Goal: Task Accomplishment & Management: Manage account settings

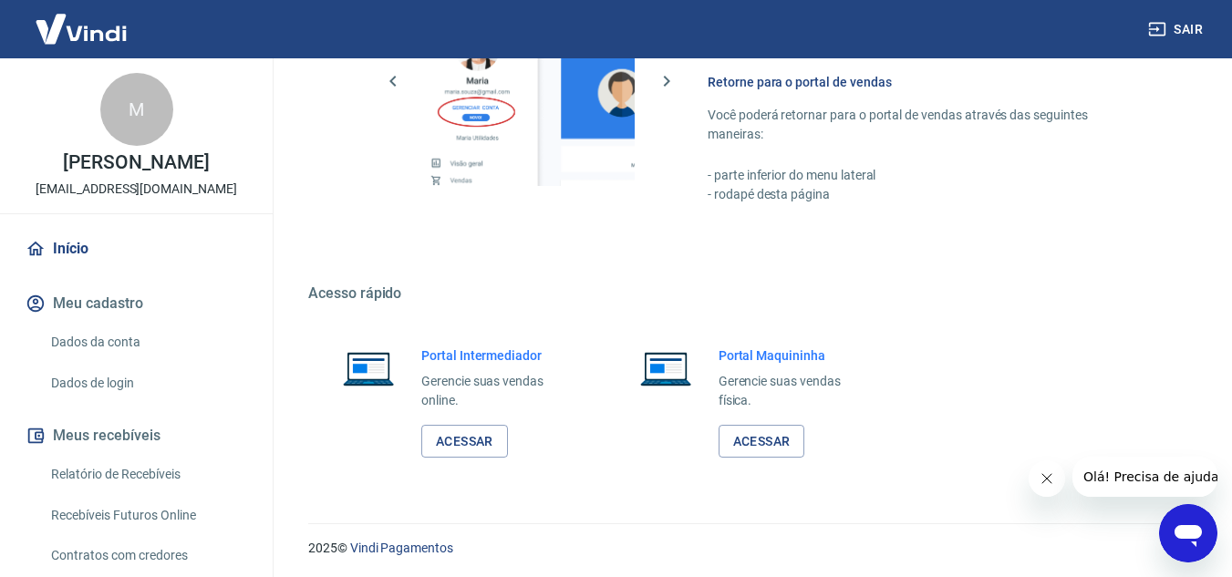
scroll to position [1108, 0]
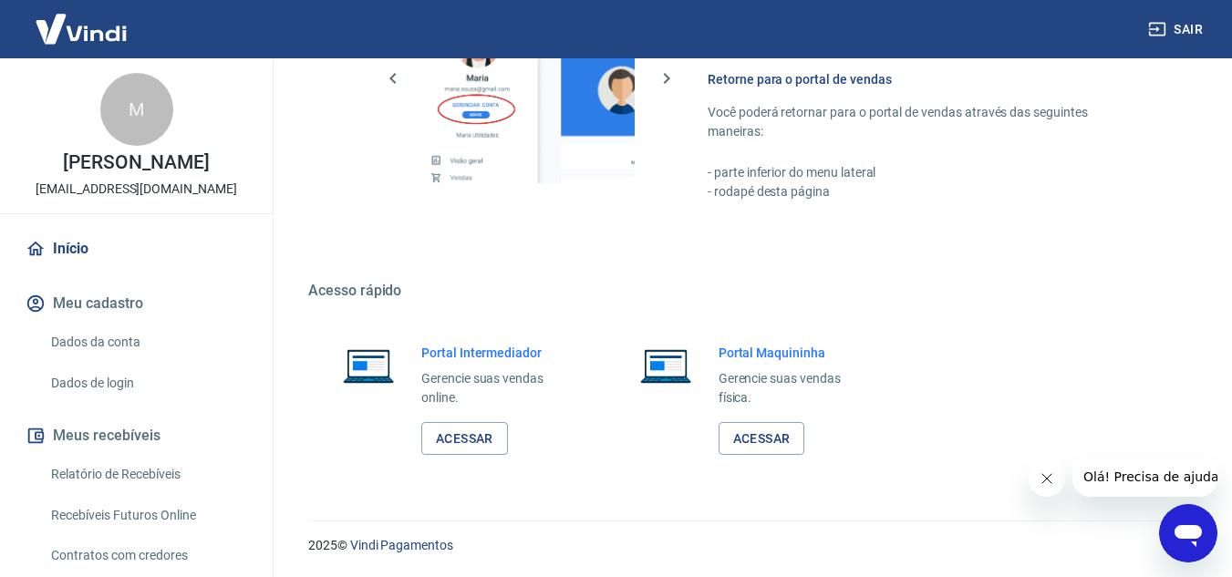
click at [430, 470] on div "Portal Intermediador Gerencie suas vendas online. Acessar" at bounding box center [451, 400] width 286 height 156
click at [470, 442] on link "Acessar" at bounding box center [464, 439] width 87 height 34
click at [129, 491] on link "Relatório de Recebíveis" at bounding box center [147, 474] width 207 height 37
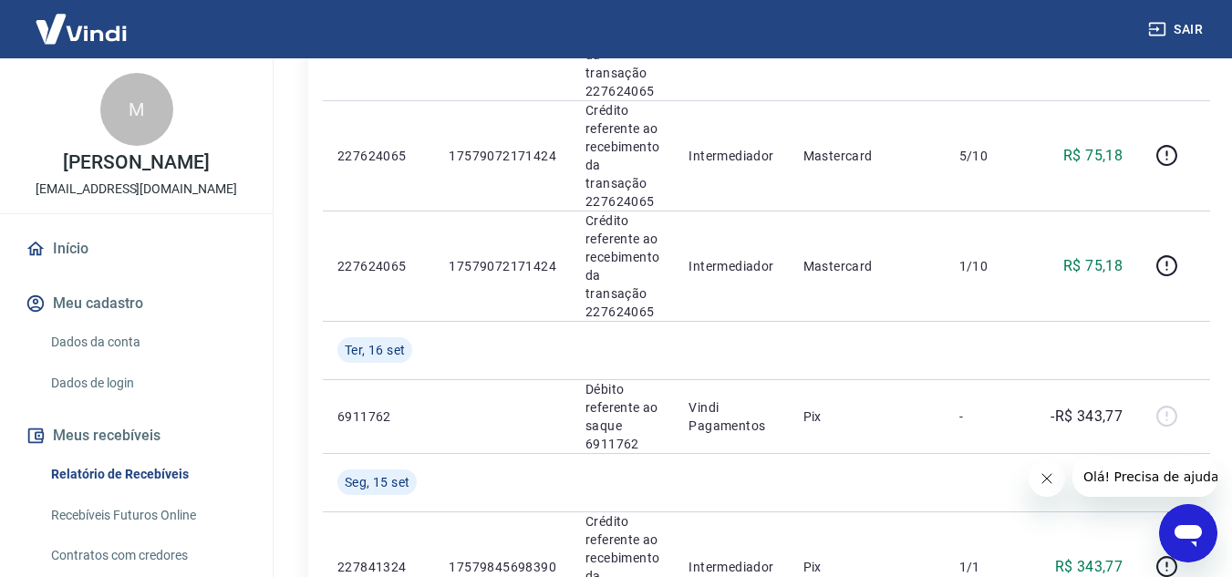
scroll to position [2448, 0]
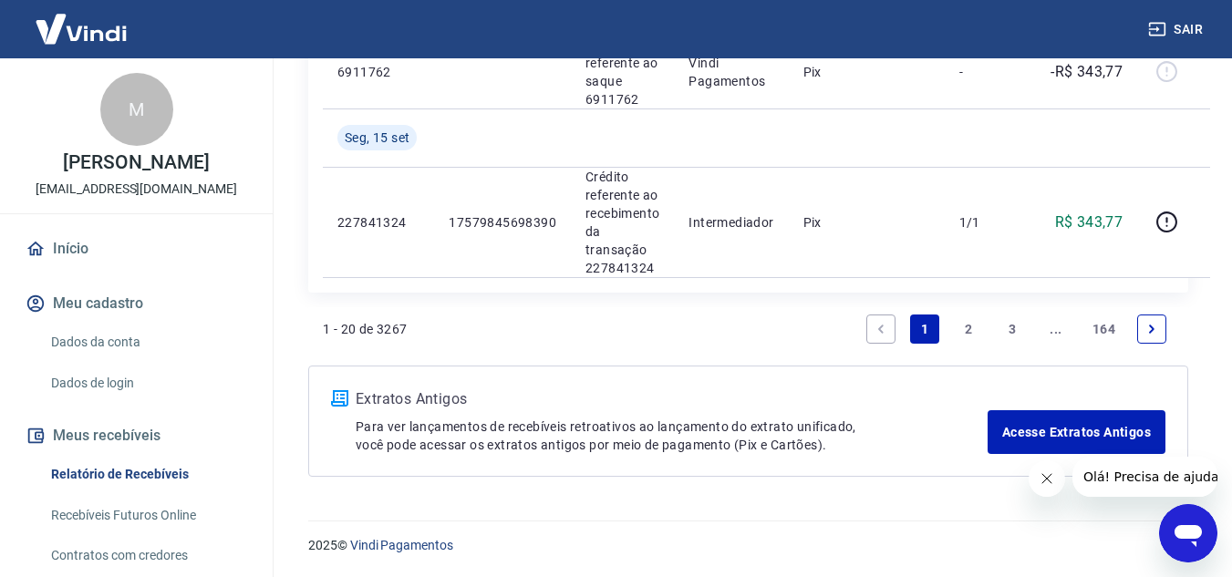
click at [1017, 325] on link "3" at bounding box center [1011, 329] width 29 height 29
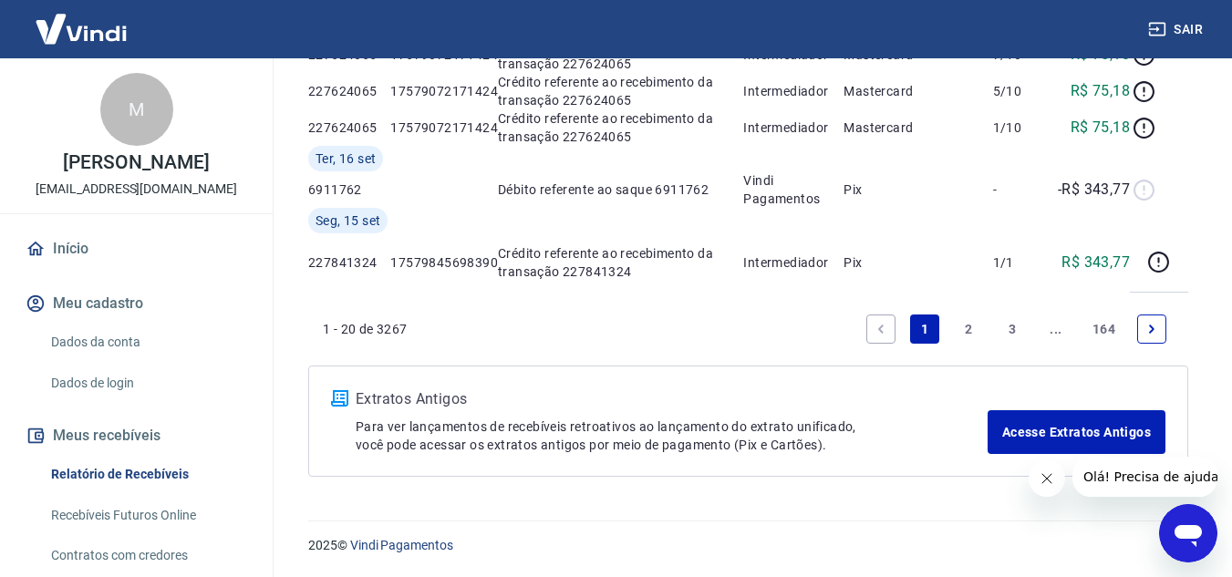
click at [1027, 481] on button "Fechar mensagem da empresa" at bounding box center [1045, 478] width 36 height 36
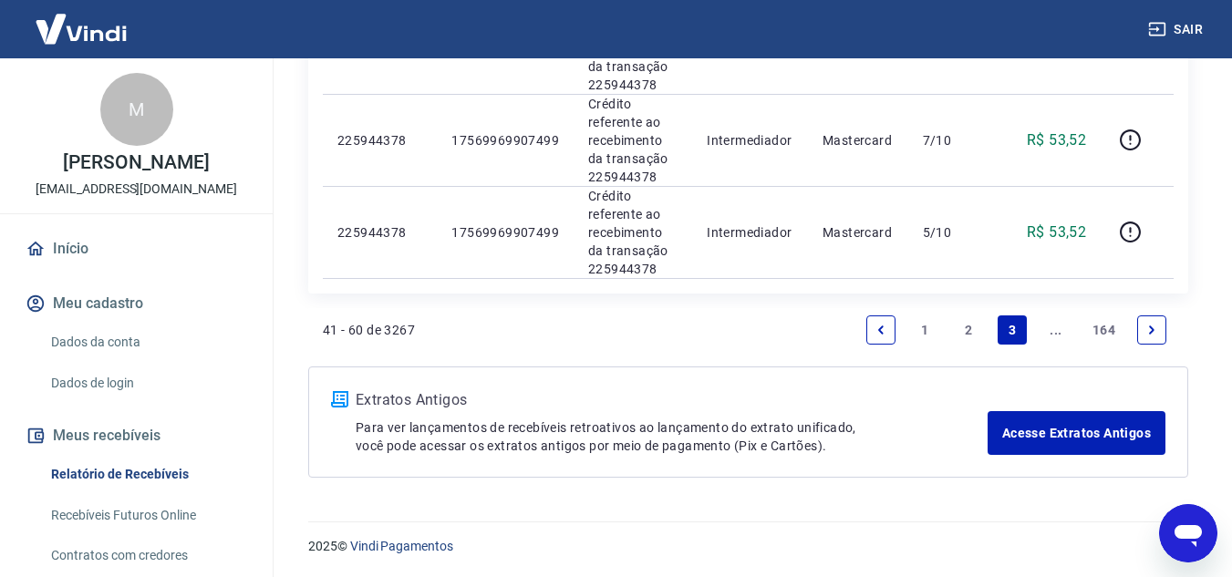
scroll to position [2112, 0]
click at [1158, 335] on link "Next page" at bounding box center [1151, 329] width 29 height 29
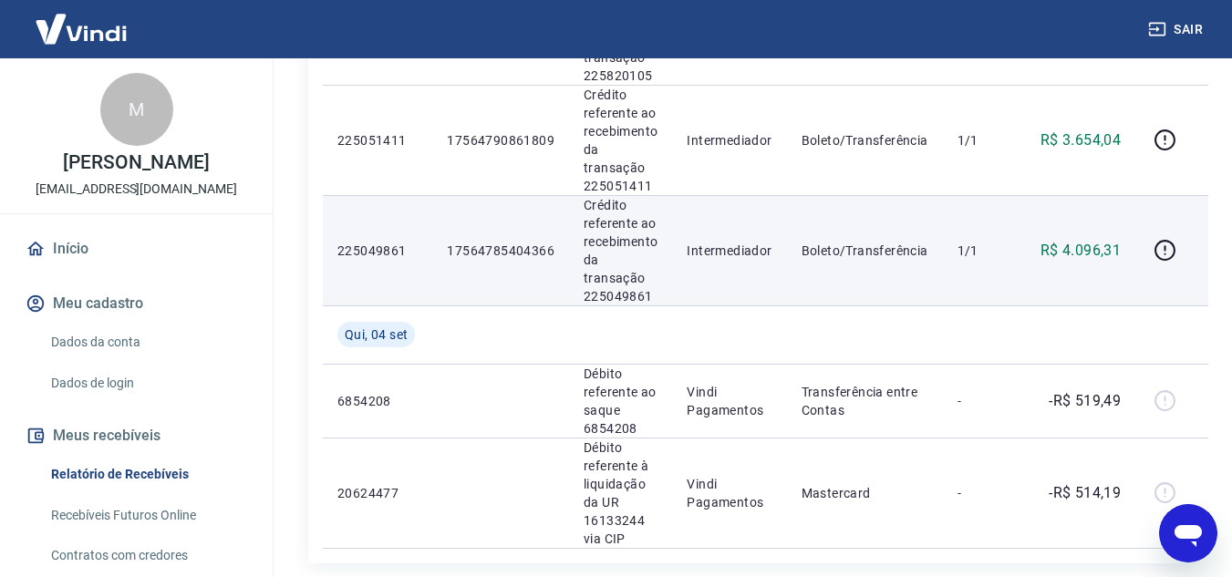
scroll to position [2368, 0]
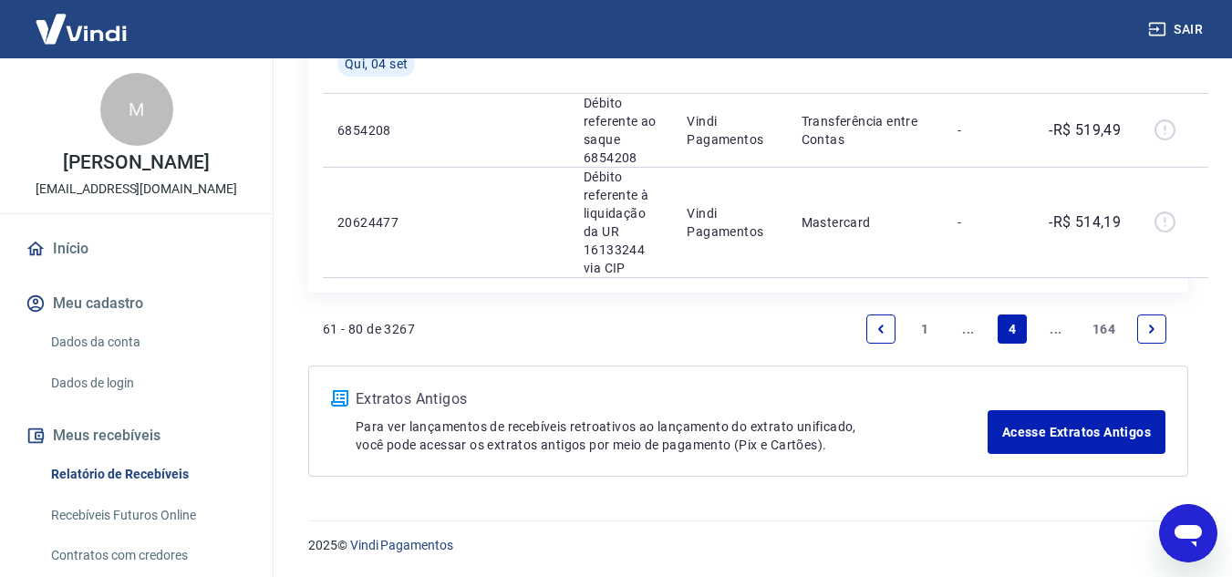
click at [1156, 333] on icon "Next page" at bounding box center [1151, 329] width 13 height 13
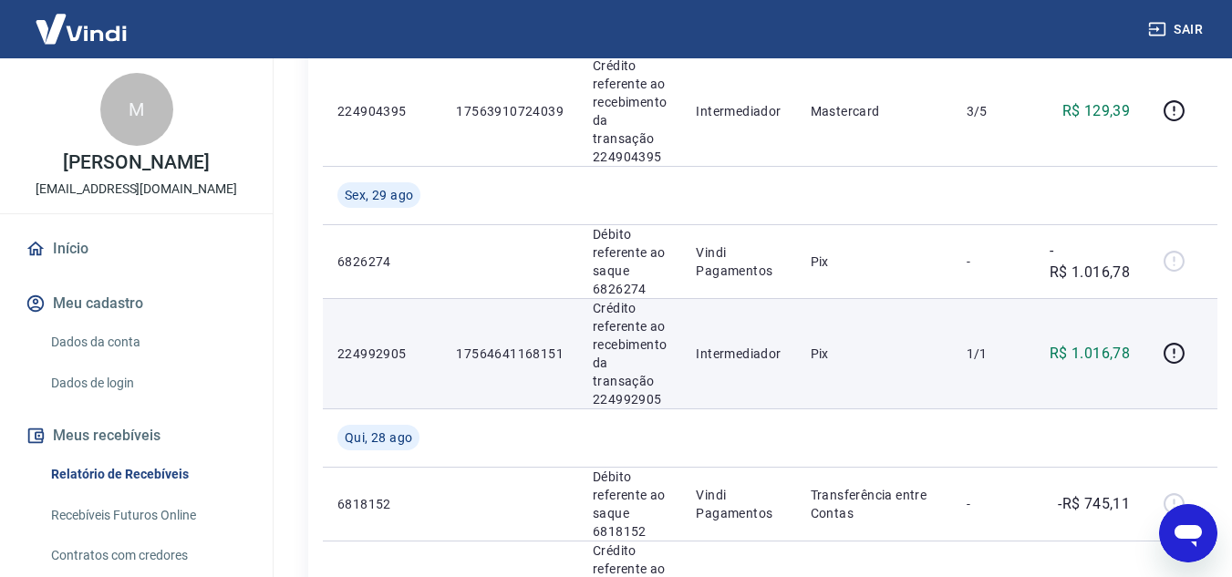
scroll to position [1915, 0]
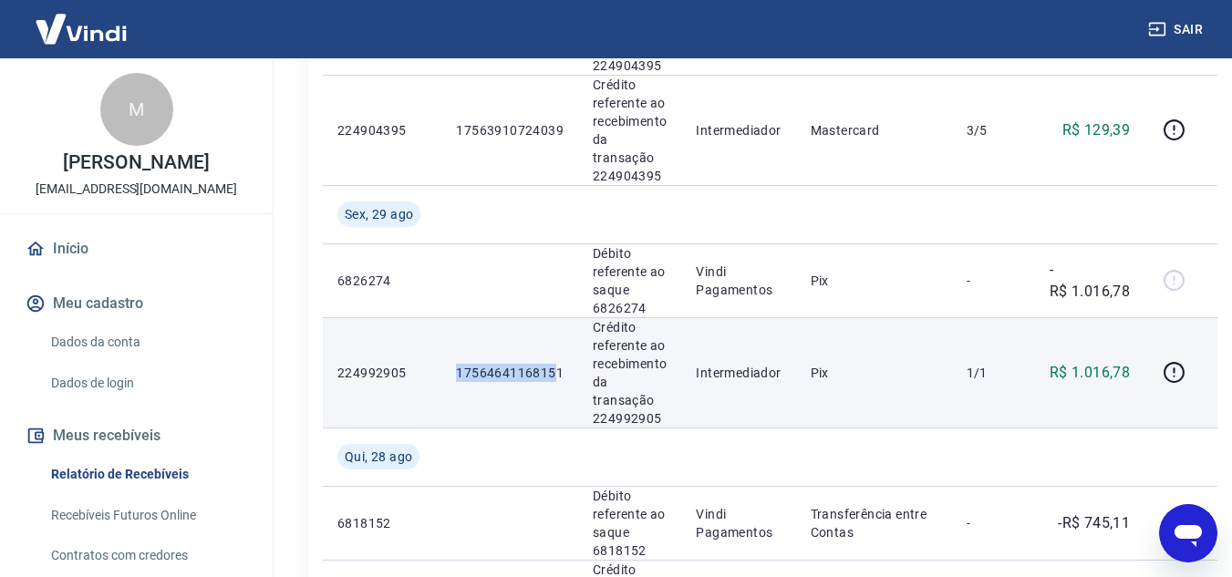
drag, startPoint x: 564, startPoint y: 367, endPoint x: 555, endPoint y: 379, distance: 15.0
click at [558, 379] on td "17564641168151" at bounding box center [509, 372] width 137 height 110
drag, startPoint x: 568, startPoint y: 370, endPoint x: 441, endPoint y: 377, distance: 126.9
click at [441, 377] on td "17564641168151" at bounding box center [509, 372] width 137 height 110
copy p "17564641168151"
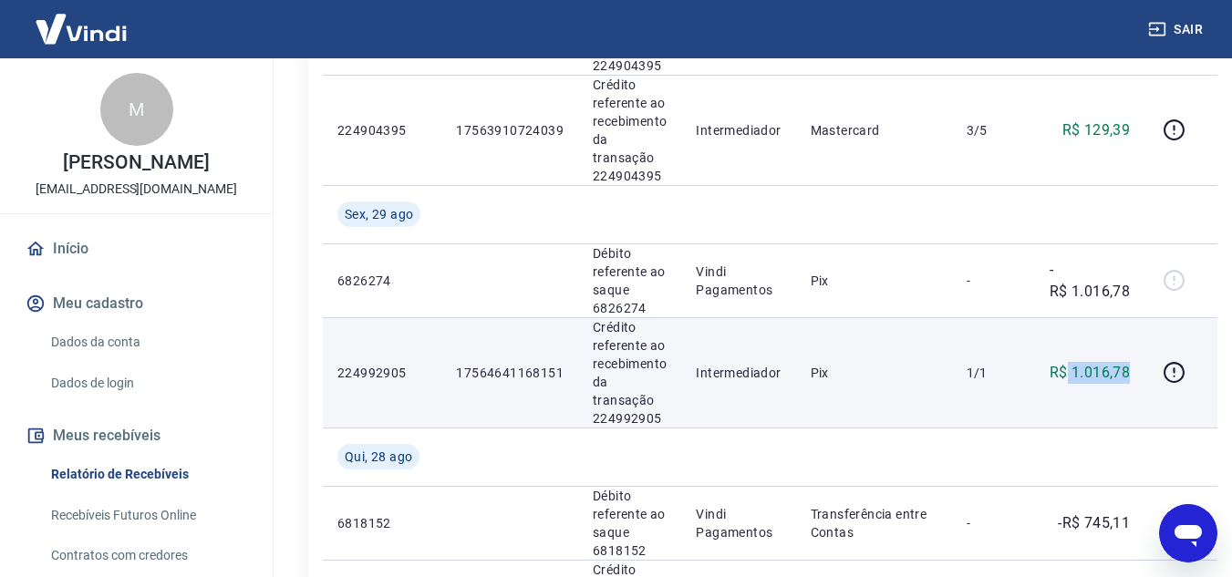
drag, startPoint x: 1135, startPoint y: 366, endPoint x: 1066, endPoint y: 373, distance: 69.6
click at [1066, 373] on td "R$ 1.016,78" at bounding box center [1089, 372] width 109 height 110
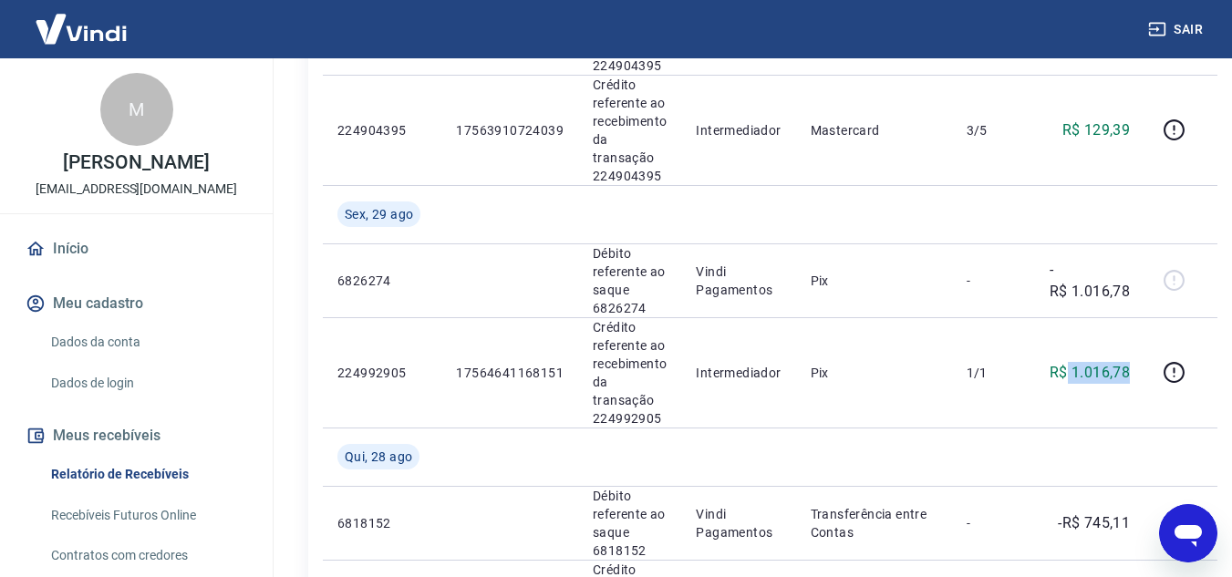
copy p "1.016,78"
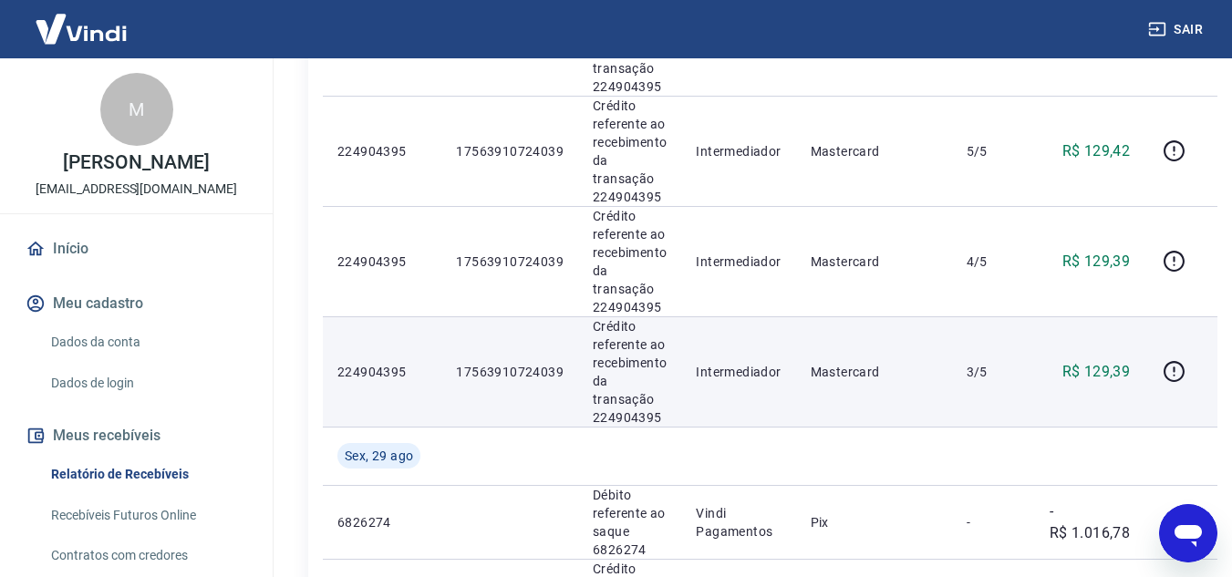
scroll to position [1641, 0]
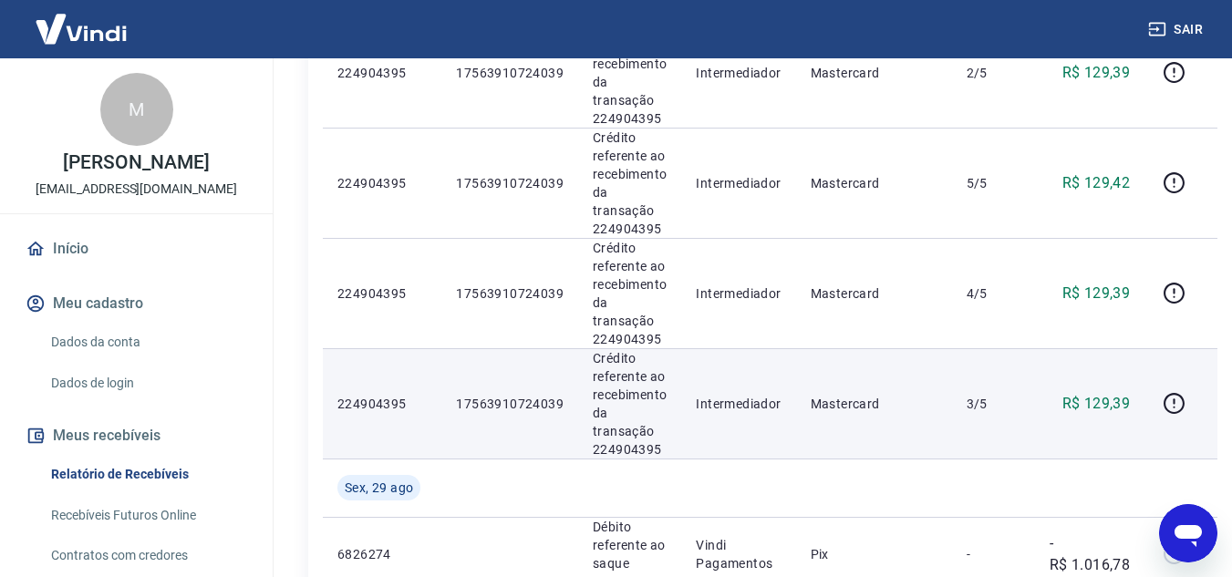
click at [542, 408] on p "17563910724039" at bounding box center [510, 404] width 108 height 18
drag, startPoint x: 587, startPoint y: 393, endPoint x: 447, endPoint y: 398, distance: 140.5
click at [447, 398] on tr "224904395 17563910724039 Crédito referente ao recebimento da transação 22490439…" at bounding box center [770, 403] width 894 height 110
click at [451, 395] on td "17563910724039" at bounding box center [509, 403] width 137 height 110
click at [458, 395] on p "17563910724039" at bounding box center [510, 404] width 108 height 18
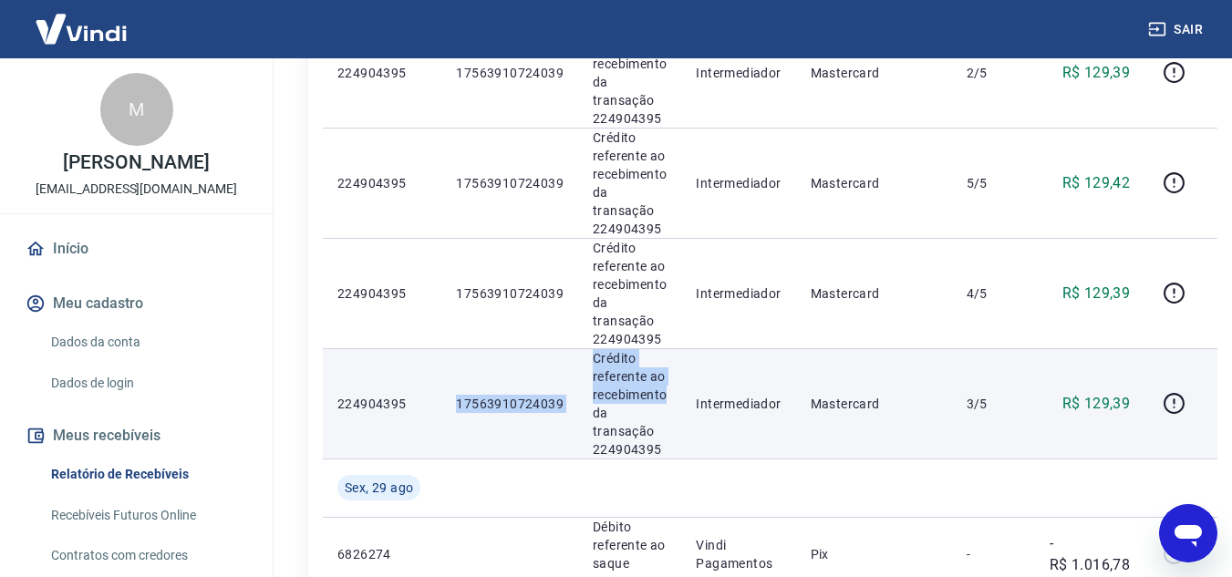
drag, startPoint x: 458, startPoint y: 396, endPoint x: 590, endPoint y: 396, distance: 132.2
click at [590, 396] on tr "224904395 17563910724039 Crédito referente ao recebimento da transação 22490439…" at bounding box center [770, 403] width 894 height 110
click at [578, 406] on td "Crédito referente ao recebimento da transação 224904395" at bounding box center [629, 403] width 103 height 110
click at [513, 410] on p "17563910724039" at bounding box center [510, 404] width 108 height 18
drag, startPoint x: 573, startPoint y: 398, endPoint x: 454, endPoint y: 398, distance: 119.4
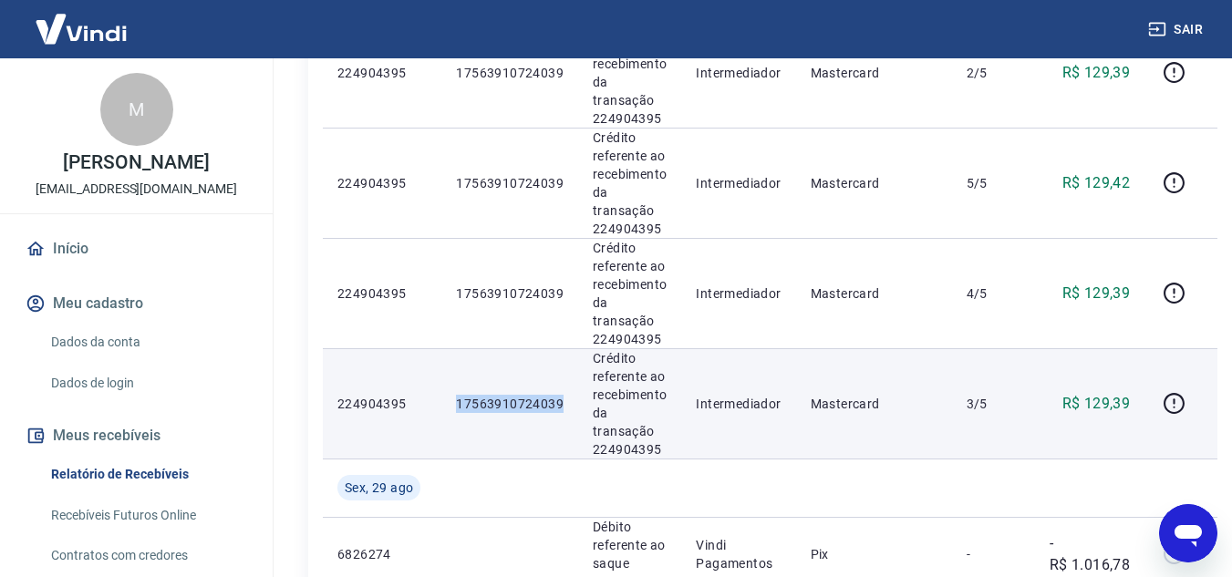
click at [454, 398] on td "17563910724039" at bounding box center [509, 403] width 137 height 110
copy p "17563910724039"
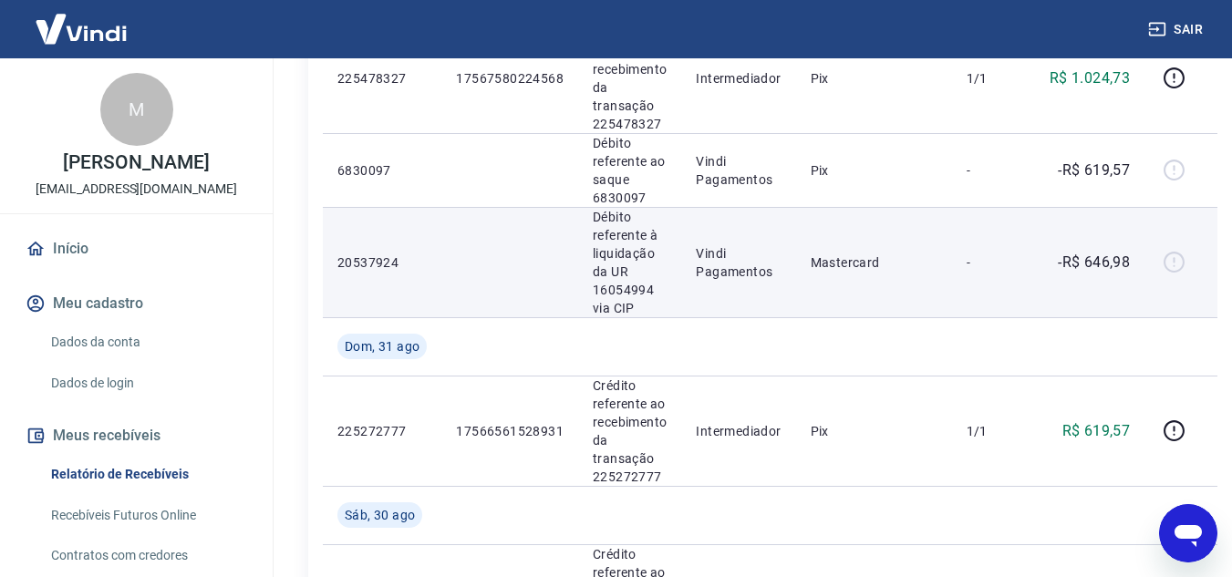
scroll to position [1003, 0]
drag, startPoint x: 1143, startPoint y: 256, endPoint x: 1083, endPoint y: 256, distance: 60.2
click at [1083, 256] on tr "20537924 Débito referente à liquidação da UR 16054994 via CIP Vindi Pagamentos …" at bounding box center [770, 263] width 894 height 110
copy tr "646,98"
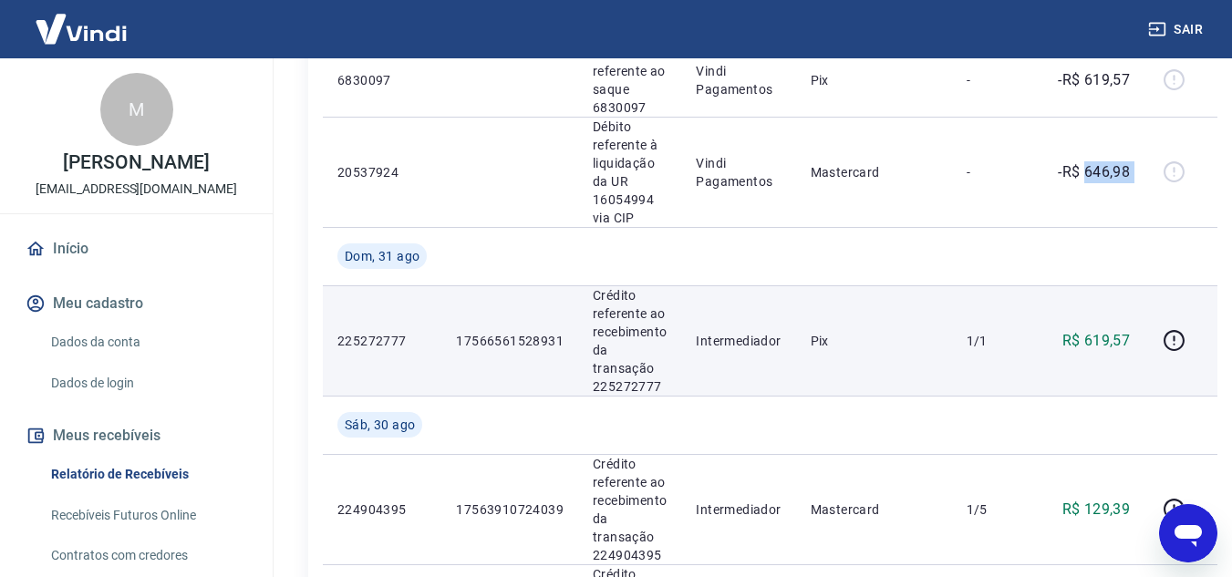
scroll to position [1185, 0]
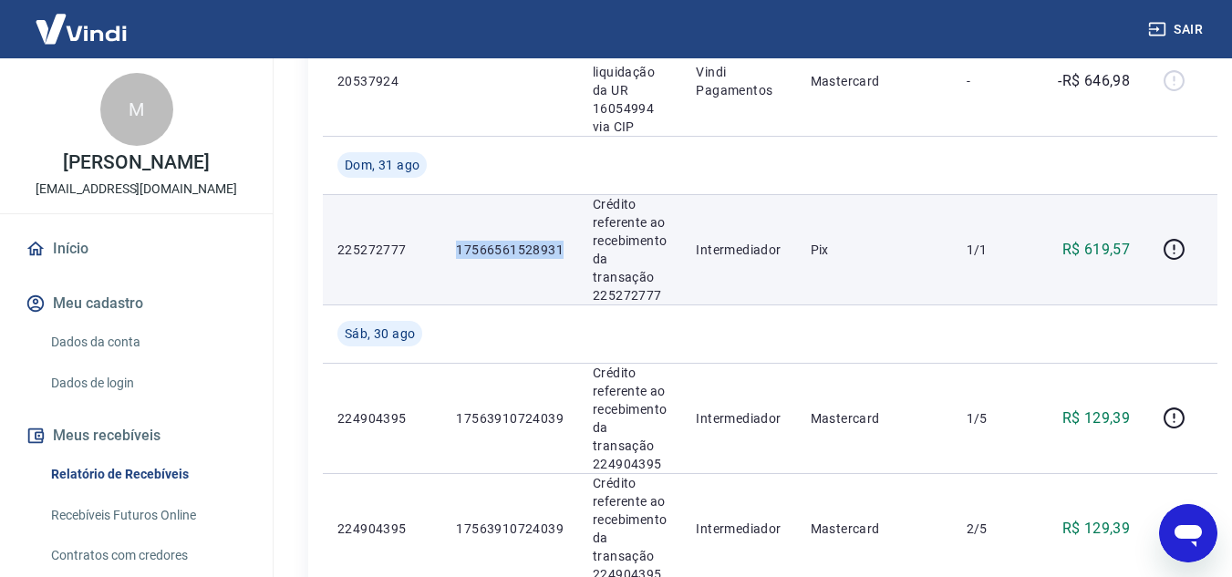
drag, startPoint x: 443, startPoint y: 250, endPoint x: 561, endPoint y: 240, distance: 118.0
click at [561, 240] on td "17566561528931" at bounding box center [509, 249] width 137 height 110
copy p "17566561528931"
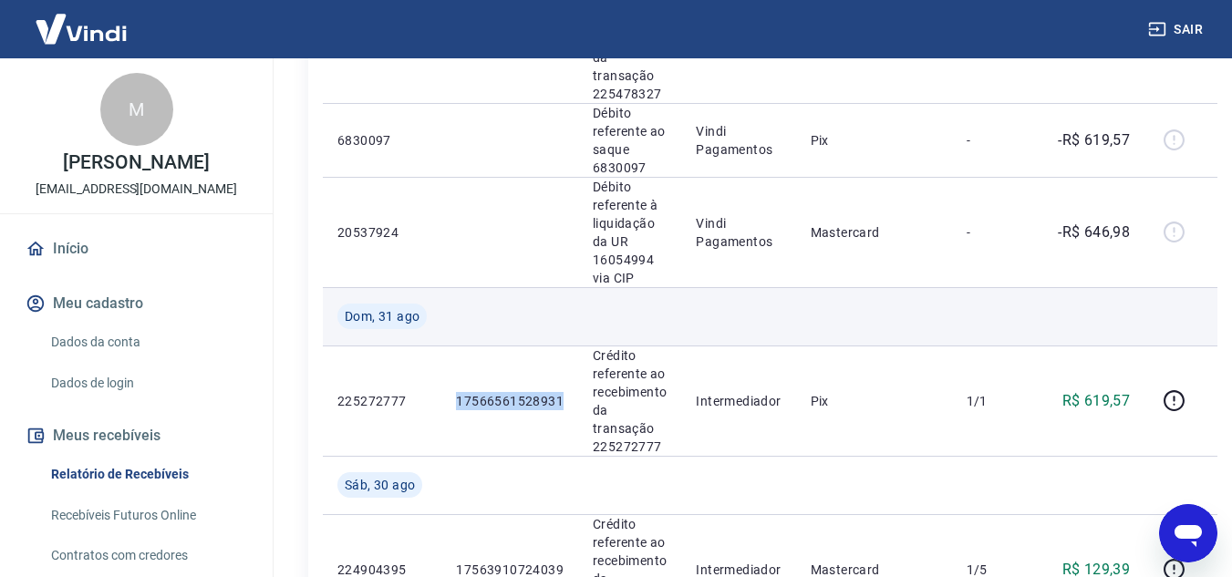
scroll to position [1003, 0]
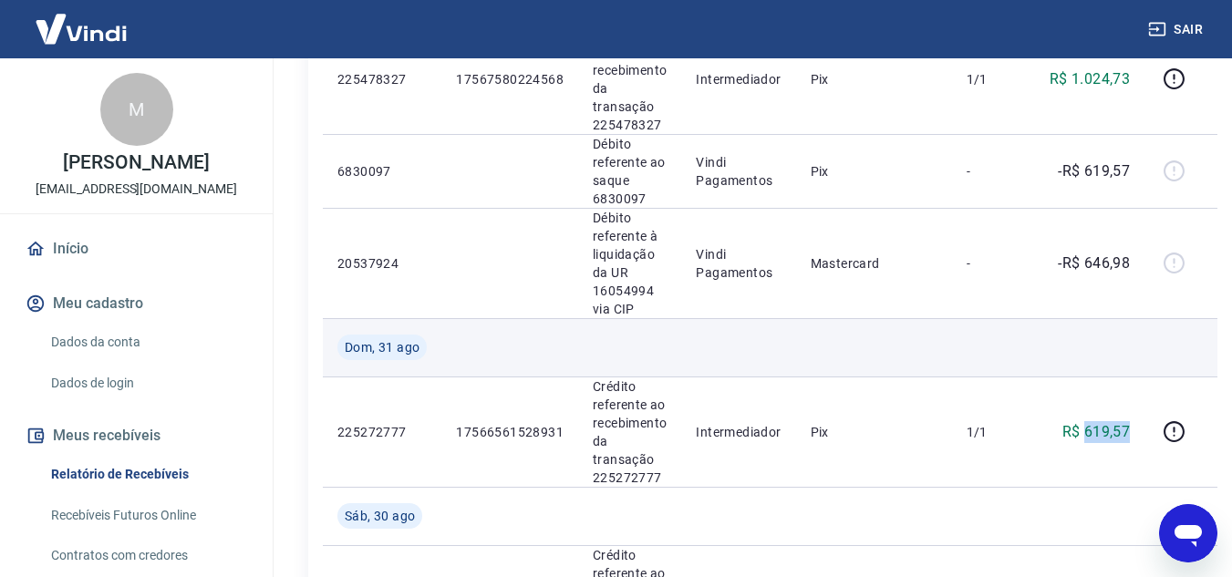
drag, startPoint x: 1125, startPoint y: 433, endPoint x: 731, endPoint y: 366, distance: 399.6
click at [1082, 434] on p "R$ 619,57" at bounding box center [1096, 432] width 68 height 22
copy p "619,57"
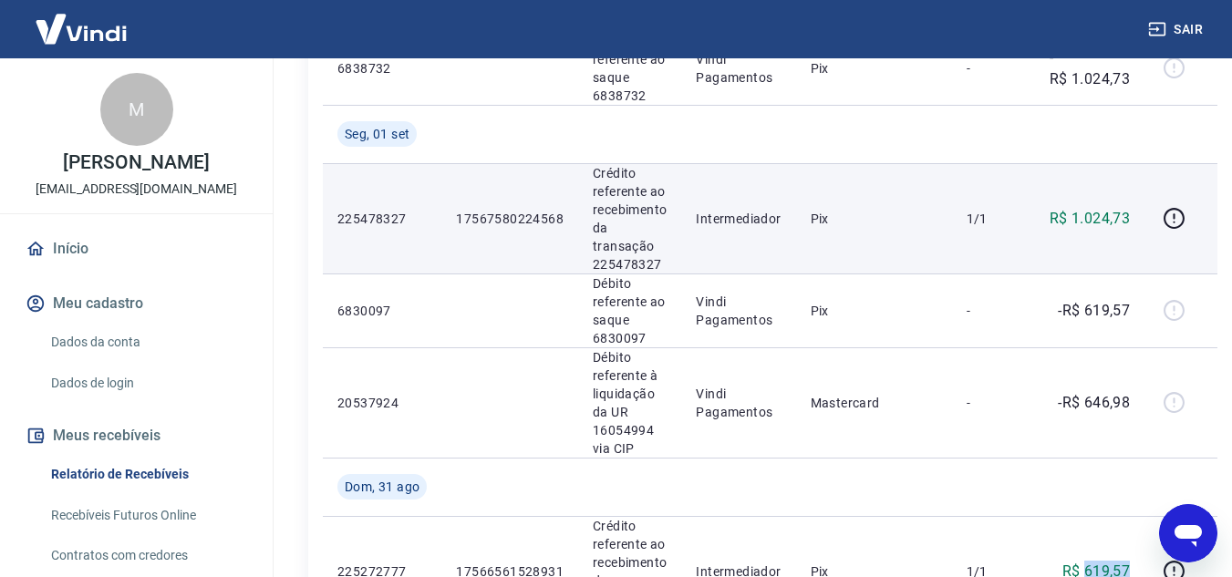
scroll to position [821, 0]
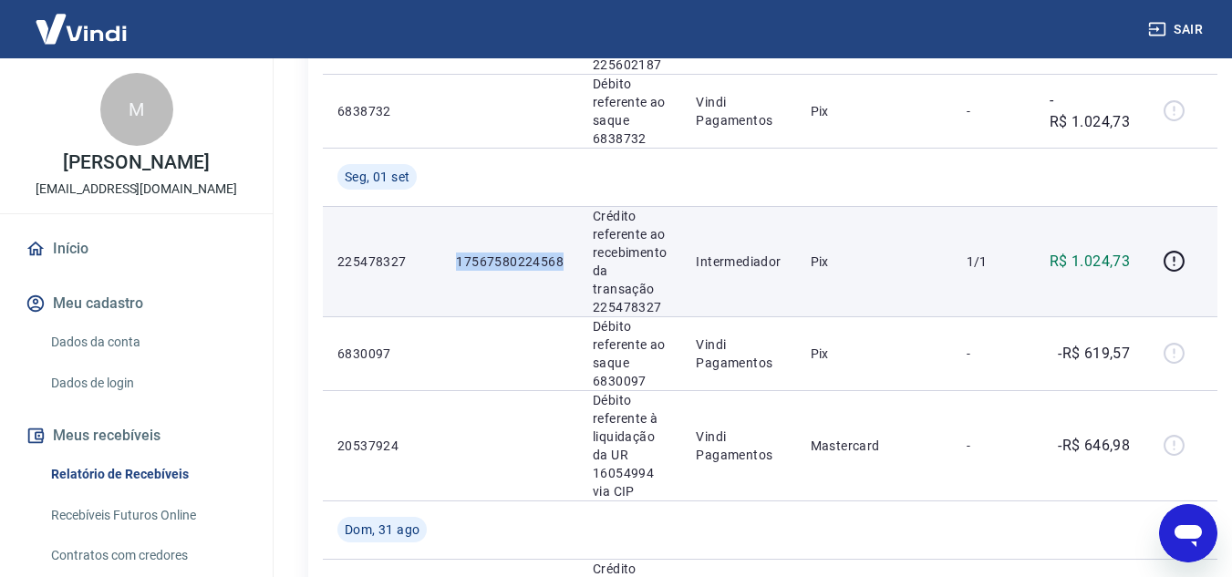
drag, startPoint x: 439, startPoint y: 261, endPoint x: 570, endPoint y: 267, distance: 130.5
click at [570, 267] on tr "225478327 17567580224568 Crédito referente ao recebimento da transação 22547832…" at bounding box center [770, 261] width 894 height 110
copy tr "17567580224568"
drag, startPoint x: 1129, startPoint y: 260, endPoint x: 1069, endPoint y: 264, distance: 59.4
click at [1069, 264] on td "R$ 1.024,73" at bounding box center [1089, 261] width 109 height 110
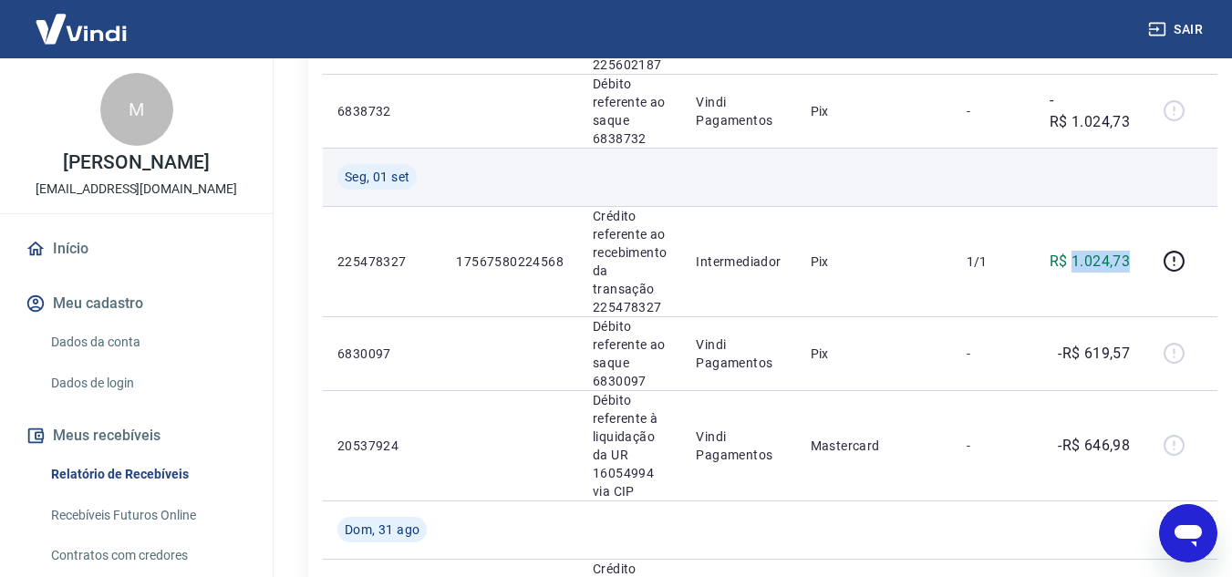
copy p "1.024,73"
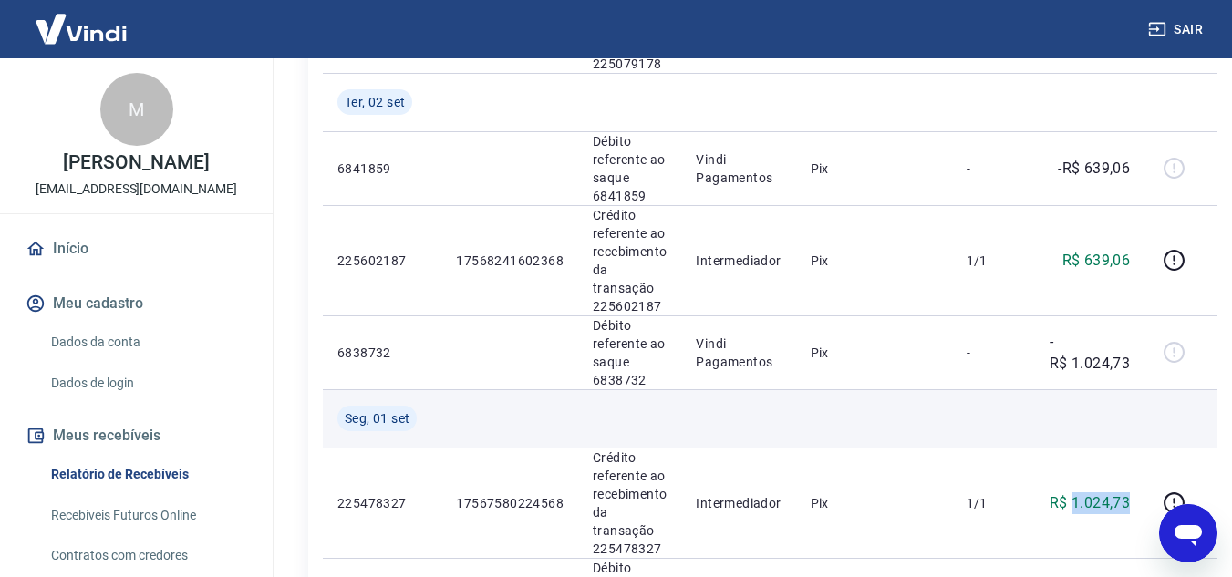
scroll to position [547, 0]
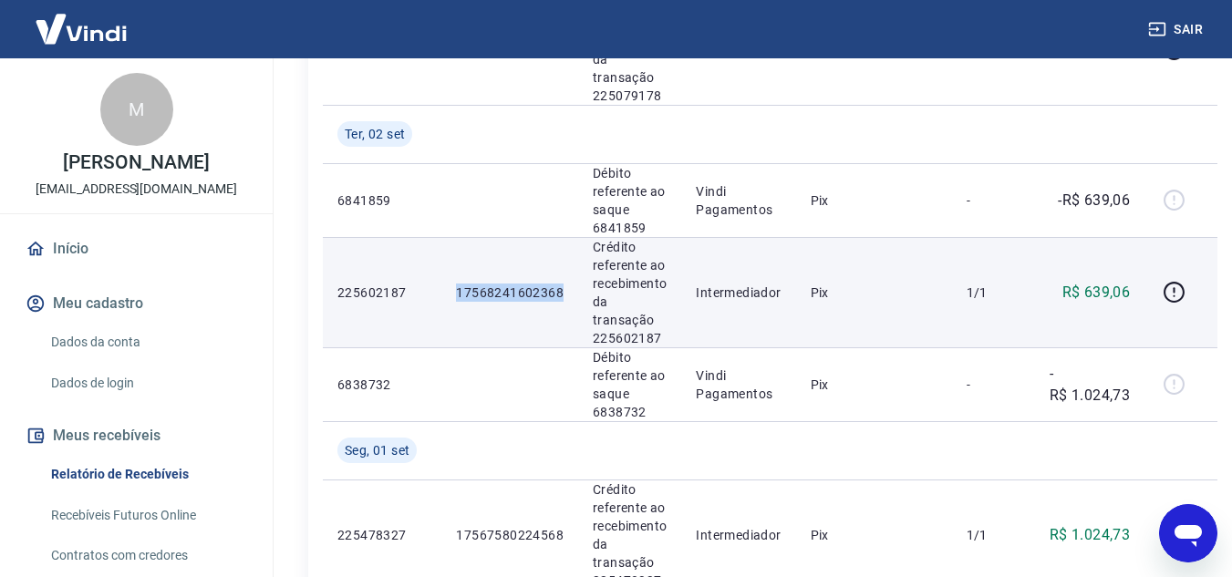
drag, startPoint x: 450, startPoint y: 289, endPoint x: 565, endPoint y: 289, distance: 114.9
click at [565, 289] on td "17568241602368" at bounding box center [509, 292] width 137 height 110
copy p "17568241602368"
drag, startPoint x: 1142, startPoint y: 294, endPoint x: 1084, endPoint y: 294, distance: 58.3
click at [1084, 294] on tr "225602187 17568241602368 Crédito referente ao recebimento da transação 22560218…" at bounding box center [770, 292] width 894 height 110
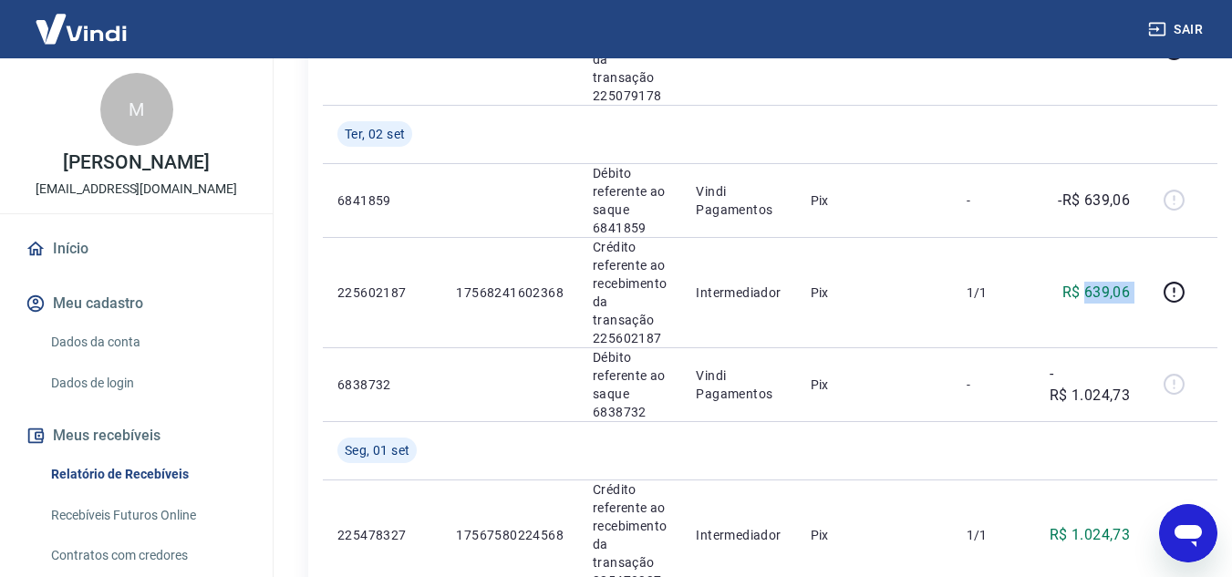
copy tr "639,06"
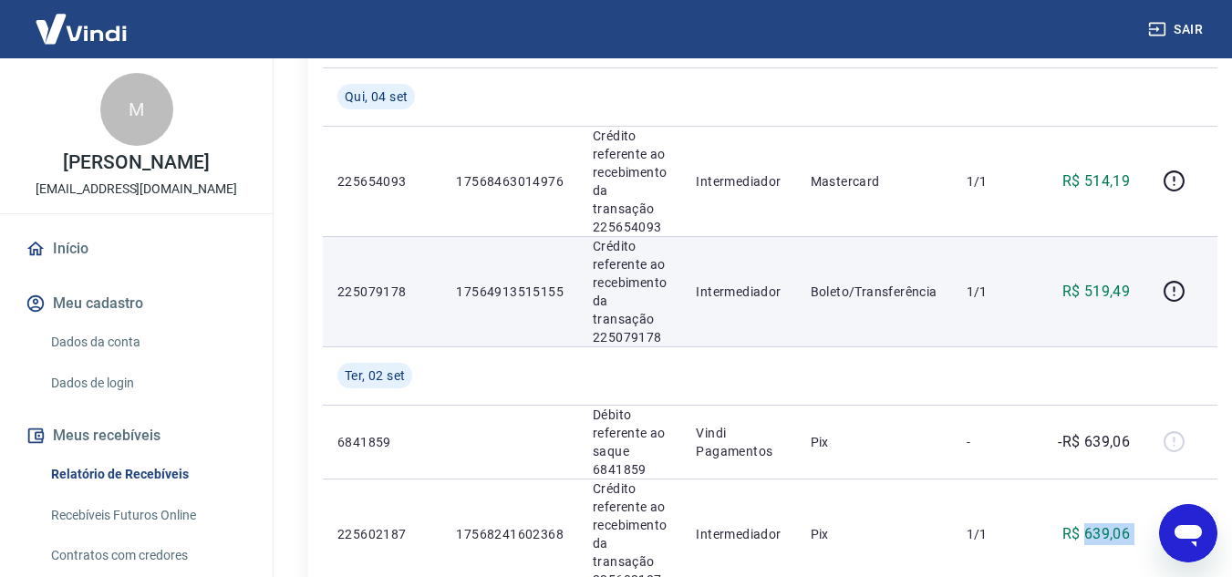
scroll to position [274, 0]
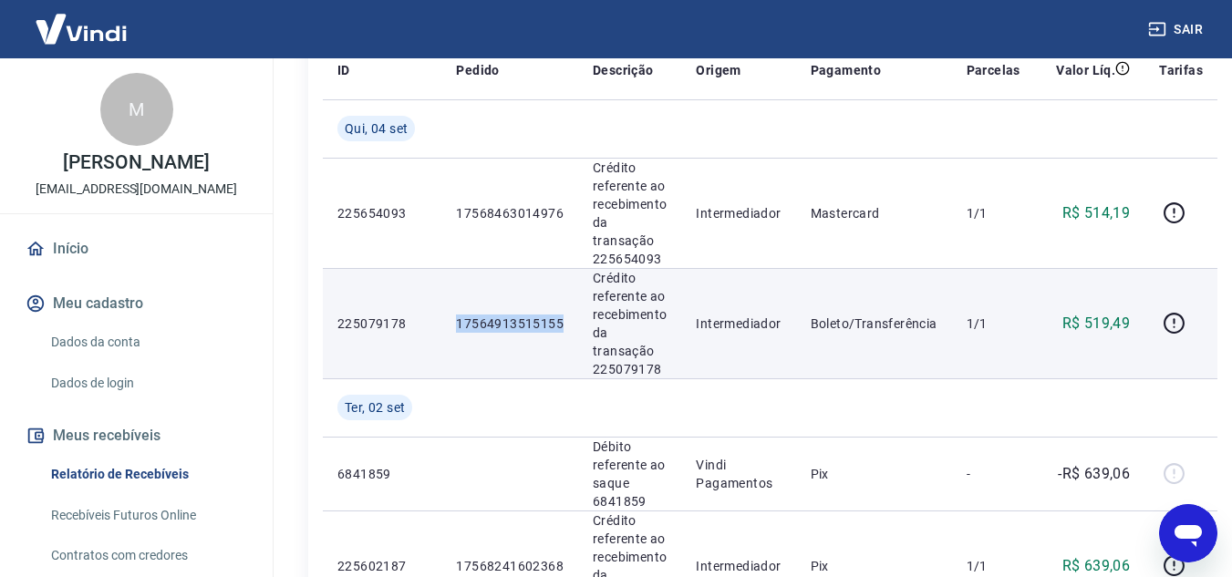
drag, startPoint x: 442, startPoint y: 314, endPoint x: 560, endPoint y: 317, distance: 117.7
click at [560, 317] on td "17564913515155" at bounding box center [509, 323] width 137 height 110
drag, startPoint x: 1132, startPoint y: 326, endPoint x: 1082, endPoint y: 321, distance: 50.4
click at [1100, 329] on td "R$ 519,49" at bounding box center [1089, 323] width 109 height 110
drag, startPoint x: 1079, startPoint y: 316, endPoint x: 1131, endPoint y: 316, distance: 52.0
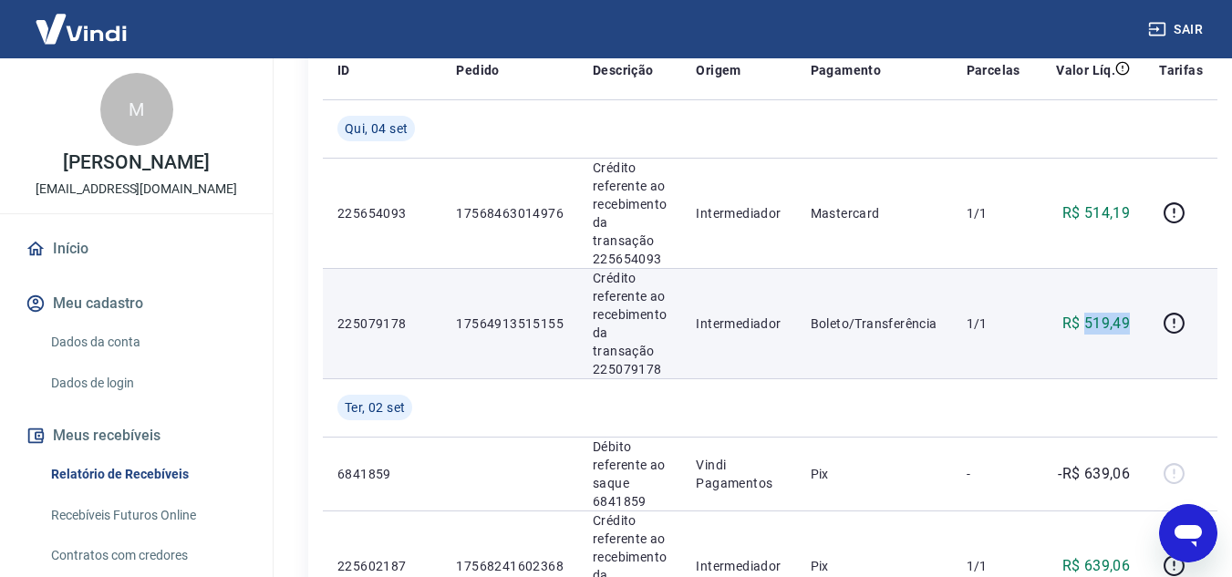
click at [1131, 316] on td "R$ 519,49" at bounding box center [1089, 323] width 109 height 110
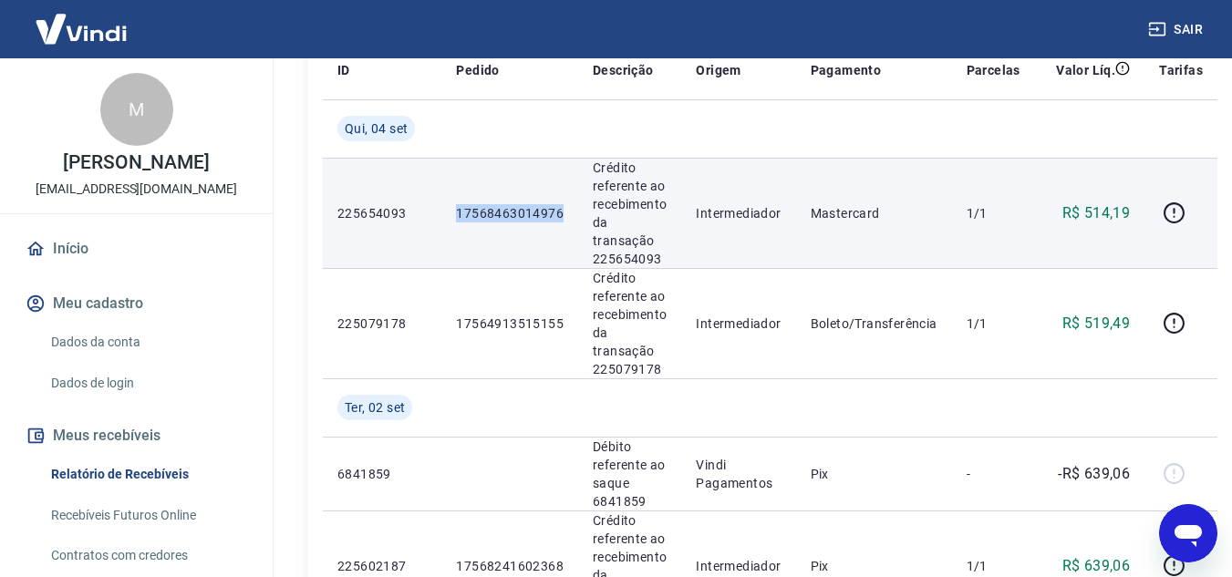
drag, startPoint x: 561, startPoint y: 218, endPoint x: 449, endPoint y: 213, distance: 111.3
click at [449, 213] on td "17568463014976" at bounding box center [509, 213] width 137 height 110
drag, startPoint x: 1130, startPoint y: 208, endPoint x: 1084, endPoint y: 215, distance: 47.1
click at [1084, 215] on td "R$ 514,19" at bounding box center [1089, 213] width 109 height 110
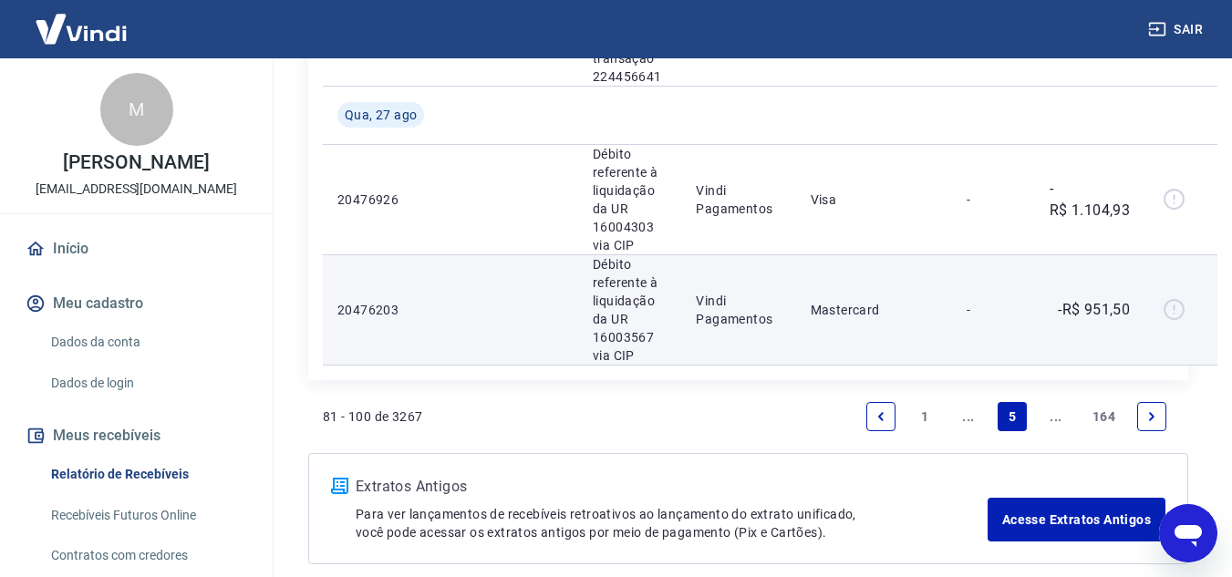
scroll to position [2586, 0]
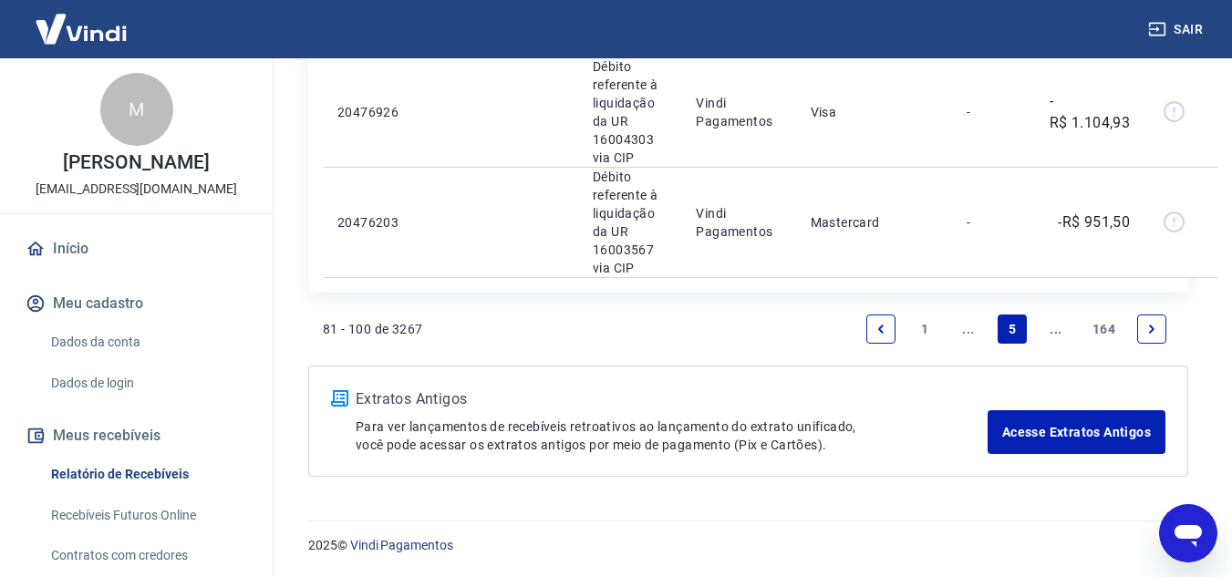
click at [885, 323] on icon "Previous page" at bounding box center [880, 329] width 13 height 13
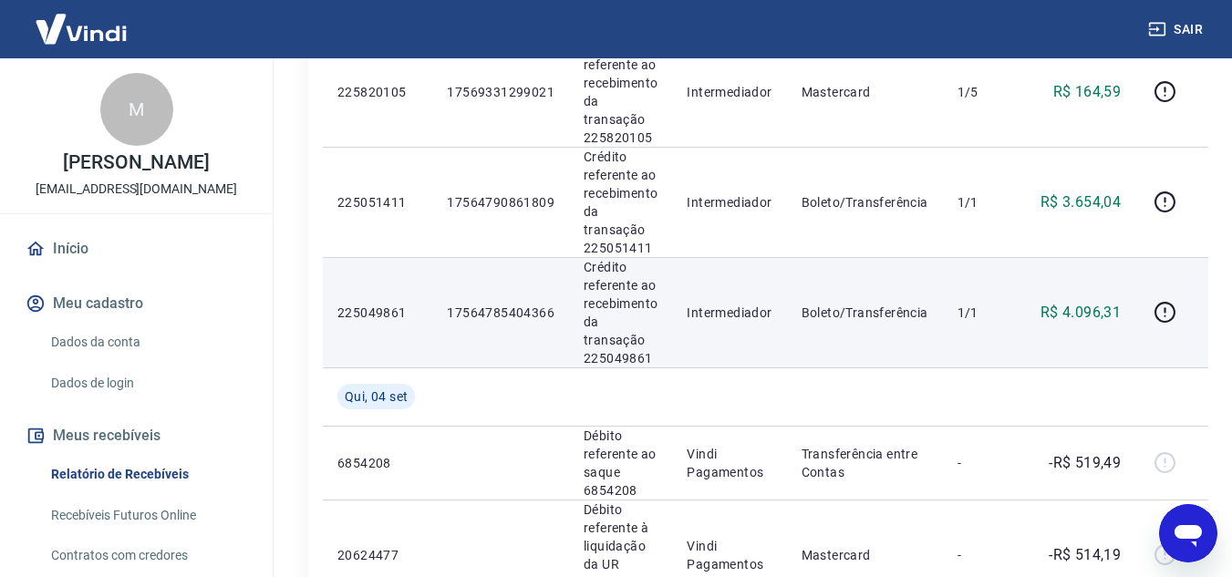
scroll to position [2003, 0]
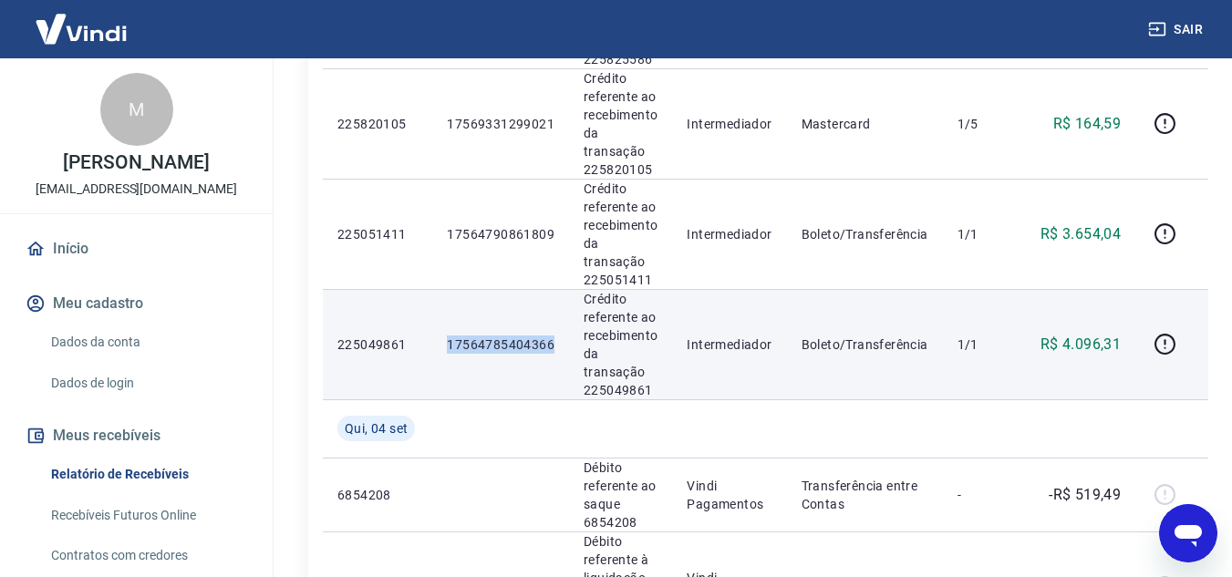
drag, startPoint x: 448, startPoint y: 335, endPoint x: 563, endPoint y: 342, distance: 115.0
click at [563, 342] on td "17564785404366" at bounding box center [500, 344] width 137 height 110
drag, startPoint x: 1120, startPoint y: 337, endPoint x: 1059, endPoint y: 339, distance: 60.2
click at [1059, 339] on td "R$ 4.096,31" at bounding box center [1080, 344] width 109 height 110
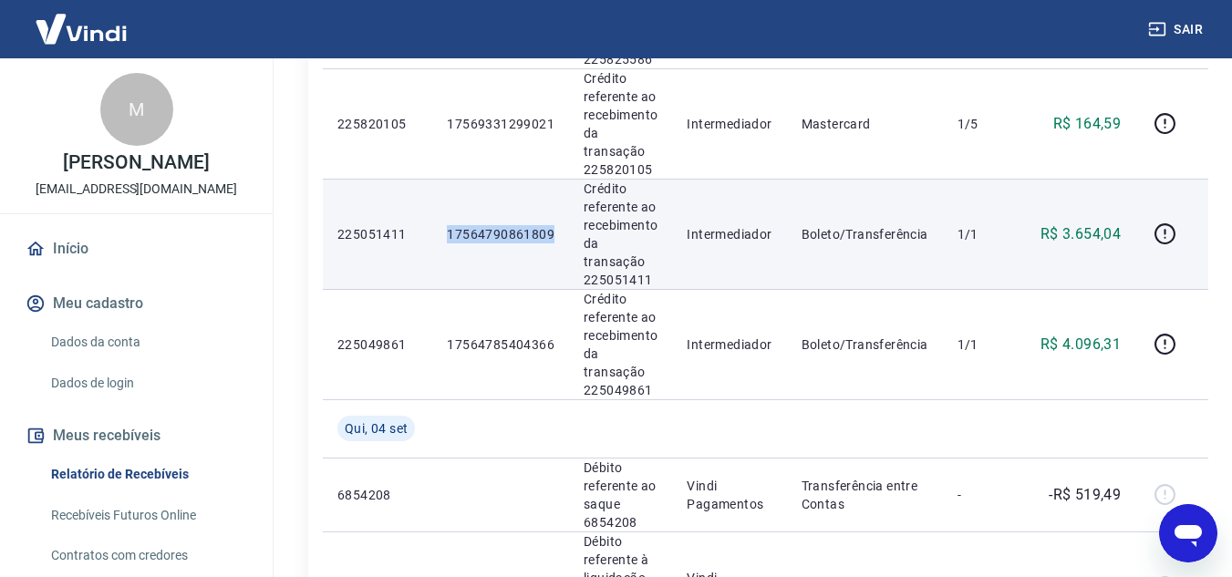
drag, startPoint x: 445, startPoint y: 239, endPoint x: 558, endPoint y: 245, distance: 113.2
click at [558, 245] on td "17564790861809" at bounding box center [500, 234] width 137 height 110
click at [1082, 236] on tr "225051411 17564790861809 Crédito referente ao recebimento da transação 22505141…" at bounding box center [765, 234] width 885 height 110
drag, startPoint x: 1054, startPoint y: 236, endPoint x: 1120, endPoint y: 234, distance: 65.7
click at [1120, 234] on td "R$ 3.654,04" at bounding box center [1080, 234] width 109 height 110
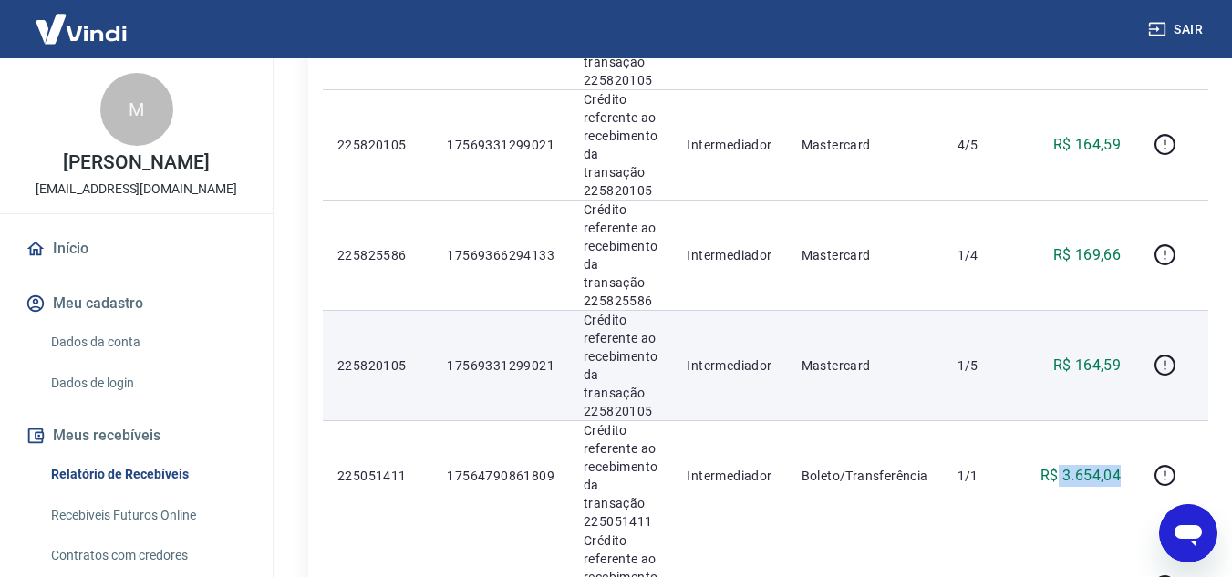
scroll to position [1729, 0]
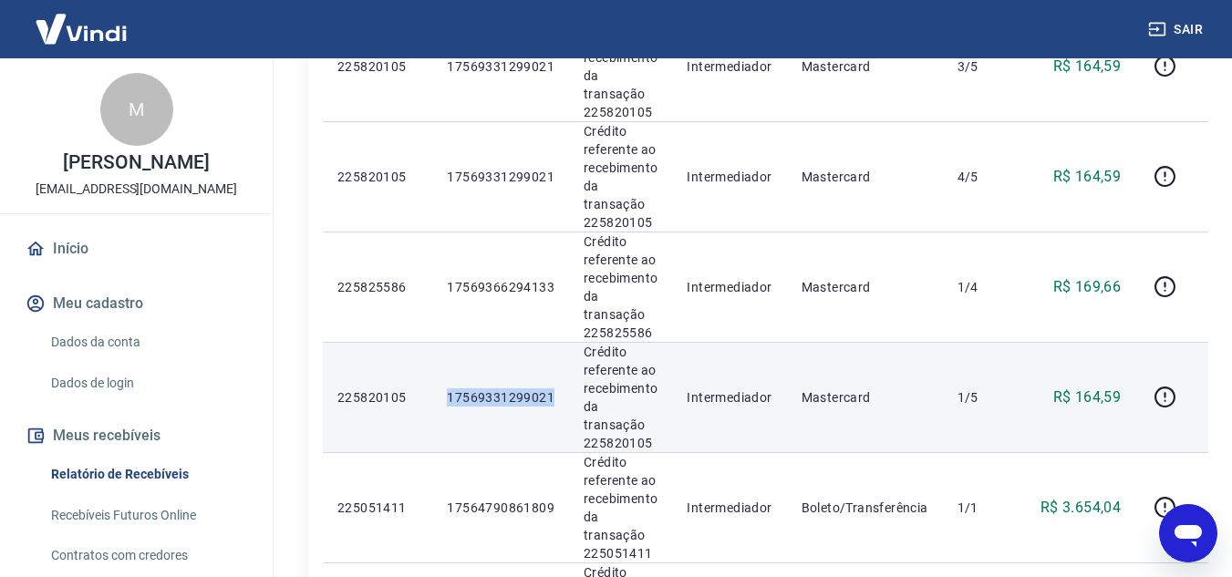
drag, startPoint x: 436, startPoint y: 388, endPoint x: 550, endPoint y: 387, distance: 114.0
click at [550, 387] on td "17569331299021" at bounding box center [500, 397] width 137 height 110
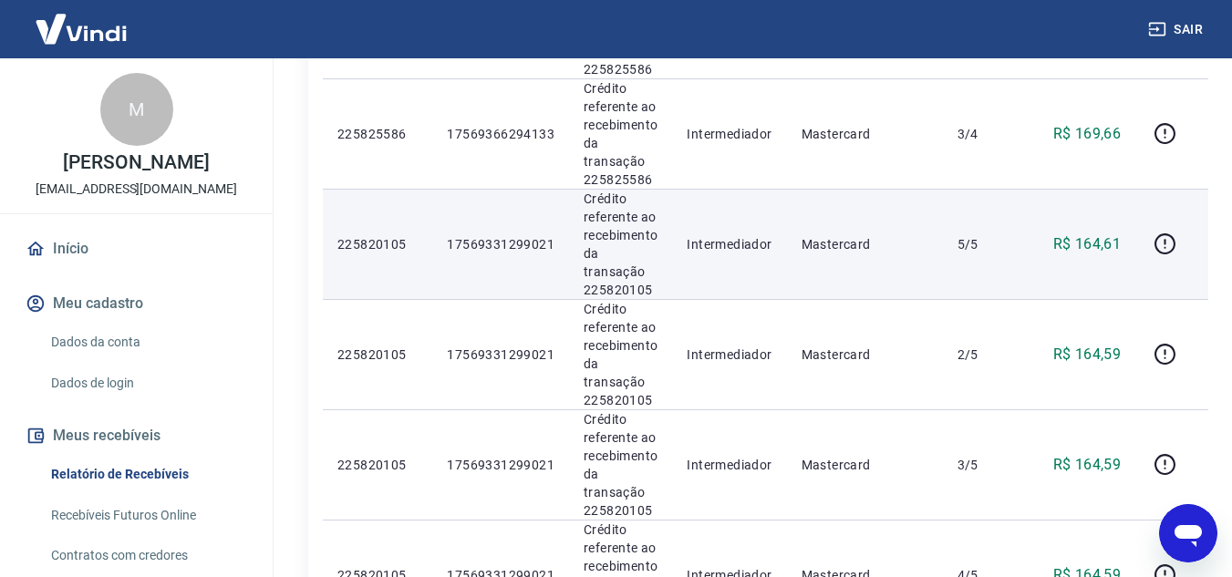
scroll to position [1365, 0]
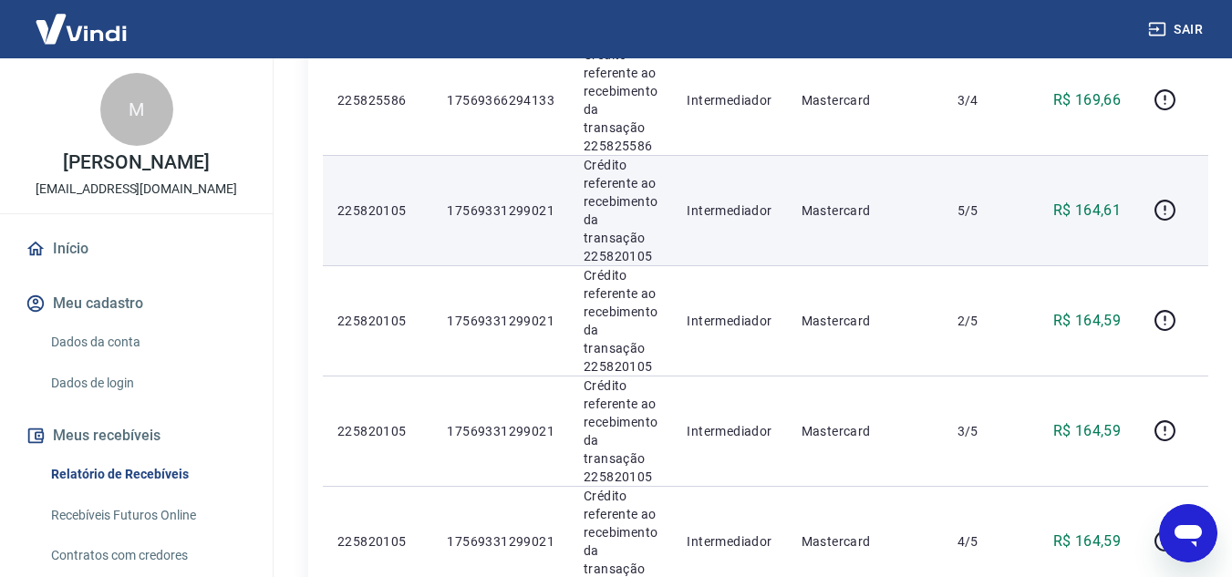
click at [980, 263] on td "5/5" at bounding box center [984, 210] width 83 height 110
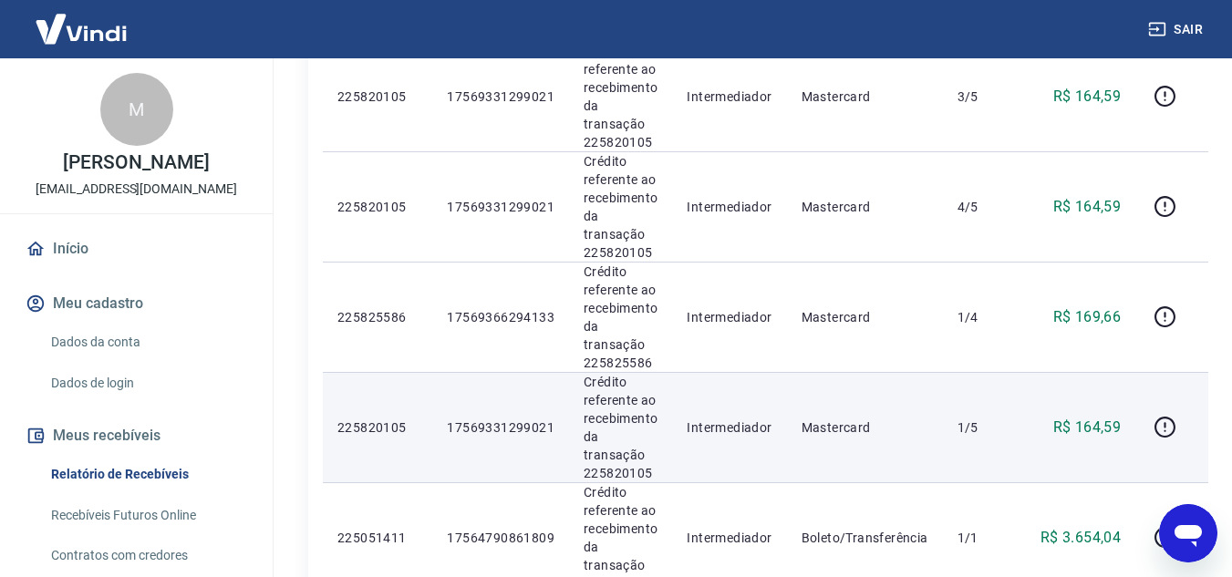
scroll to position [1732, 0]
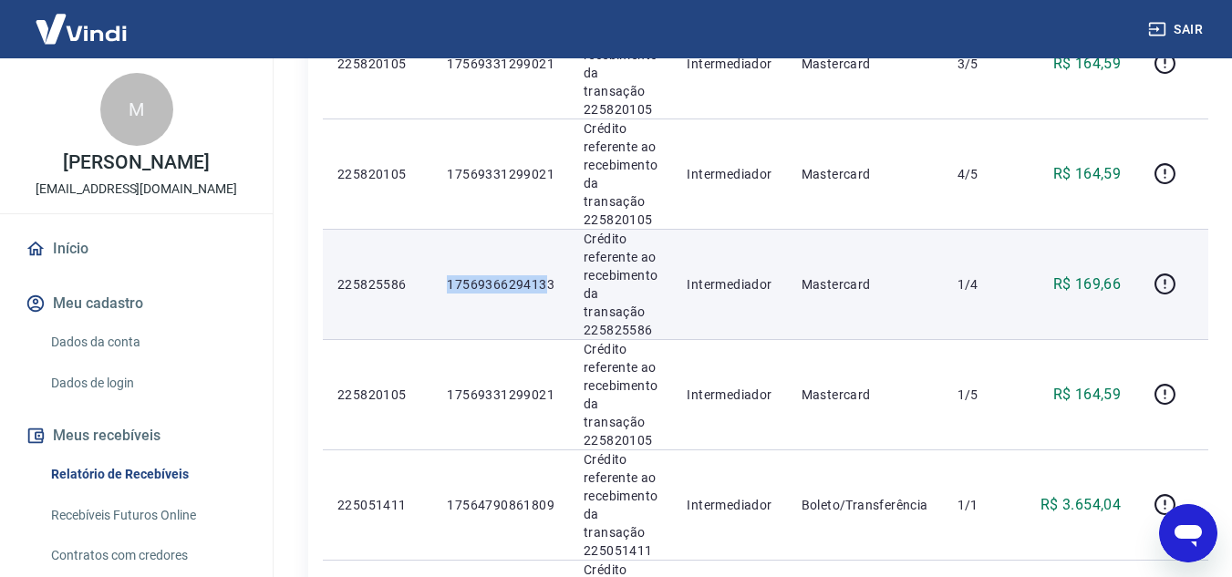
drag, startPoint x: 548, startPoint y: 274, endPoint x: 430, endPoint y: 284, distance: 118.0
click at [430, 284] on tr "225825586 17569366294133 Crédito referente ao recebimento da transação 22582558…" at bounding box center [765, 284] width 885 height 110
drag, startPoint x: 563, startPoint y: 283, endPoint x: 441, endPoint y: 276, distance: 121.4
click at [441, 276] on td "17569366294133" at bounding box center [500, 284] width 137 height 110
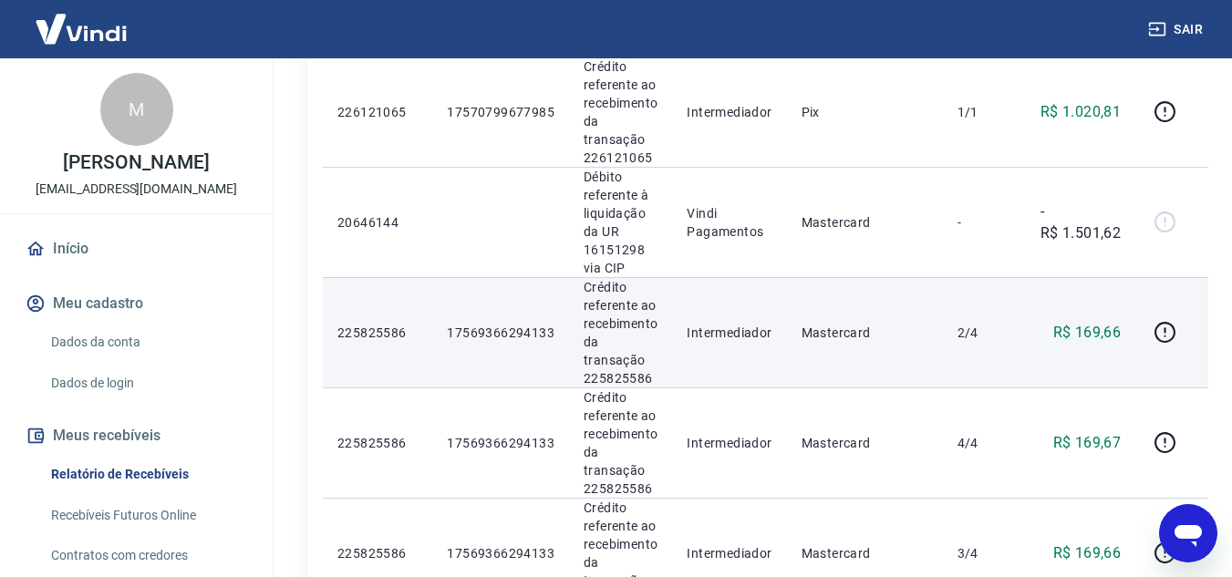
scroll to position [729, 0]
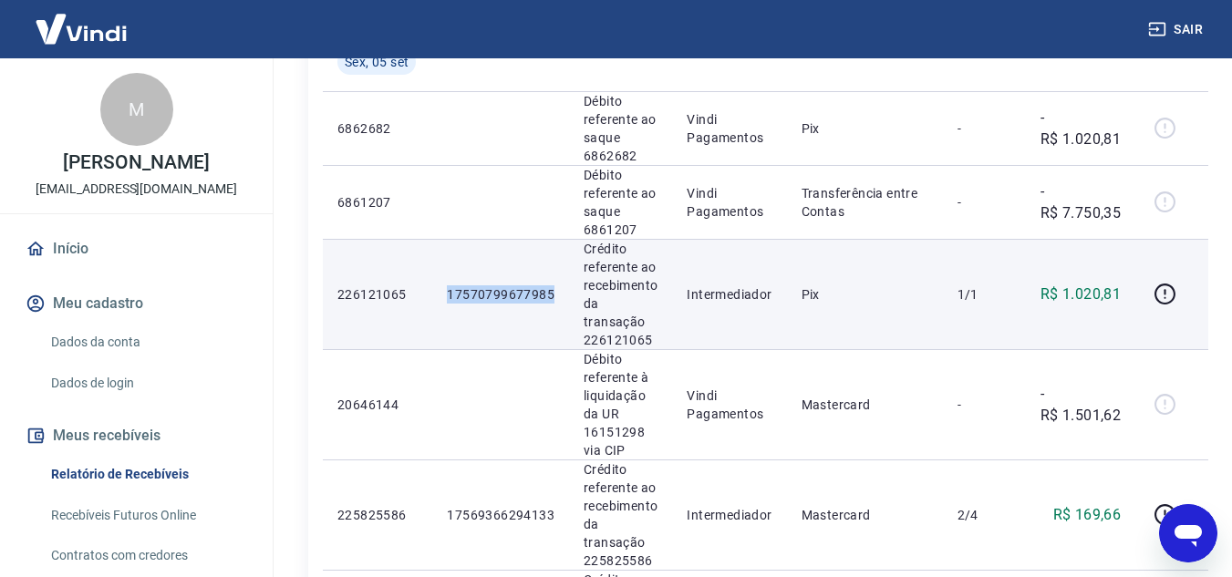
click at [557, 290] on tr "226121065 17570799677985 Crédito referente ao recebimento da transação 22612106…" at bounding box center [765, 294] width 885 height 110
drag, startPoint x: 1119, startPoint y: 293, endPoint x: 1048, endPoint y: 299, distance: 70.5
click at [1048, 299] on td "R$ 1.020,81" at bounding box center [1080, 294] width 109 height 110
click at [1058, 294] on p "R$ 1.020,81" at bounding box center [1080, 295] width 80 height 22
drag, startPoint x: 1060, startPoint y: 292, endPoint x: 1128, endPoint y: 294, distance: 67.5
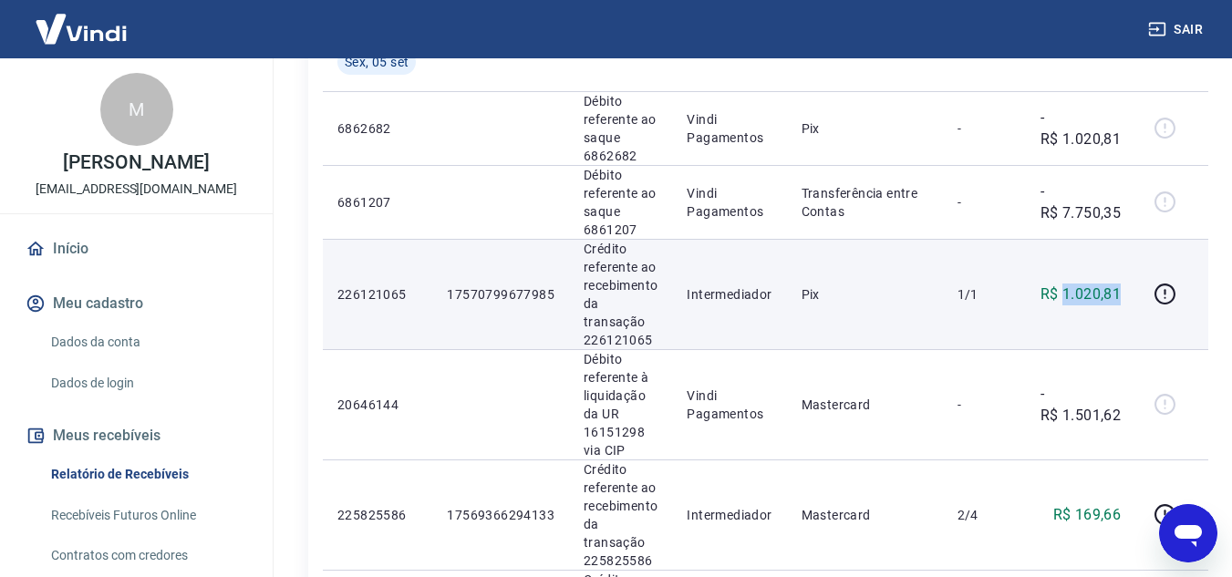
click at [1128, 294] on td "R$ 1.020,81" at bounding box center [1080, 294] width 109 height 110
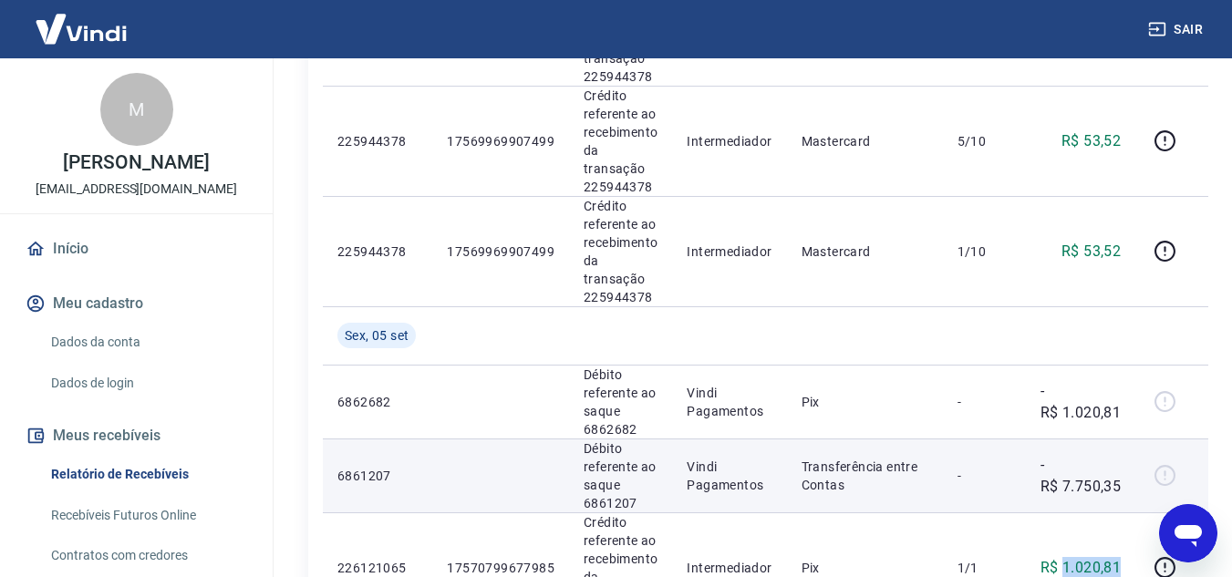
scroll to position [274, 0]
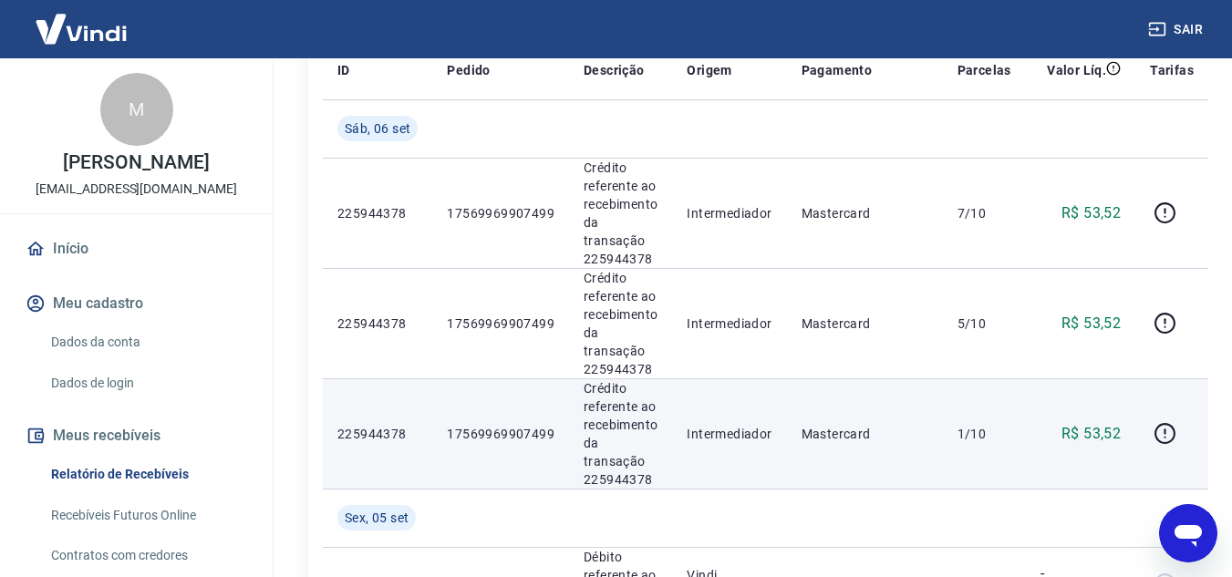
click at [598, 430] on tr "225944378 17569969907499 Crédito referente ao recebimento da transação 22594437…" at bounding box center [765, 433] width 885 height 110
click at [544, 422] on td "17569969907499" at bounding box center [500, 433] width 137 height 110
drag, startPoint x: 547, startPoint y: 428, endPoint x: 441, endPoint y: 424, distance: 105.9
click at [448, 430] on p "17569969907499" at bounding box center [501, 434] width 108 height 18
click at [441, 424] on td "17569969907499" at bounding box center [500, 433] width 137 height 110
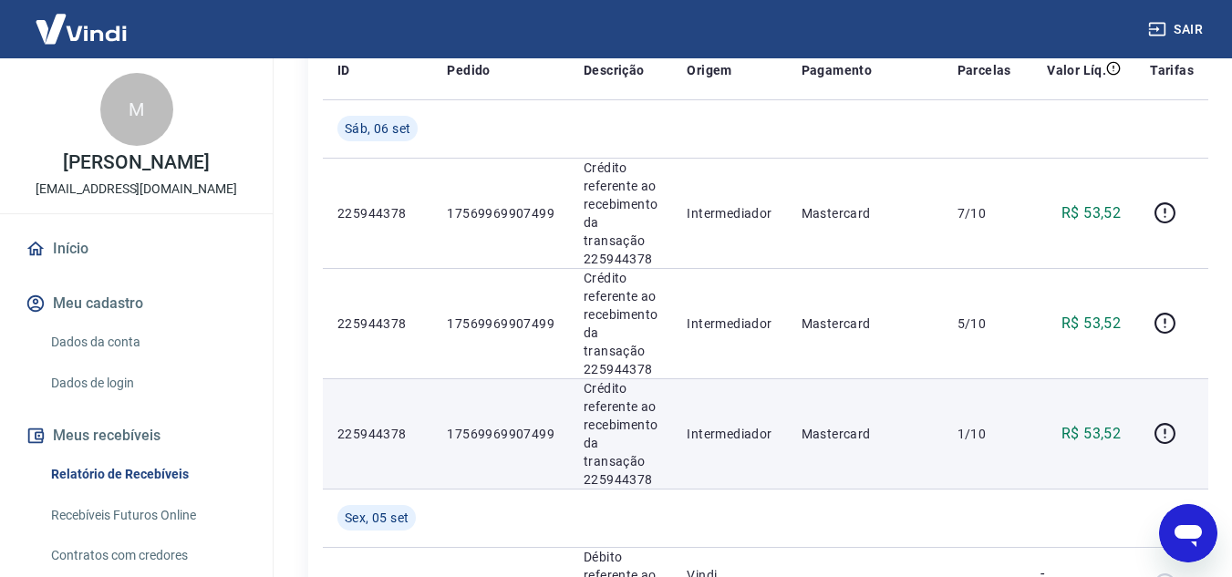
drag, startPoint x: 447, startPoint y: 430, endPoint x: 552, endPoint y: 430, distance: 105.8
click at [449, 430] on p "17569969907499" at bounding box center [501, 434] width 108 height 18
click at [519, 441] on p "17569969907499" at bounding box center [501, 434] width 108 height 18
drag, startPoint x: 555, startPoint y: 428, endPoint x: 448, endPoint y: 429, distance: 107.6
click at [448, 429] on td "17569969907499" at bounding box center [500, 433] width 137 height 110
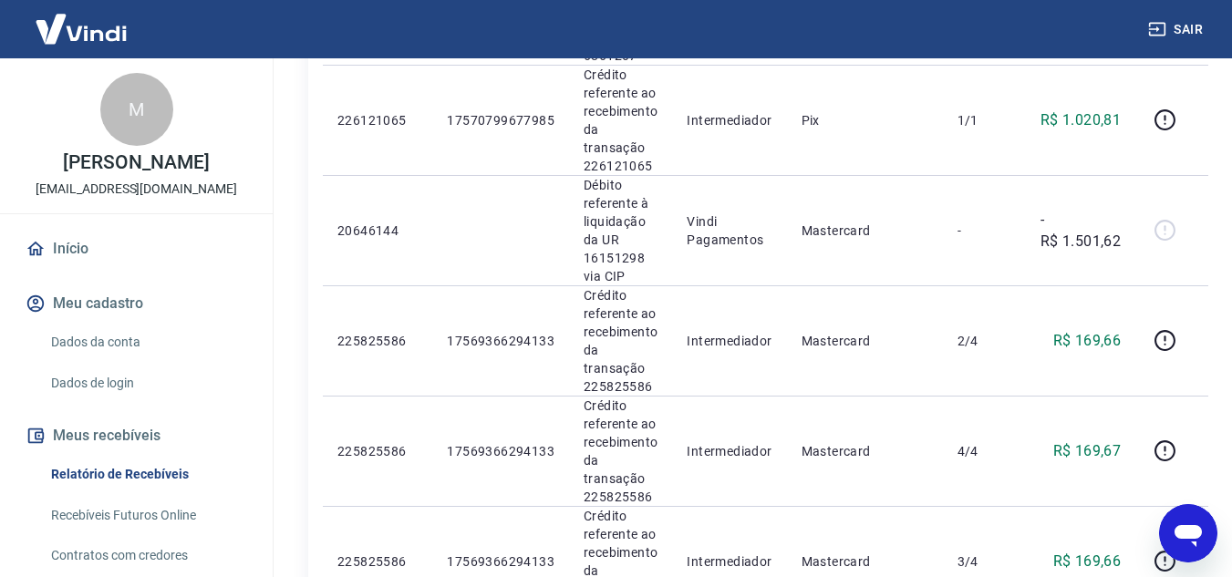
scroll to position [2368, 0]
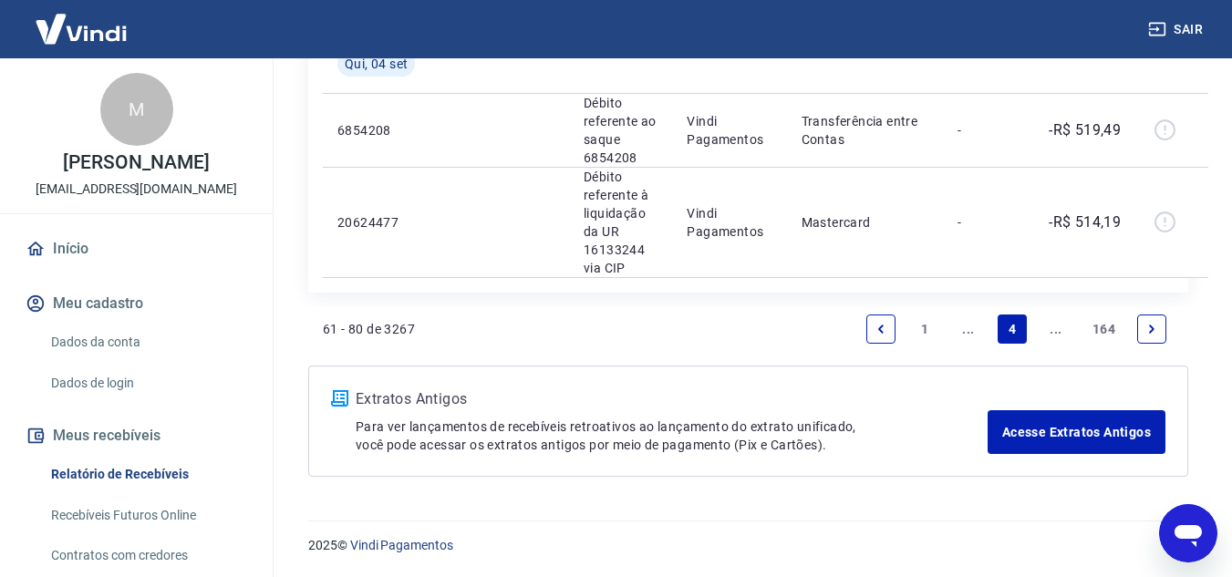
click at [883, 330] on icon "Previous page" at bounding box center [880, 329] width 13 height 13
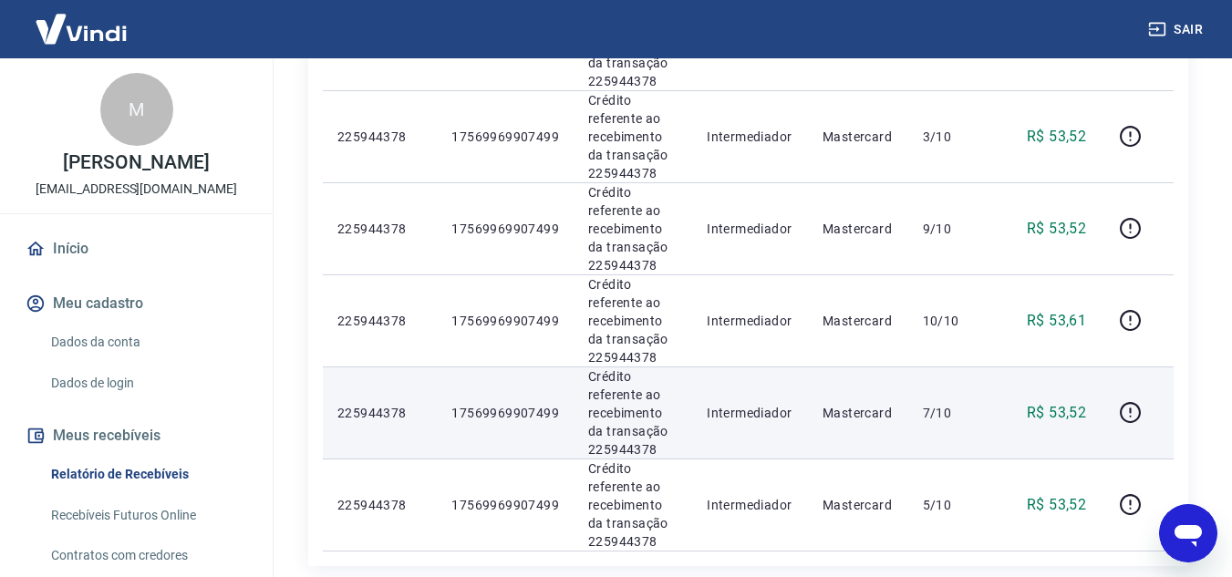
scroll to position [1930, 0]
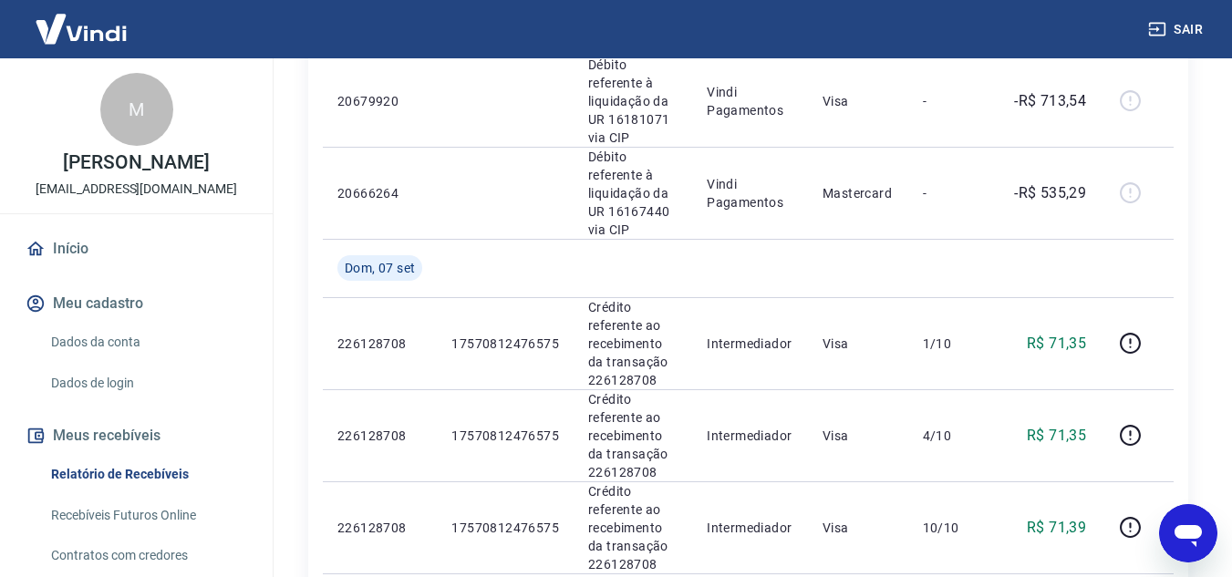
scroll to position [380, 0]
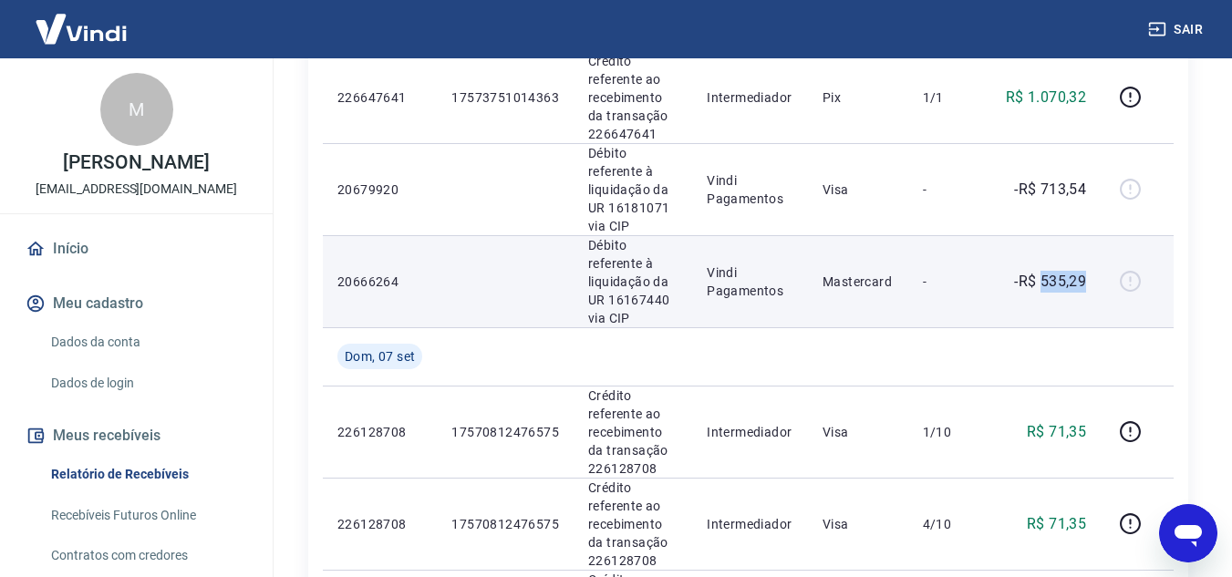
drag, startPoint x: 1090, startPoint y: 265, endPoint x: 1041, endPoint y: 289, distance: 54.6
click at [1041, 289] on td "-R$ 535,29" at bounding box center [1045, 281] width 109 height 92
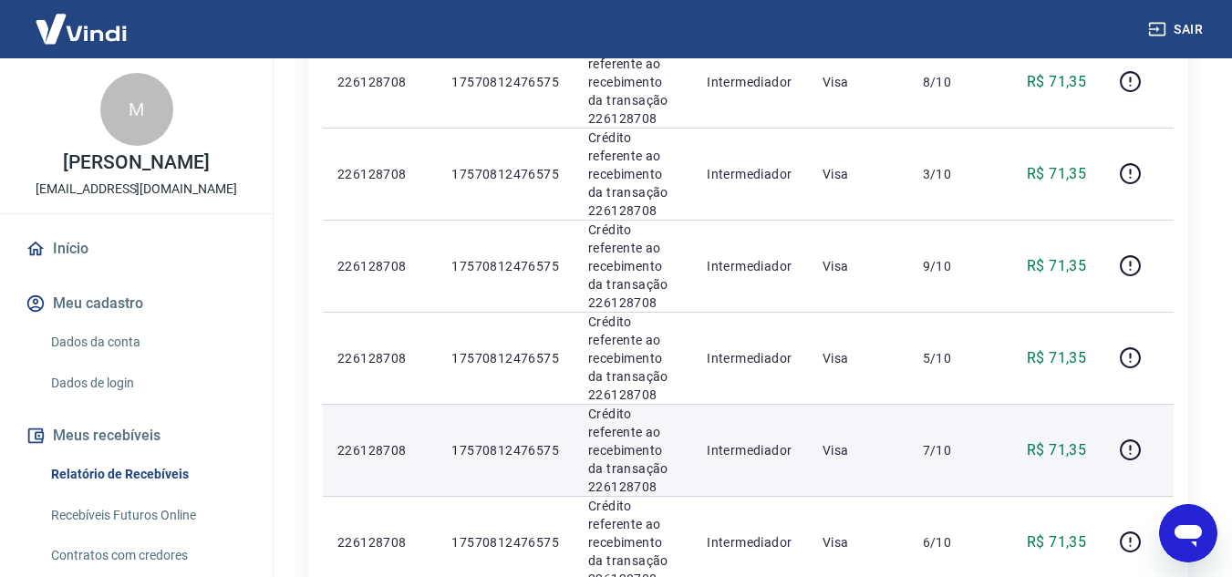
scroll to position [1110, 0]
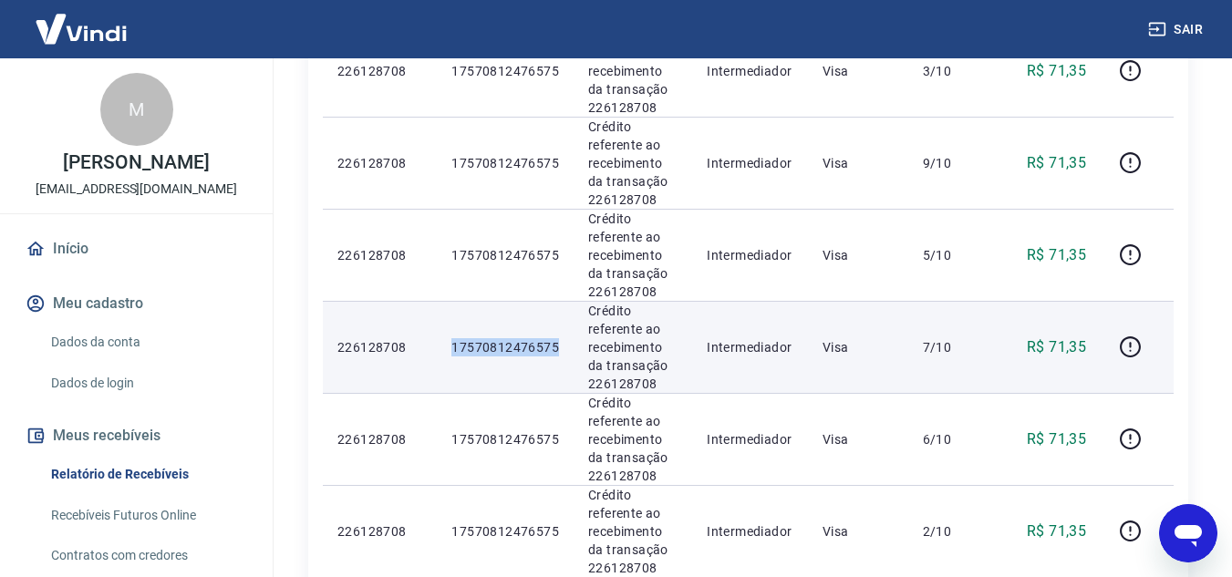
drag, startPoint x: 567, startPoint y: 336, endPoint x: 425, endPoint y: 344, distance: 142.4
click at [425, 344] on tr "226128708 17570812476575 Crédito referente ao recebimento da transação 22612870…" at bounding box center [748, 347] width 851 height 92
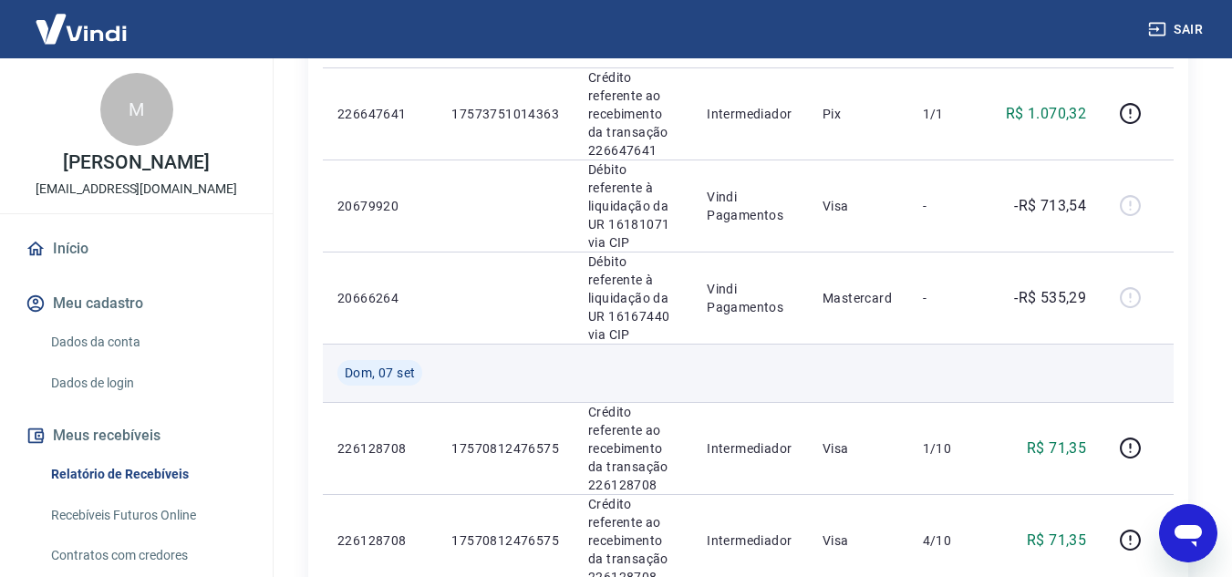
scroll to position [289, 0]
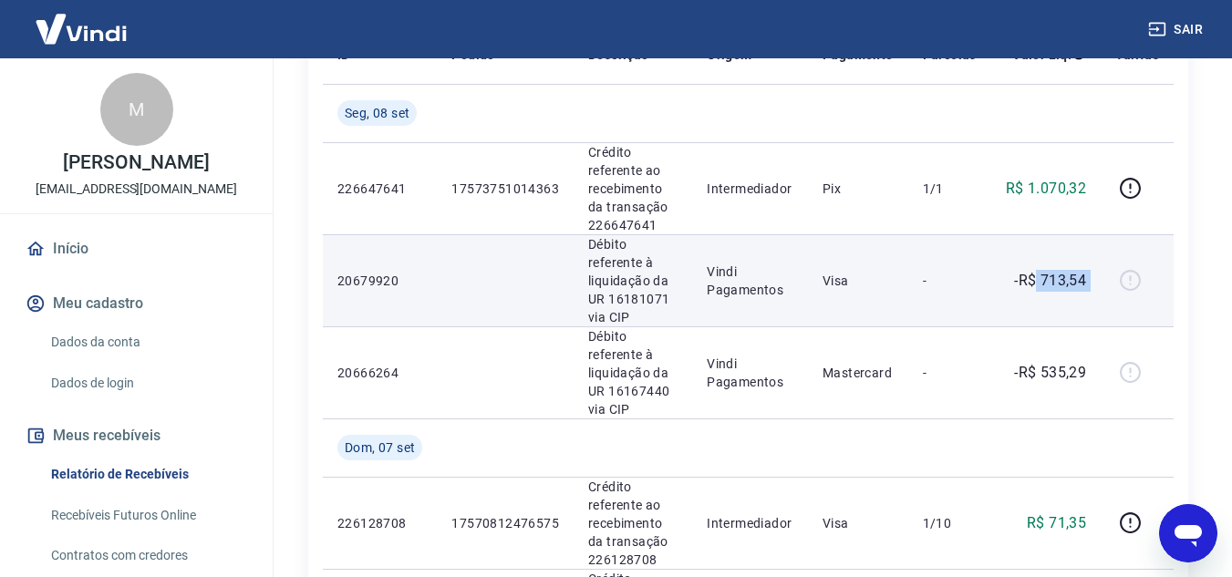
drag, startPoint x: 1101, startPoint y: 280, endPoint x: 1038, endPoint y: 284, distance: 63.0
click at [1038, 284] on tr "20679920 Débito referente à liquidação da UR 16181071 via CIP Vindi Pagamentos …" at bounding box center [748, 280] width 851 height 92
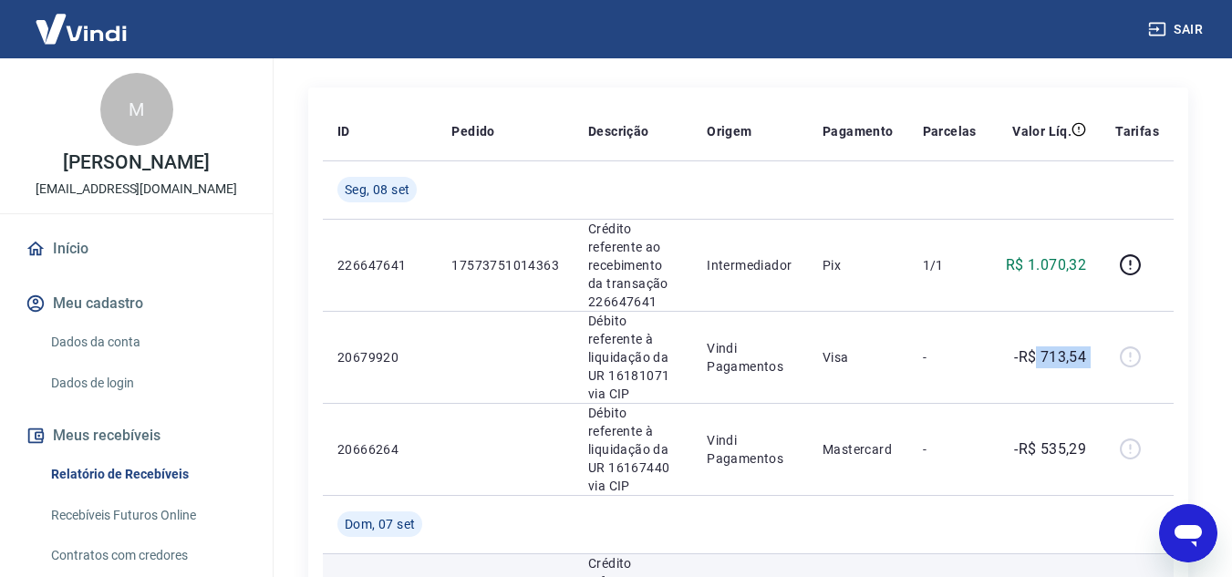
scroll to position [107, 0]
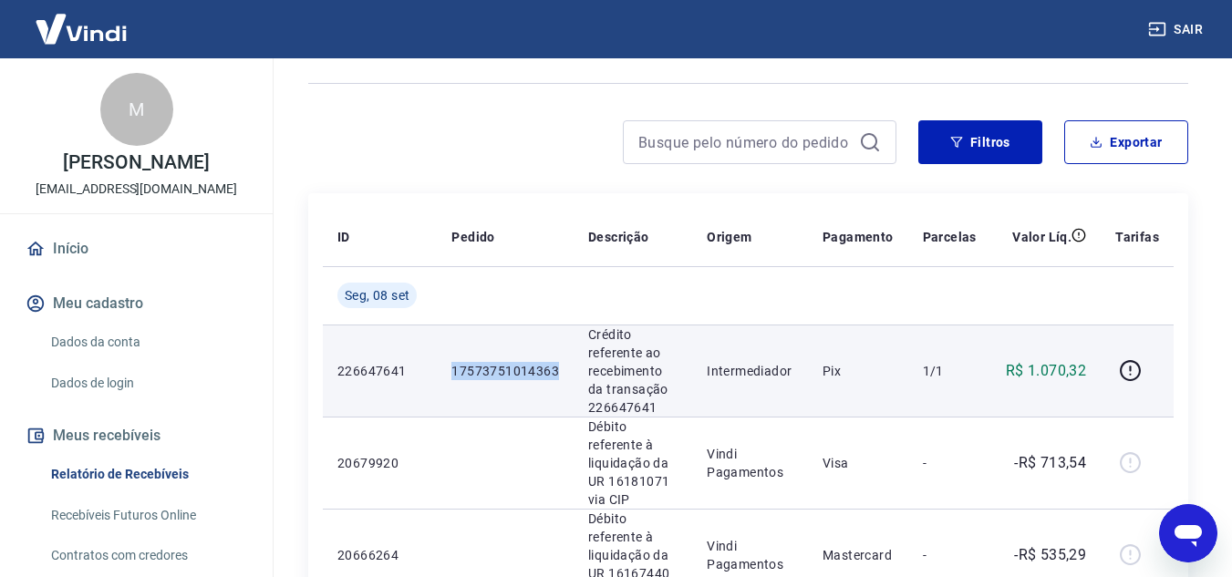
drag, startPoint x: 451, startPoint y: 371, endPoint x: 565, endPoint y: 370, distance: 114.0
click at [565, 370] on td "17573751014363" at bounding box center [505, 371] width 137 height 92
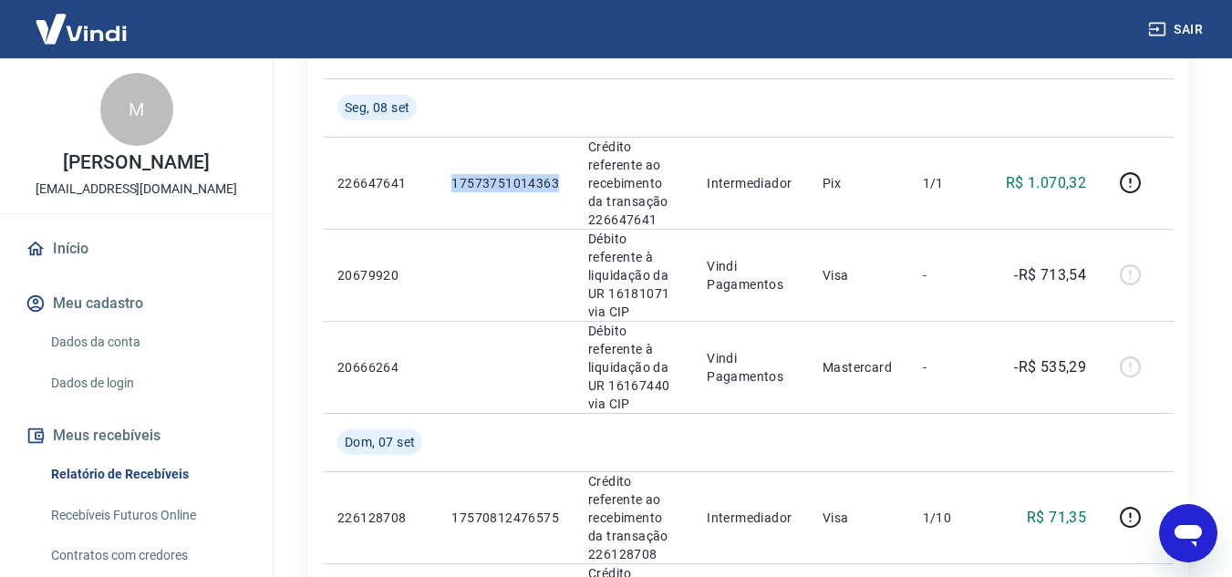
scroll to position [198, 0]
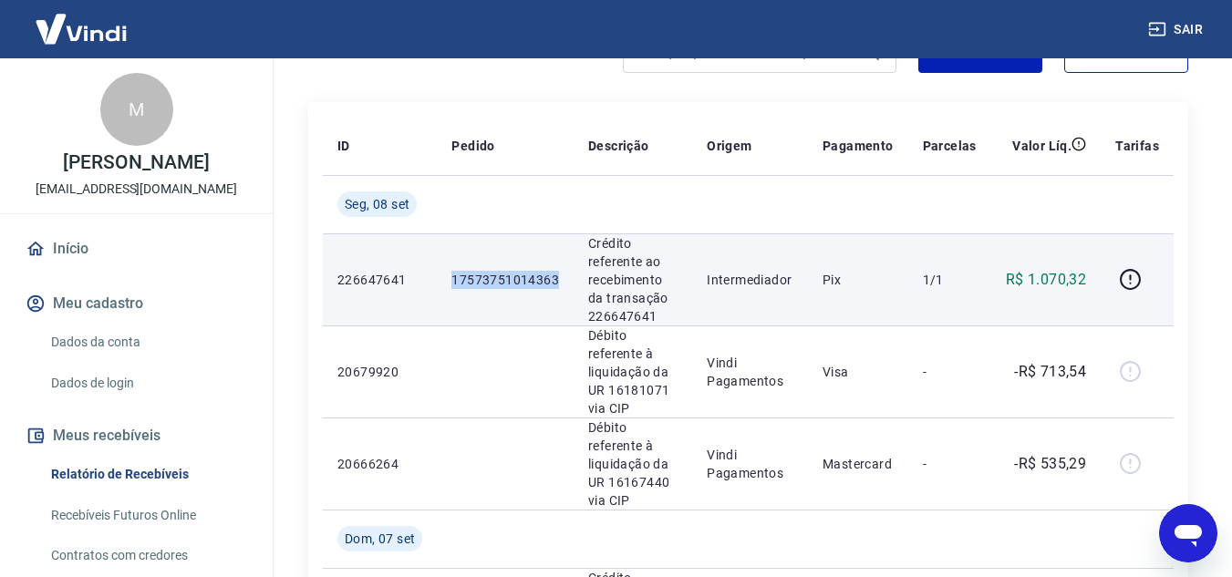
click at [1027, 284] on p "R$ 1.070,32" at bounding box center [1046, 280] width 80 height 22
click at [1027, 280] on td "R$ 1.070,32" at bounding box center [1045, 279] width 109 height 92
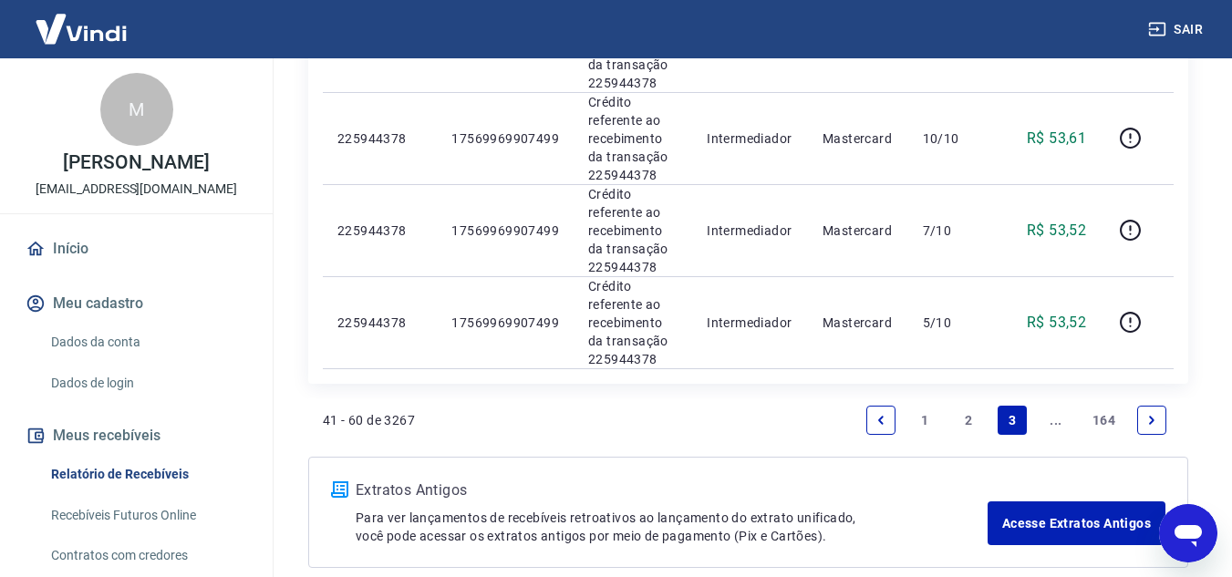
scroll to position [2112, 0]
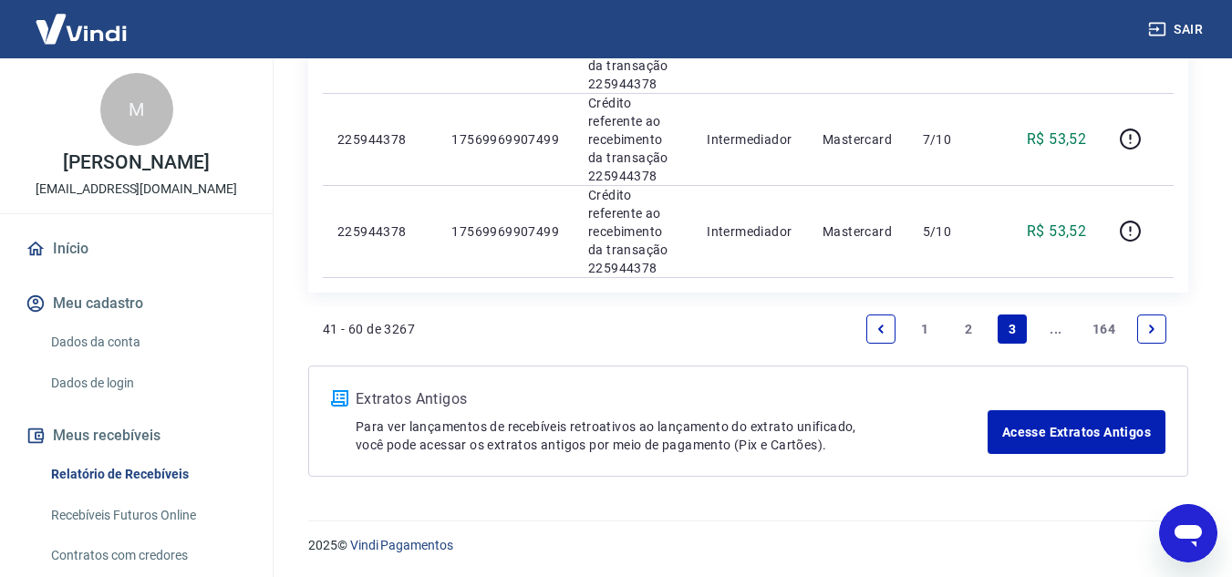
drag, startPoint x: 970, startPoint y: 321, endPoint x: 1094, endPoint y: 284, distance: 129.5
click at [970, 319] on link "2" at bounding box center [968, 329] width 29 height 29
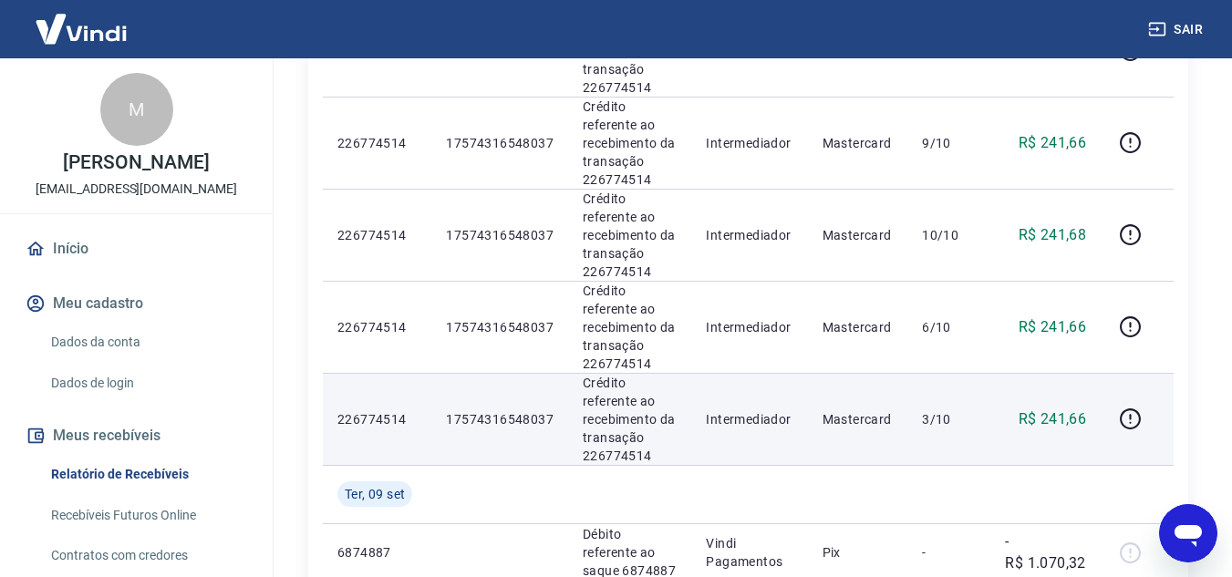
scroll to position [1760, 0]
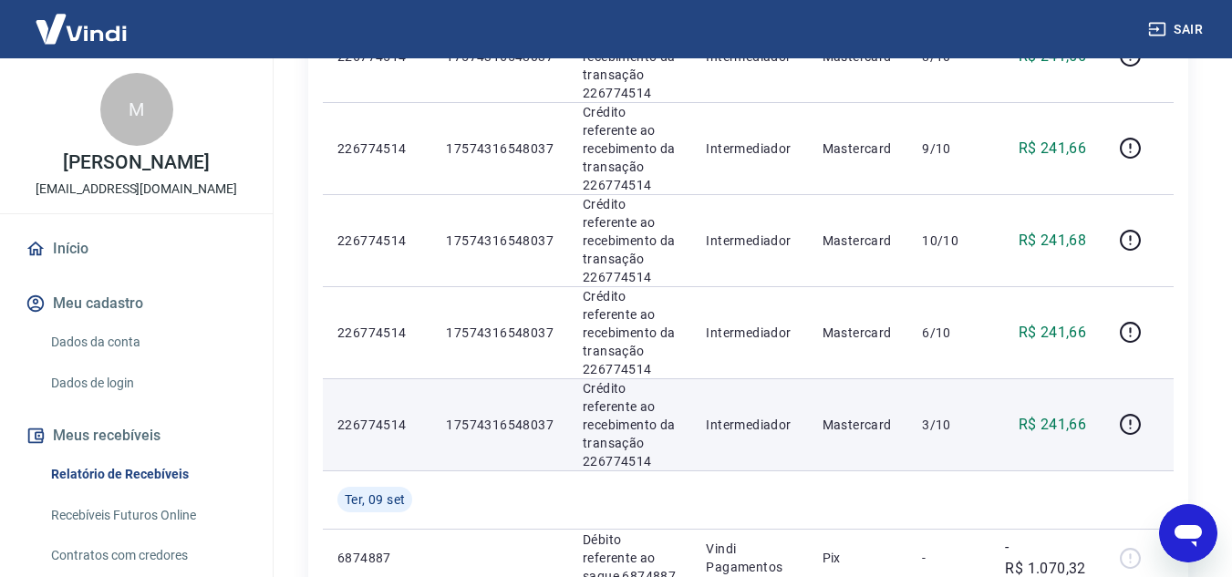
drag, startPoint x: 563, startPoint y: 378, endPoint x: 449, endPoint y: 382, distance: 114.9
click at [449, 381] on td "17574316548037" at bounding box center [499, 424] width 137 height 92
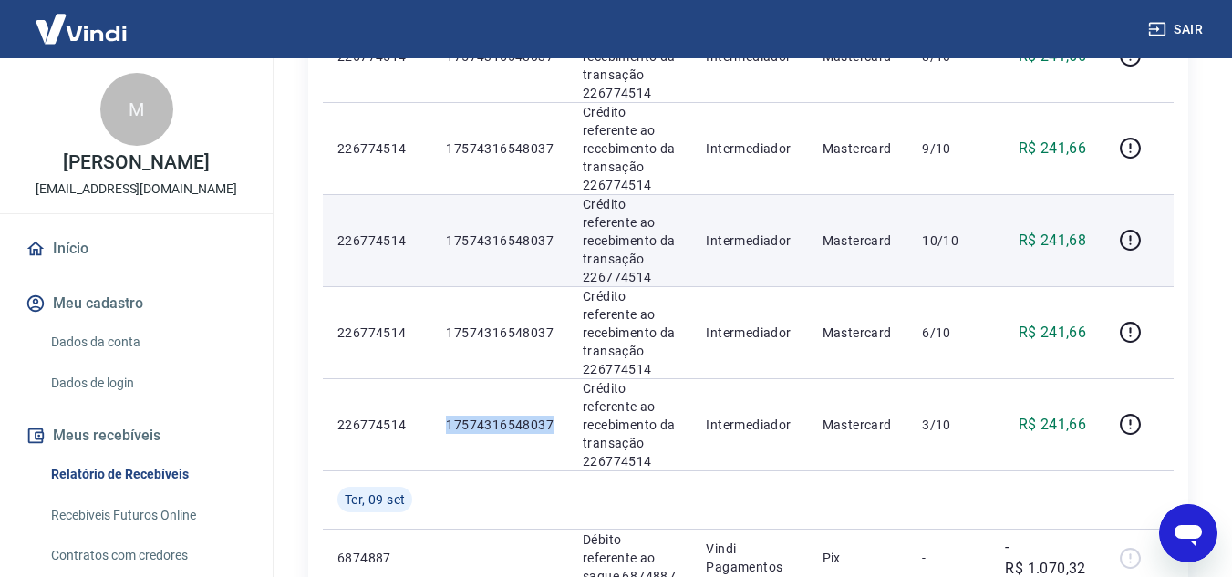
drag, startPoint x: 990, startPoint y: 185, endPoint x: 1004, endPoint y: 229, distance: 45.8
click at [990, 194] on td "10/10" at bounding box center [948, 240] width 83 height 92
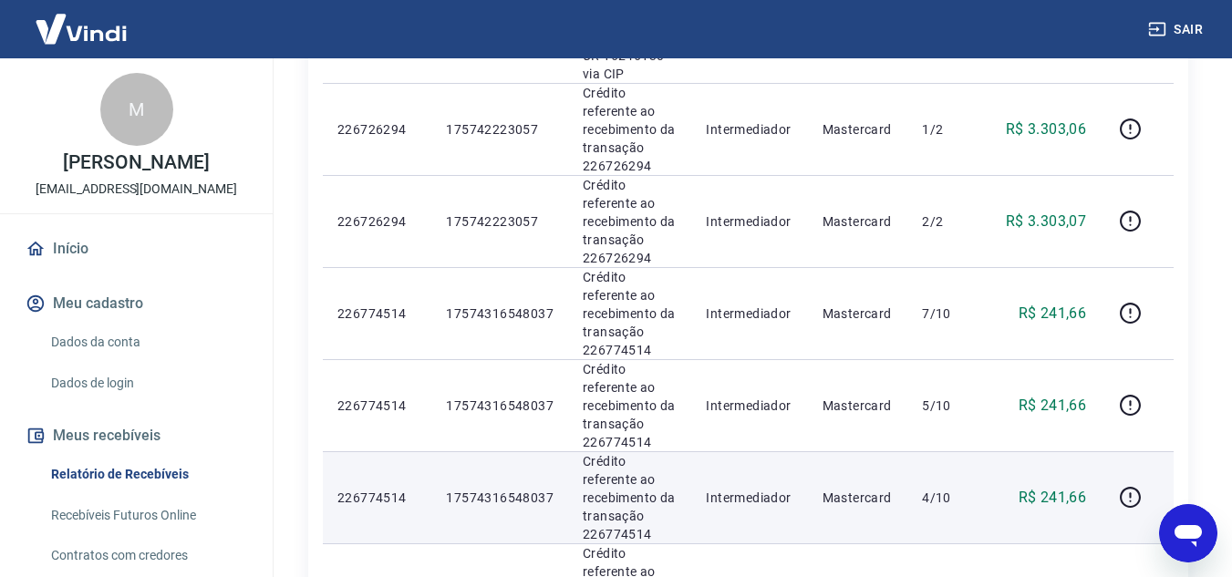
scroll to position [939, 0]
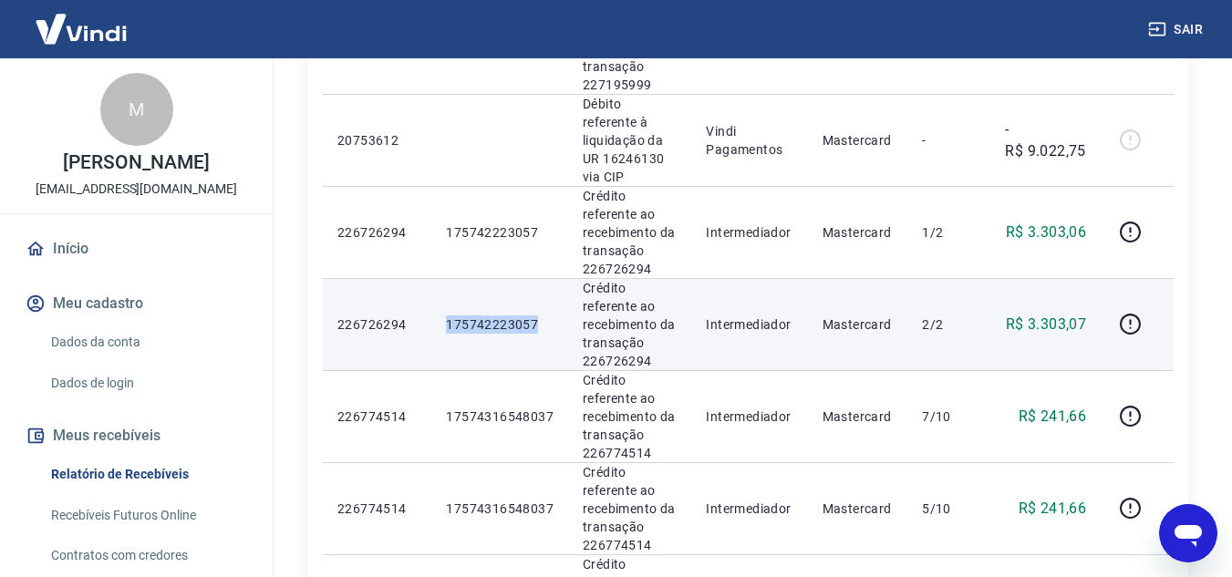
drag, startPoint x: 443, startPoint y: 279, endPoint x: 548, endPoint y: 276, distance: 104.9
click at [548, 278] on td "175742223057" at bounding box center [499, 324] width 137 height 92
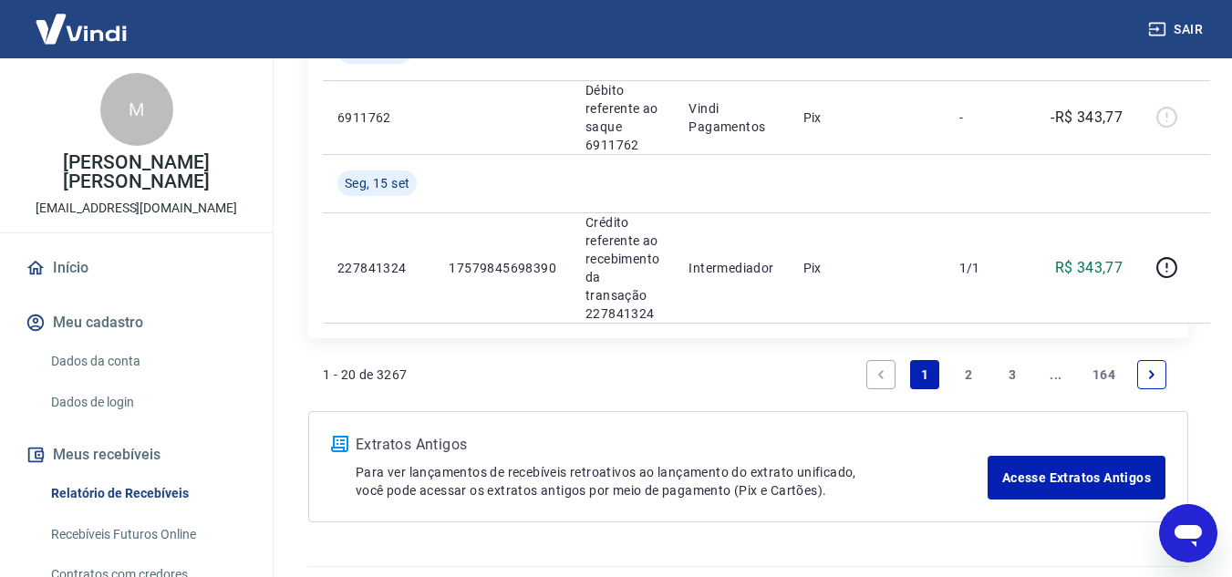
scroll to position [2448, 0]
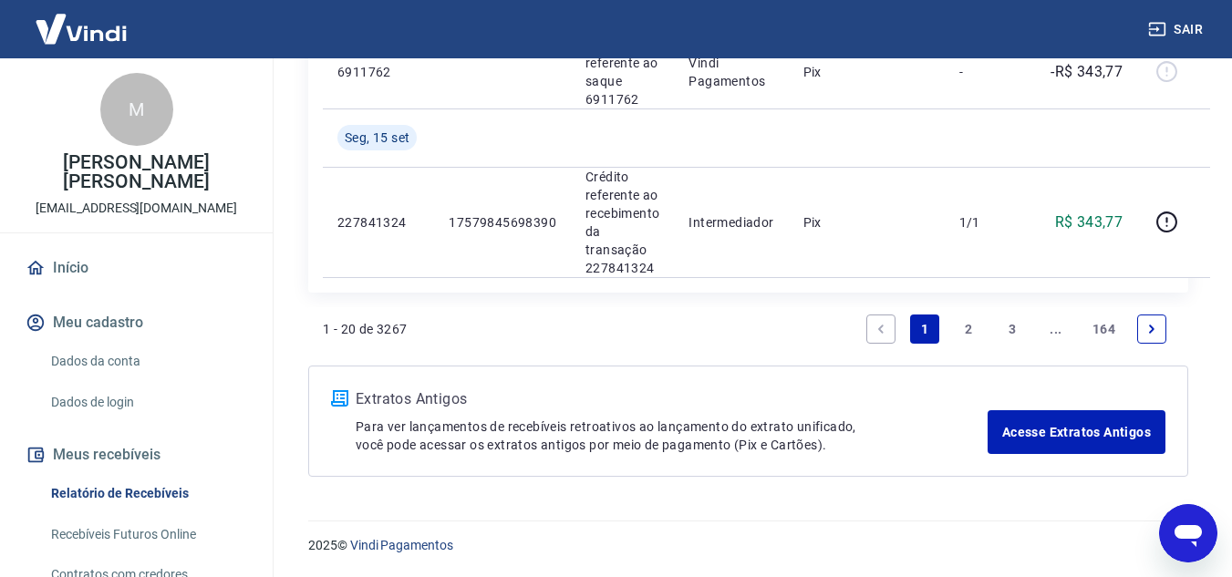
click at [969, 334] on link "2" at bounding box center [968, 329] width 29 height 29
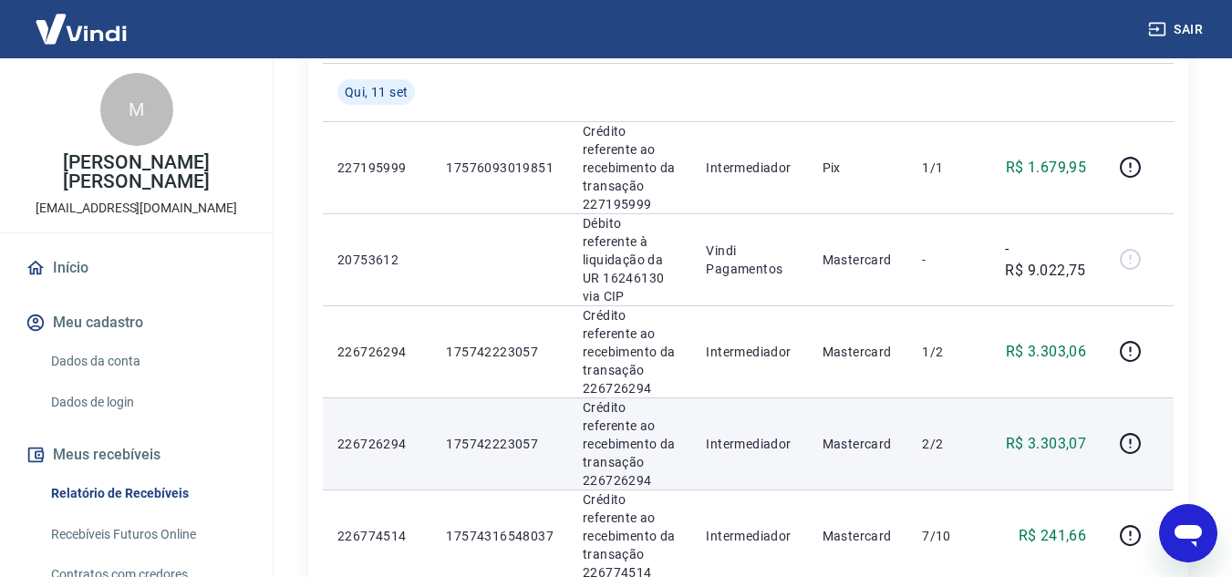
scroll to position [821, 0]
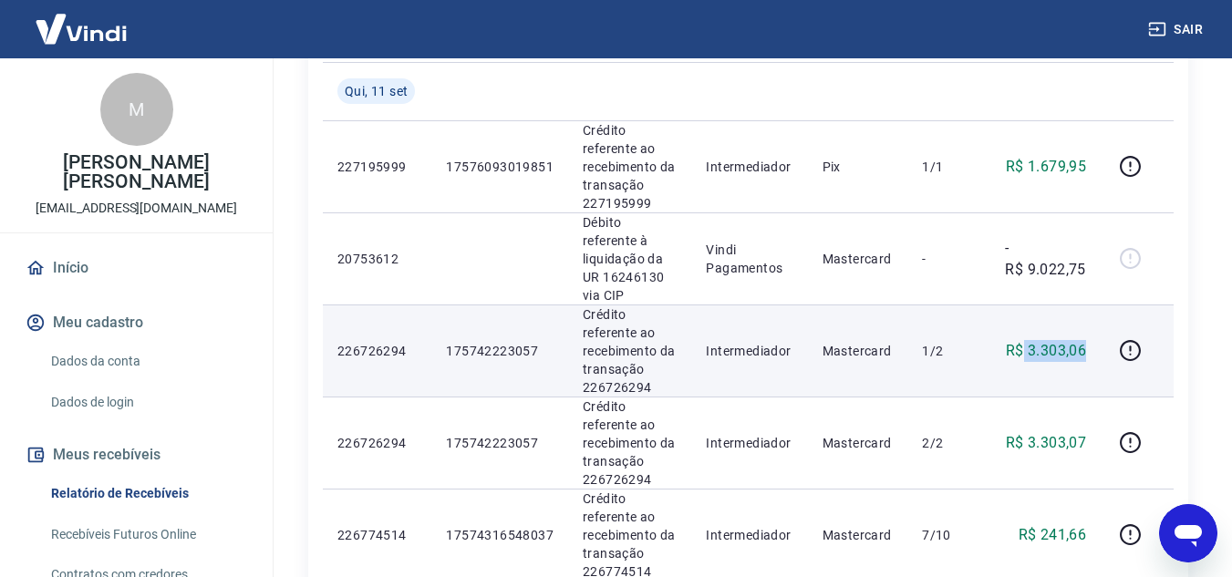
drag, startPoint x: 1096, startPoint y: 312, endPoint x: 1025, endPoint y: 307, distance: 71.3
click at [1025, 307] on td "R$ 3.303,06" at bounding box center [1045, 351] width 110 height 92
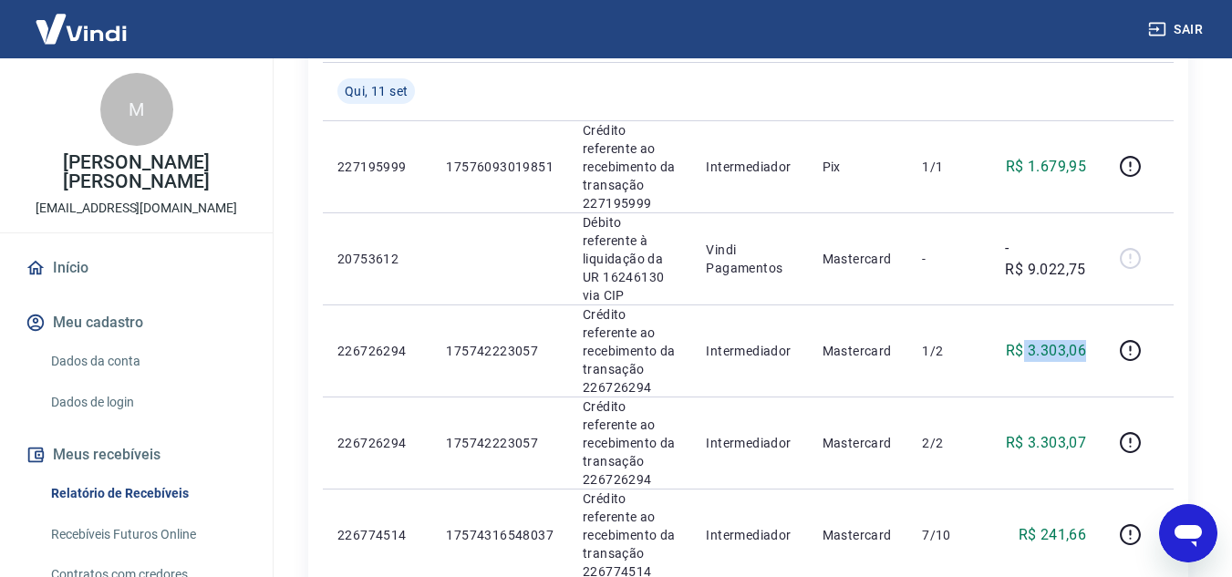
copy p "3.303,06"
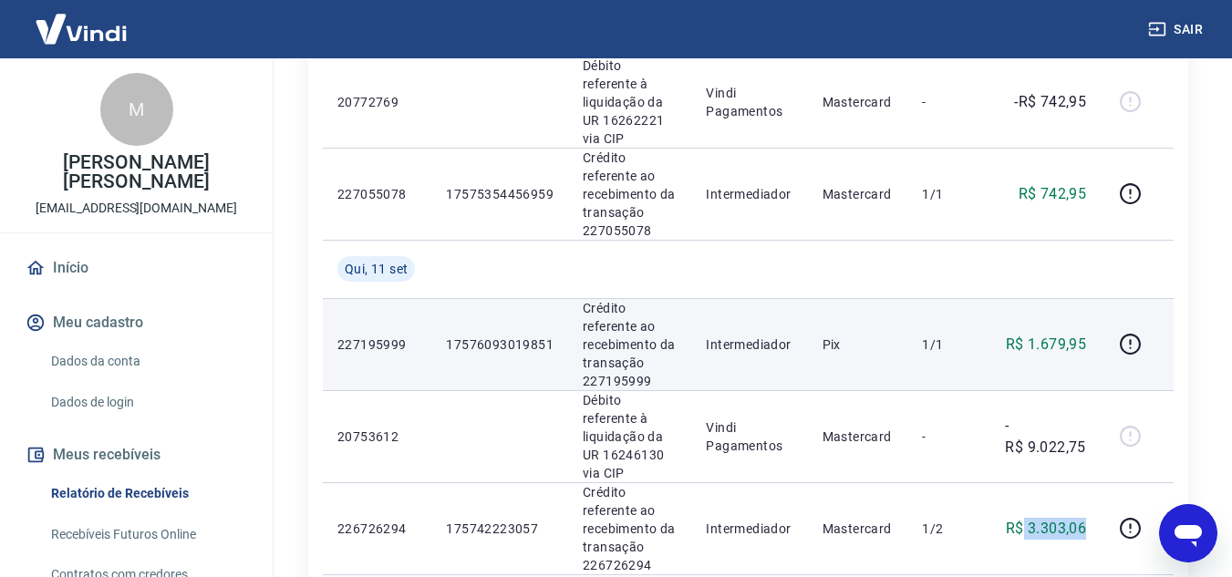
scroll to position [638, 0]
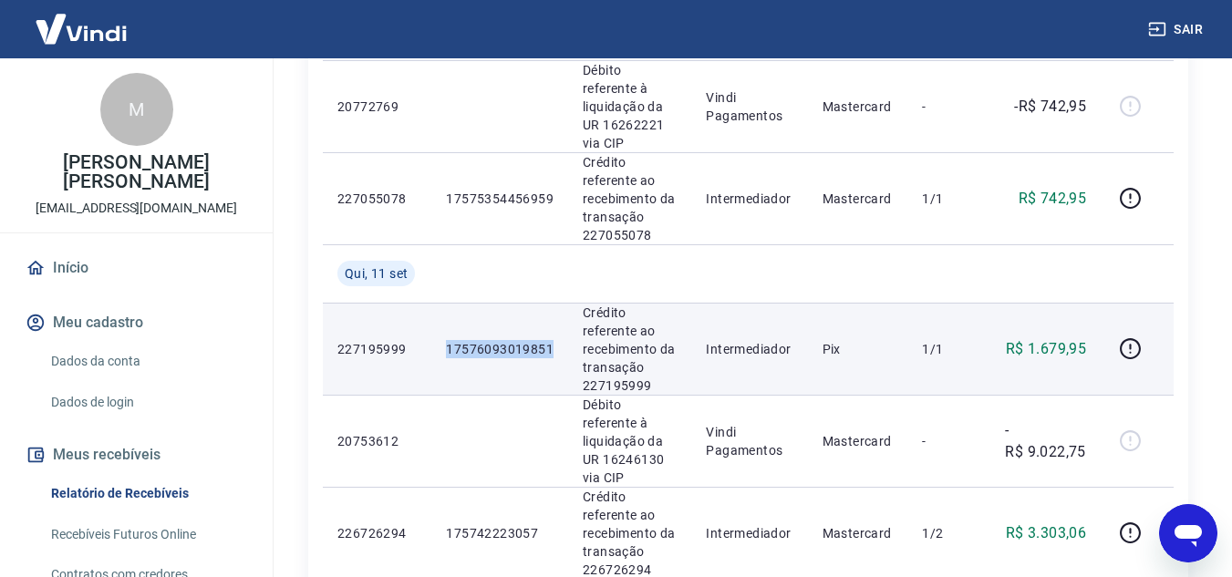
click at [563, 327] on td "17576093019851" at bounding box center [499, 349] width 137 height 92
copy p "17576093019851"
drag, startPoint x: 1094, startPoint y: 329, endPoint x: 1028, endPoint y: 337, distance: 66.2
click at [1028, 337] on td "R$ 1.679,95" at bounding box center [1045, 349] width 110 height 92
copy p "1.679,95"
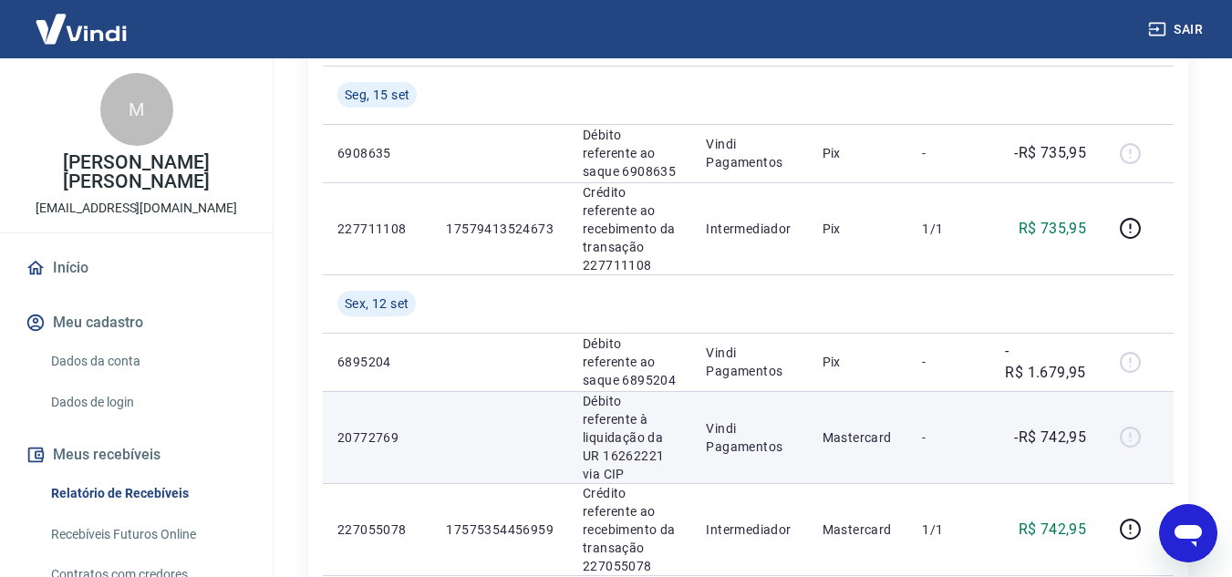
scroll to position [365, 0]
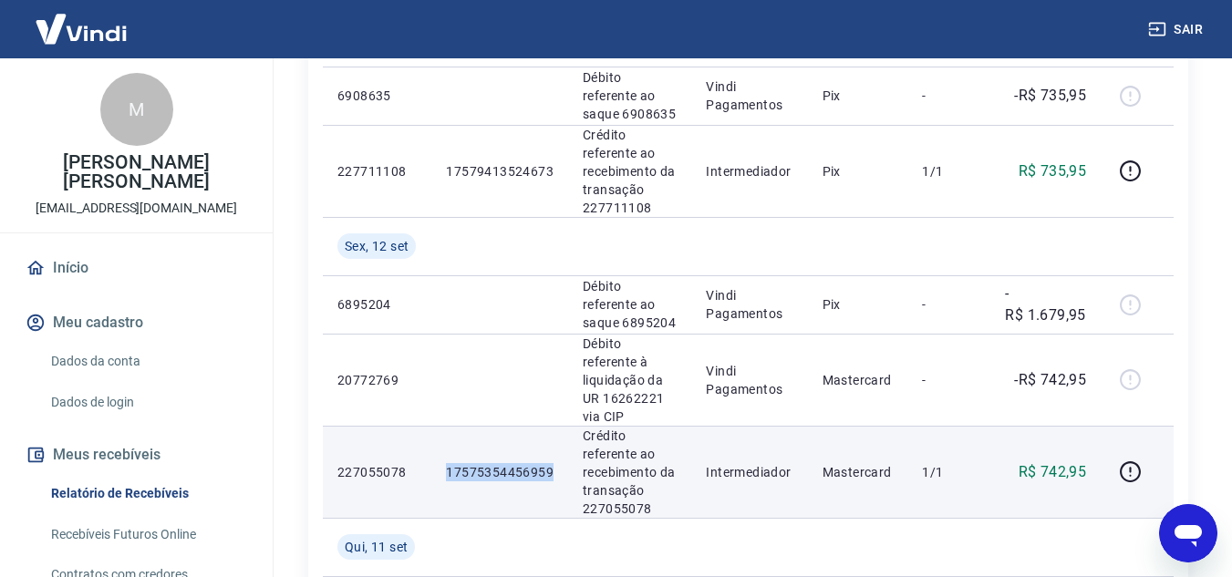
drag, startPoint x: 444, startPoint y: 456, endPoint x: 550, endPoint y: 453, distance: 105.8
click at [550, 453] on td "17575354456959" at bounding box center [499, 472] width 137 height 92
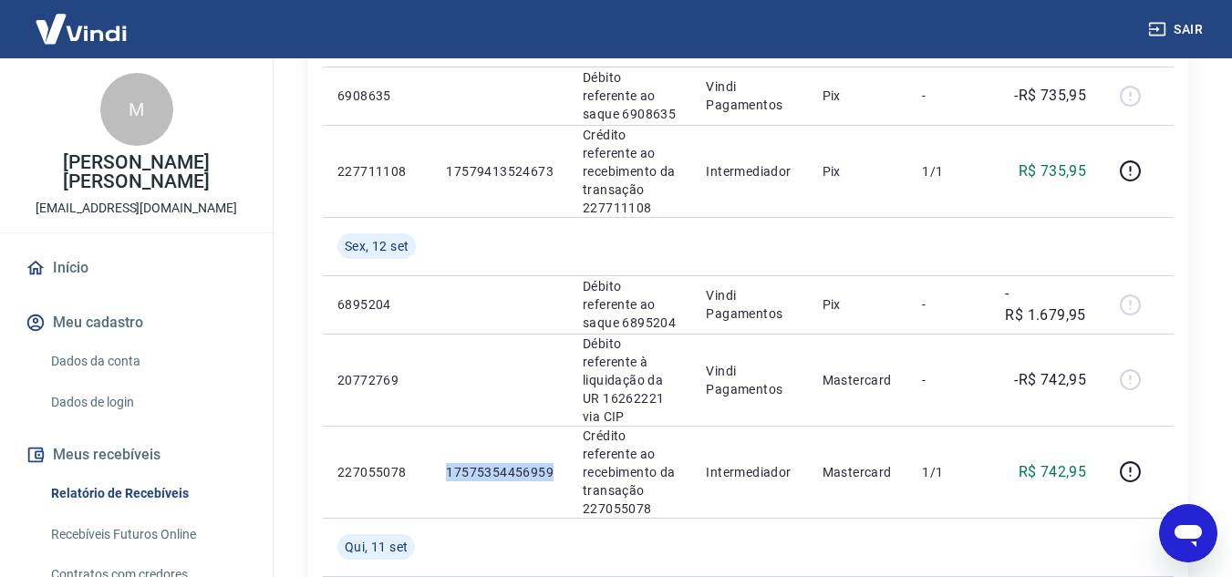
copy p "17575354456959"
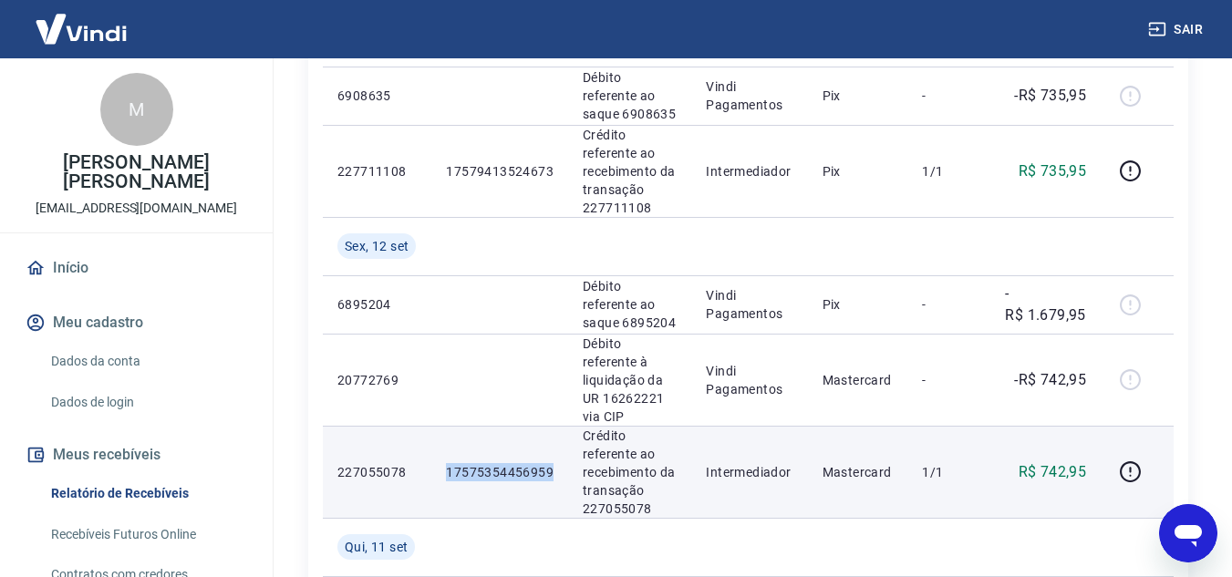
click at [1031, 461] on p "R$ 742,95" at bounding box center [1052, 472] width 68 height 22
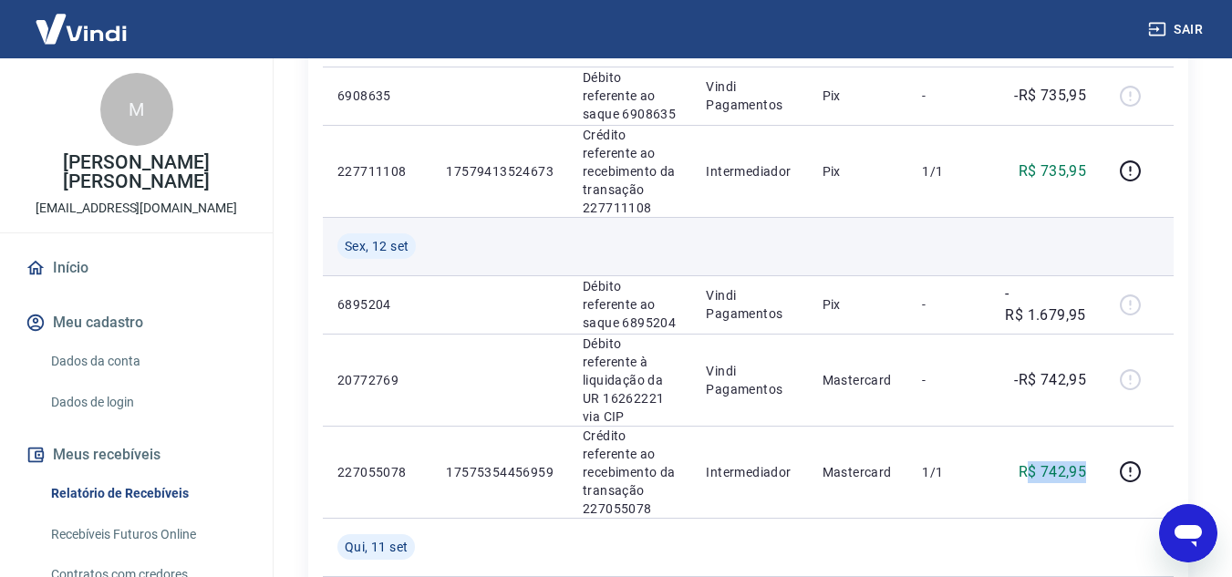
copy p "$ 742,95"
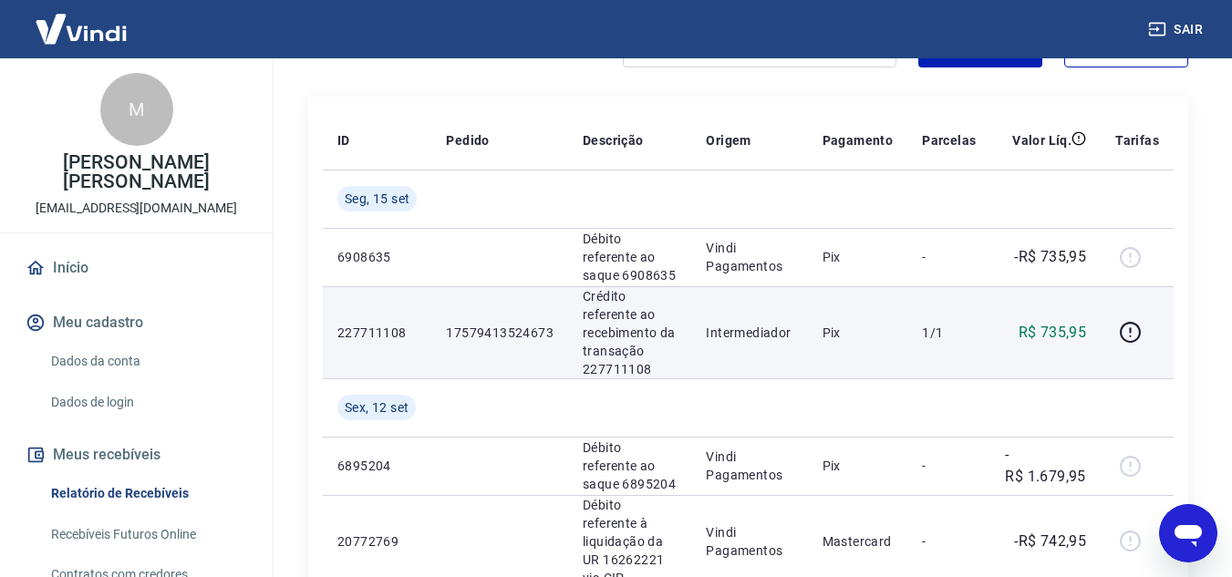
scroll to position [182, 0]
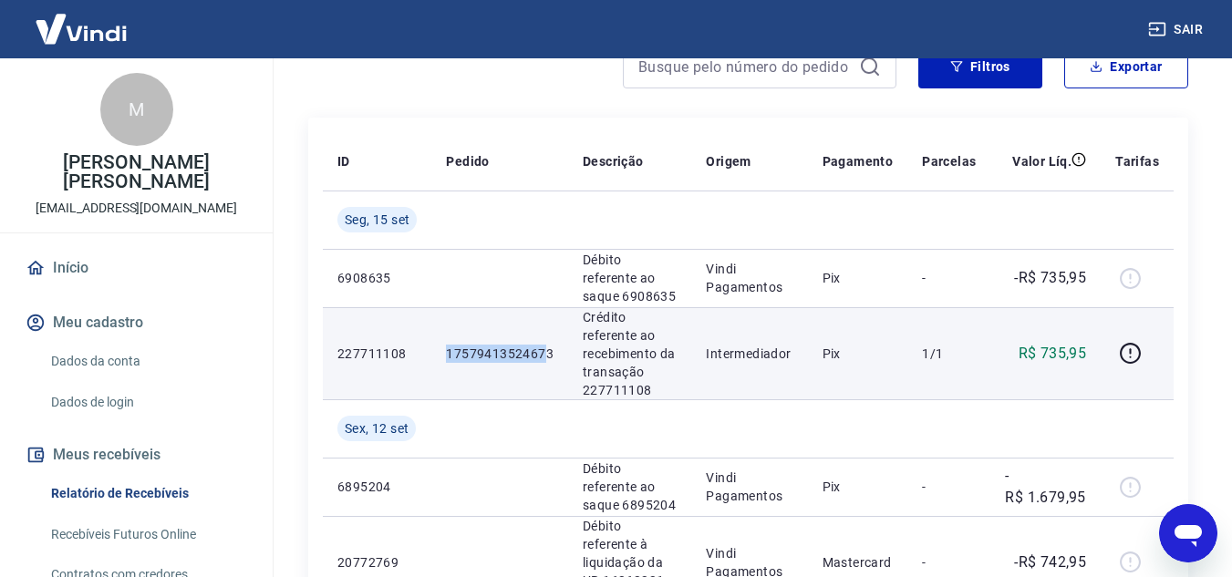
drag, startPoint x: 432, startPoint y: 355, endPoint x: 549, endPoint y: 354, distance: 116.7
click at [549, 354] on td "17579413524673" at bounding box center [499, 353] width 137 height 92
click at [461, 351] on p "17579413524673" at bounding box center [500, 354] width 108 height 18
click at [449, 348] on p "17579413524673" at bounding box center [500, 354] width 108 height 18
drag, startPoint x: 449, startPoint y: 348, endPoint x: 525, endPoint y: 348, distance: 76.6
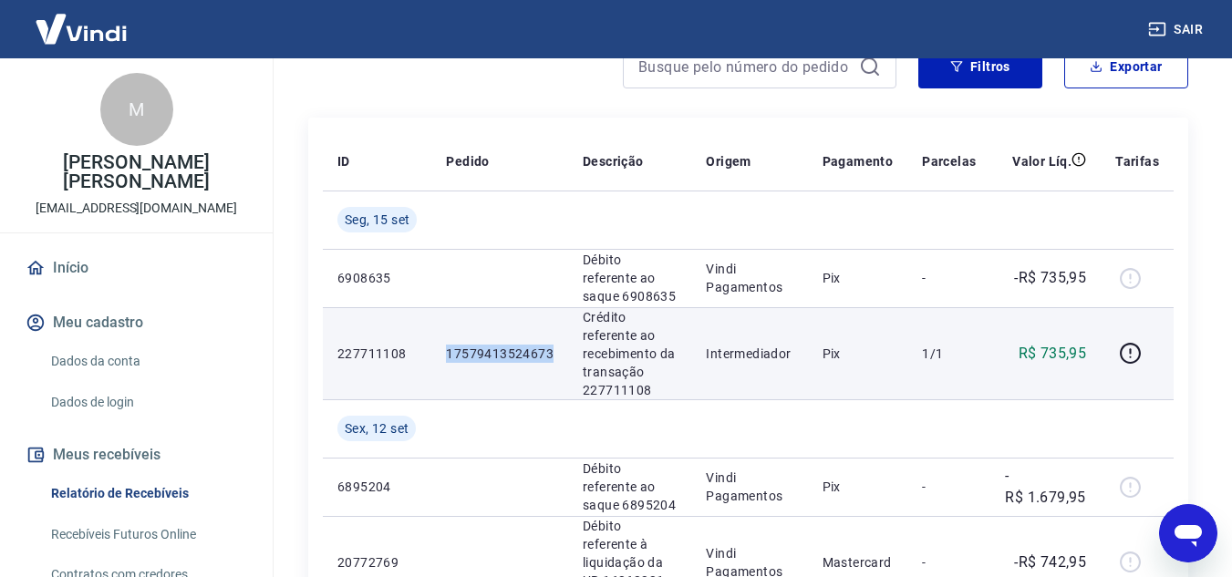
click at [525, 348] on p "17579413524673" at bounding box center [500, 354] width 108 height 18
copy p "17579413524673"
click at [1039, 352] on p "R$ 735,95" at bounding box center [1052, 354] width 68 height 22
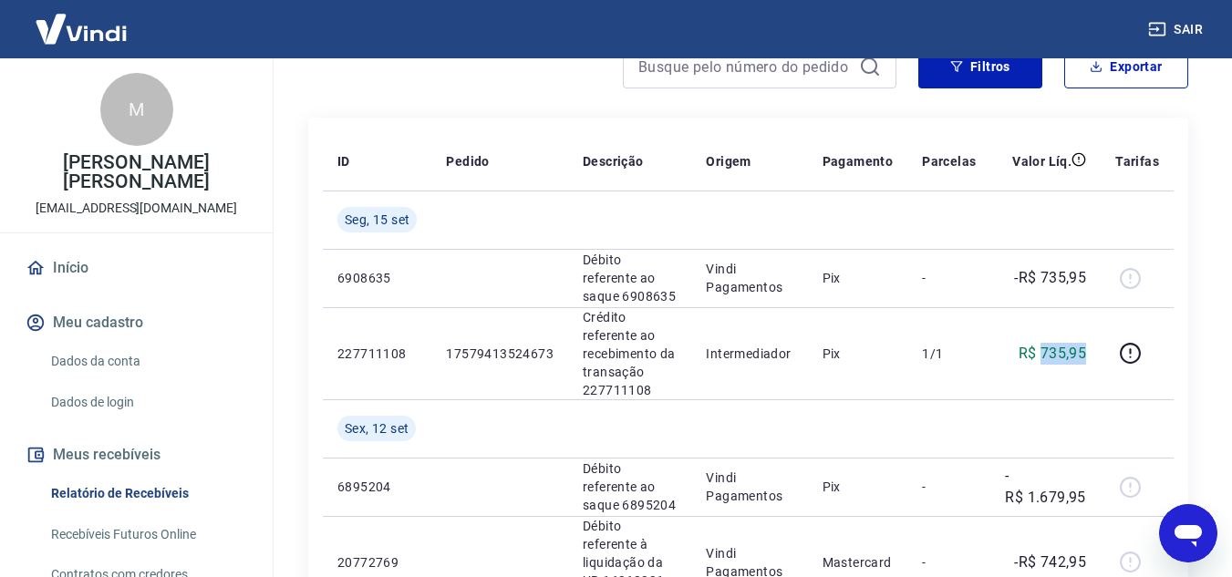
copy p "735,95"
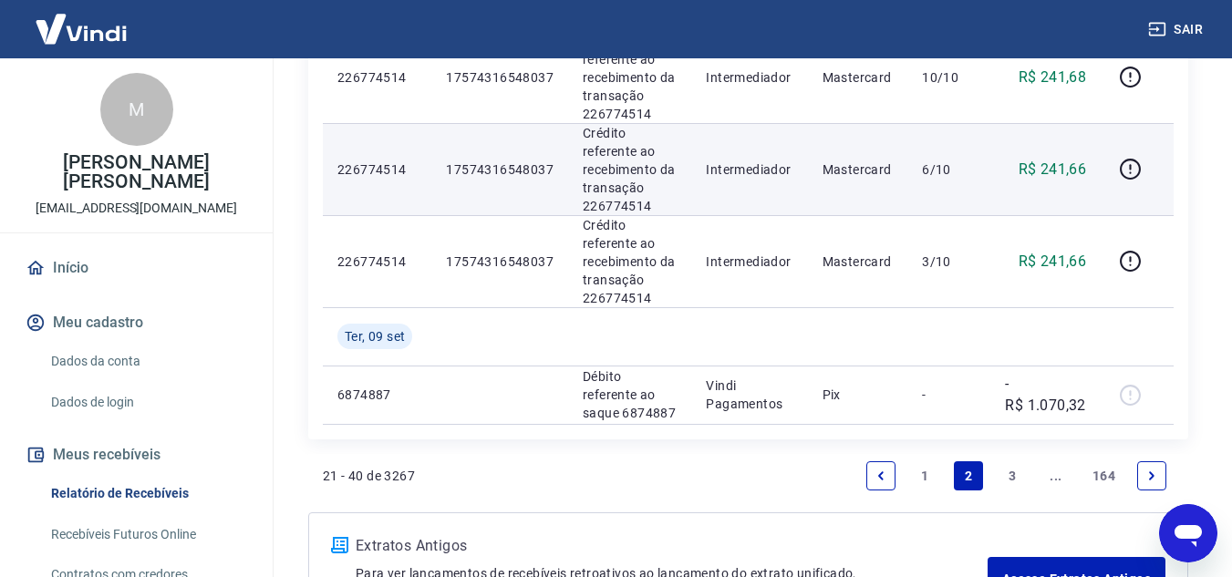
scroll to position [2033, 0]
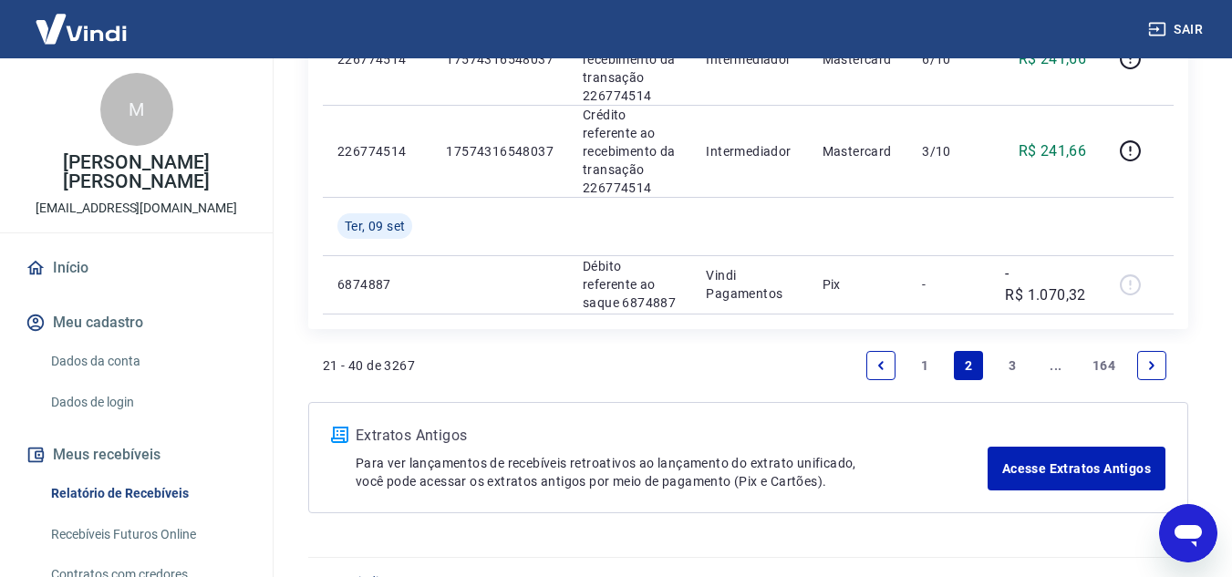
click at [915, 351] on link "1" at bounding box center [924, 365] width 29 height 29
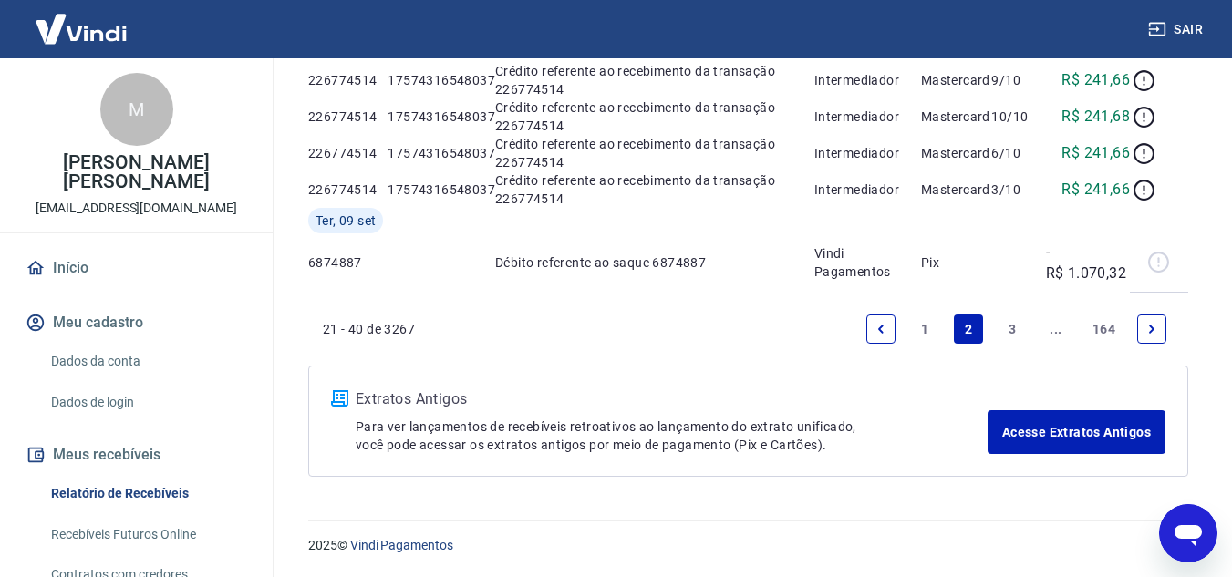
click at [926, 366] on div "Extratos Antigos Para ver lançamentos de recebíveis retroativos ao lançamento d…" at bounding box center [748, 421] width 880 height 111
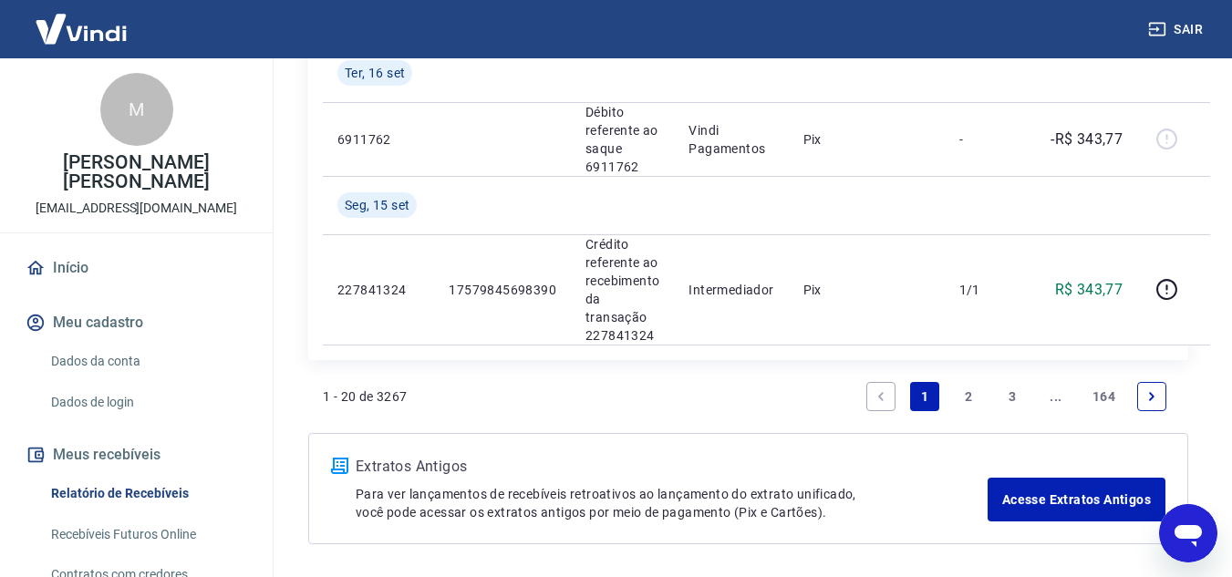
scroll to position [2448, 0]
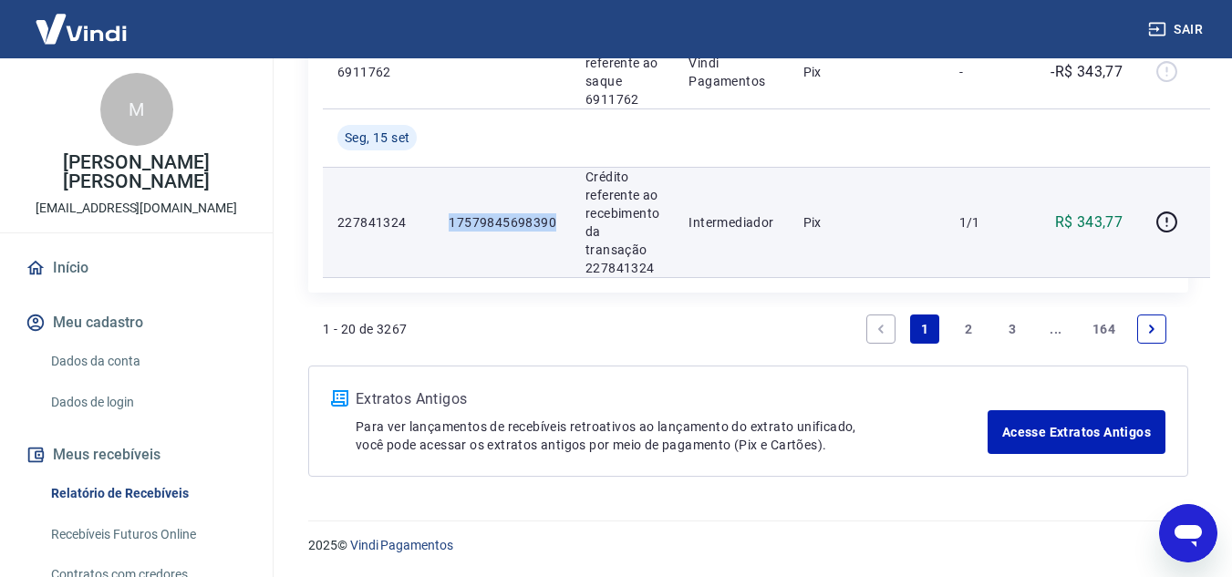
drag, startPoint x: 458, startPoint y: 218, endPoint x: 558, endPoint y: 218, distance: 100.3
click at [558, 218] on td "17579845698390" at bounding box center [502, 222] width 137 height 110
copy p "17579845698390"
drag, startPoint x: 1128, startPoint y: 222, endPoint x: 1076, endPoint y: 219, distance: 52.1
click at [1076, 219] on td "R$ 343,77" at bounding box center [1081, 222] width 109 height 110
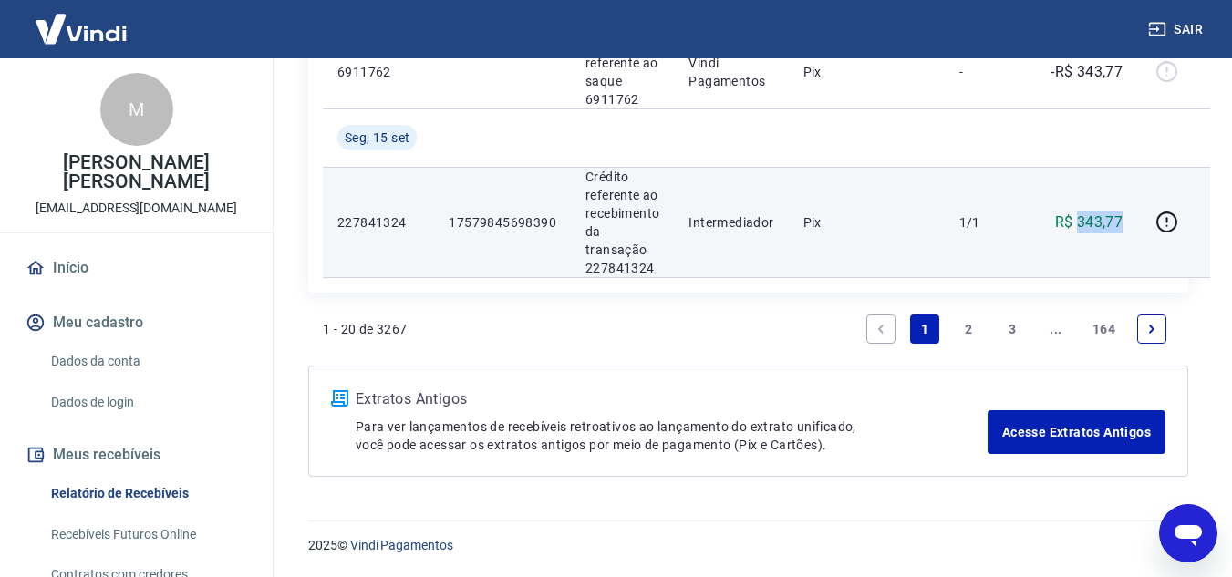
copy p "343,77"
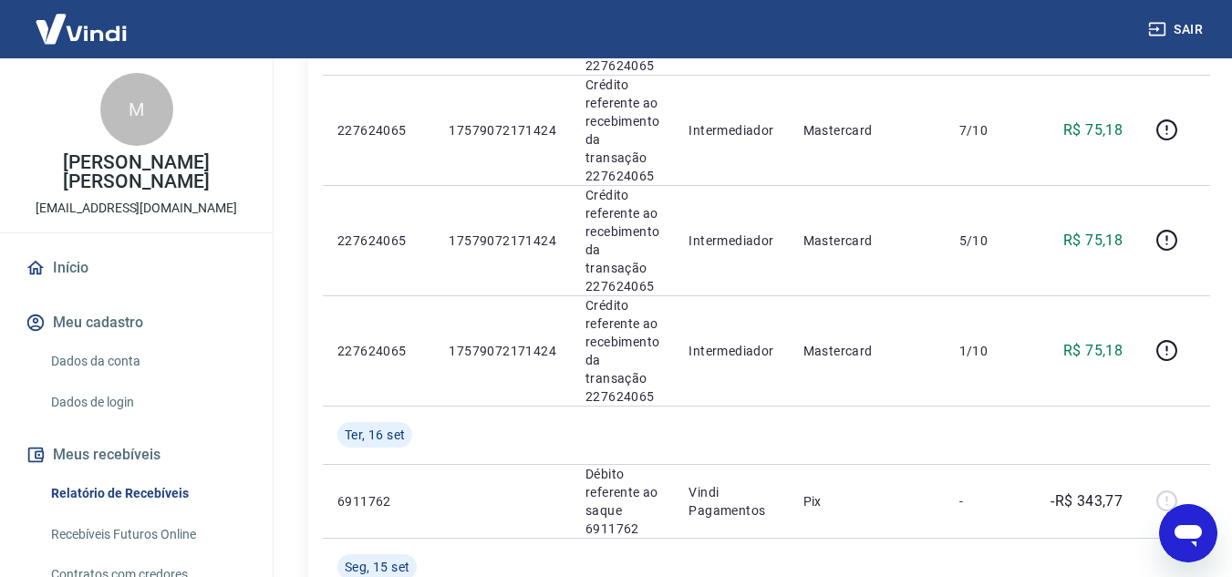
scroll to position [1992, 0]
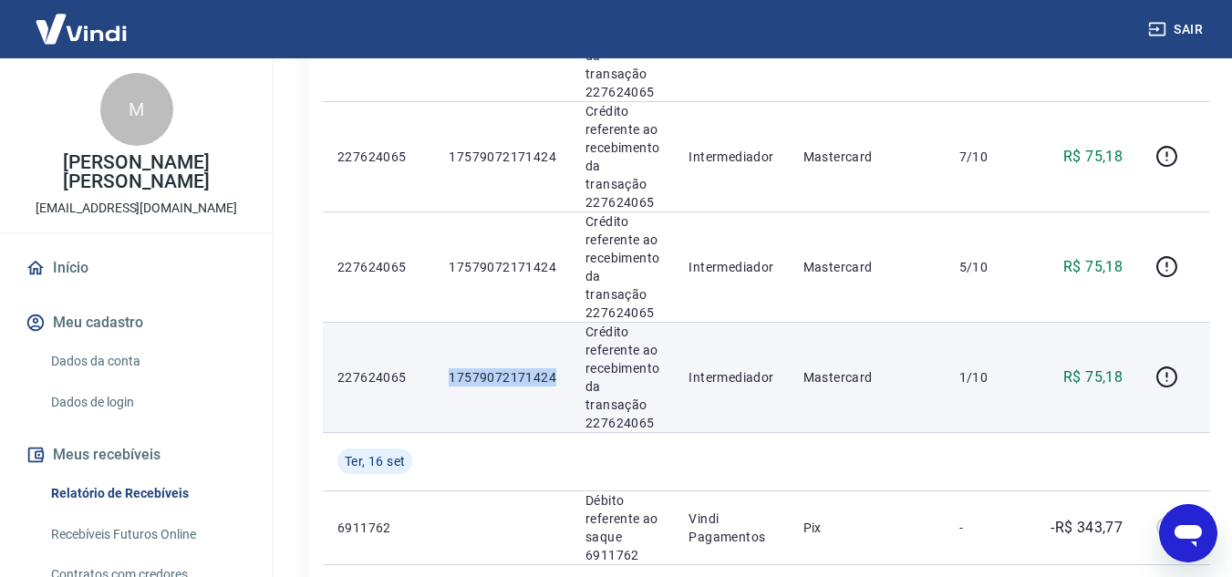
drag, startPoint x: 563, startPoint y: 366, endPoint x: 445, endPoint y: 370, distance: 118.6
click at [445, 370] on td "17579072171424" at bounding box center [502, 377] width 137 height 110
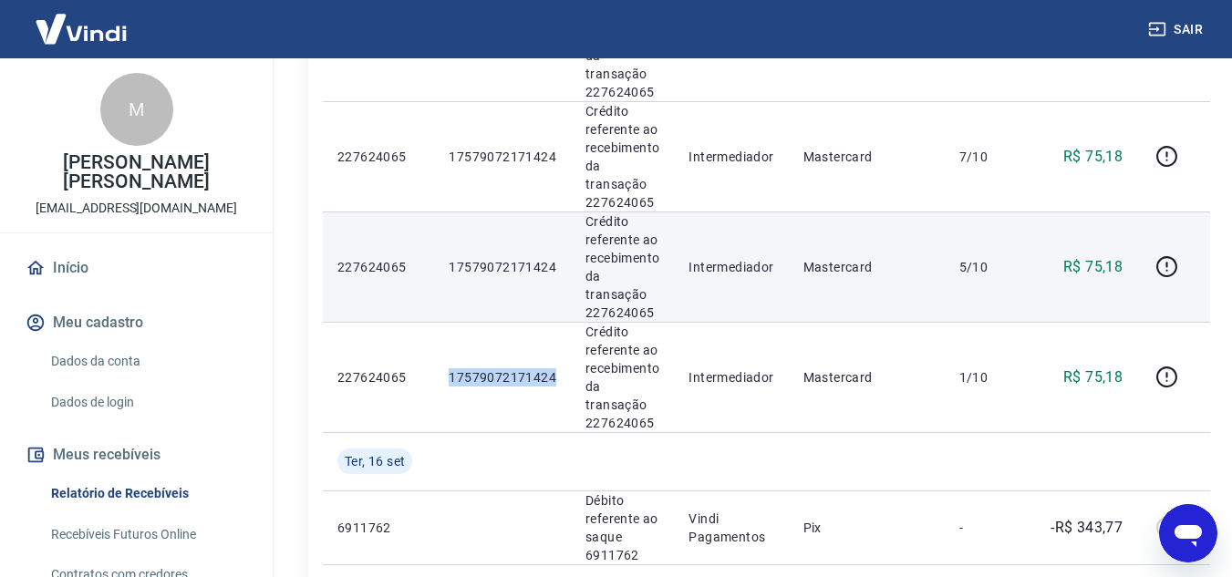
copy p "17579072171424"
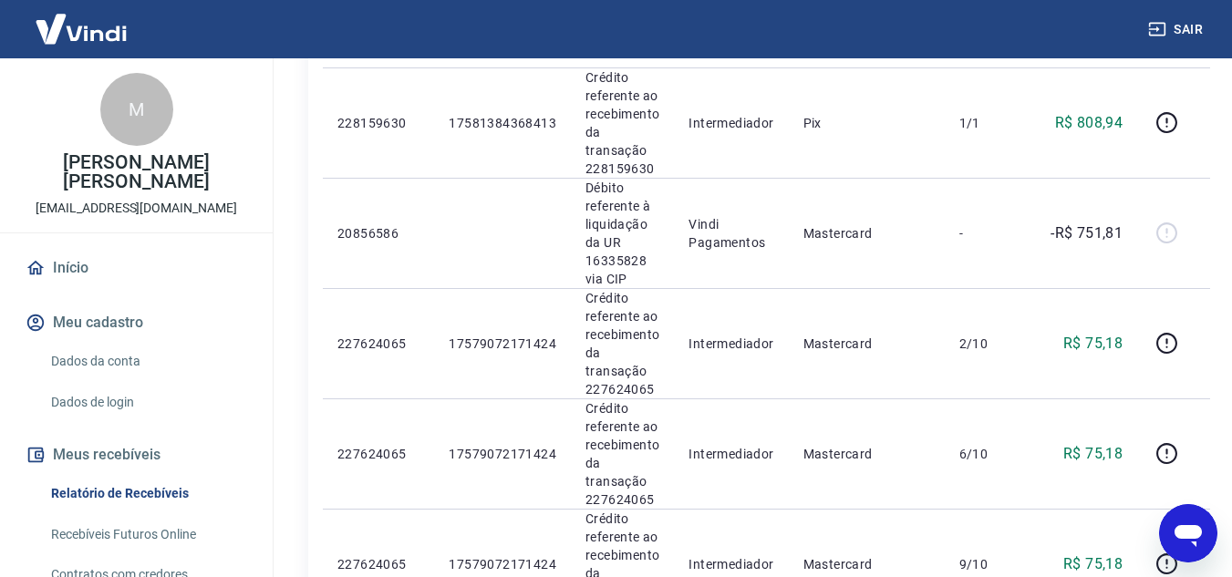
scroll to position [989, 0]
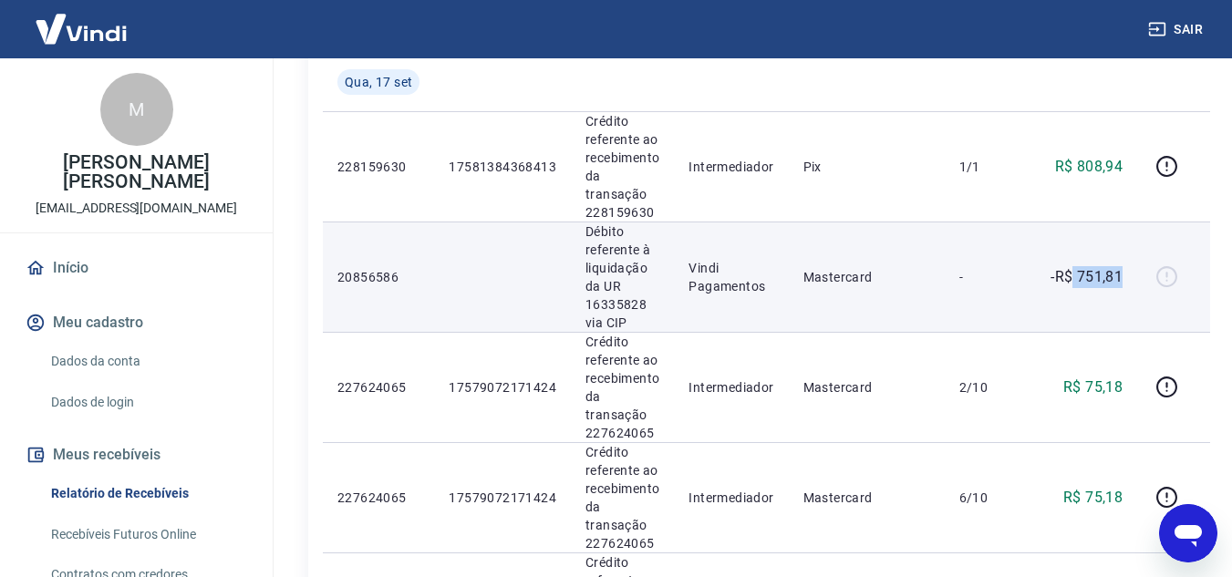
drag, startPoint x: 1130, startPoint y: 274, endPoint x: 1068, endPoint y: 267, distance: 62.4
click at [1068, 267] on td "-R$ 751,81" at bounding box center [1081, 277] width 109 height 110
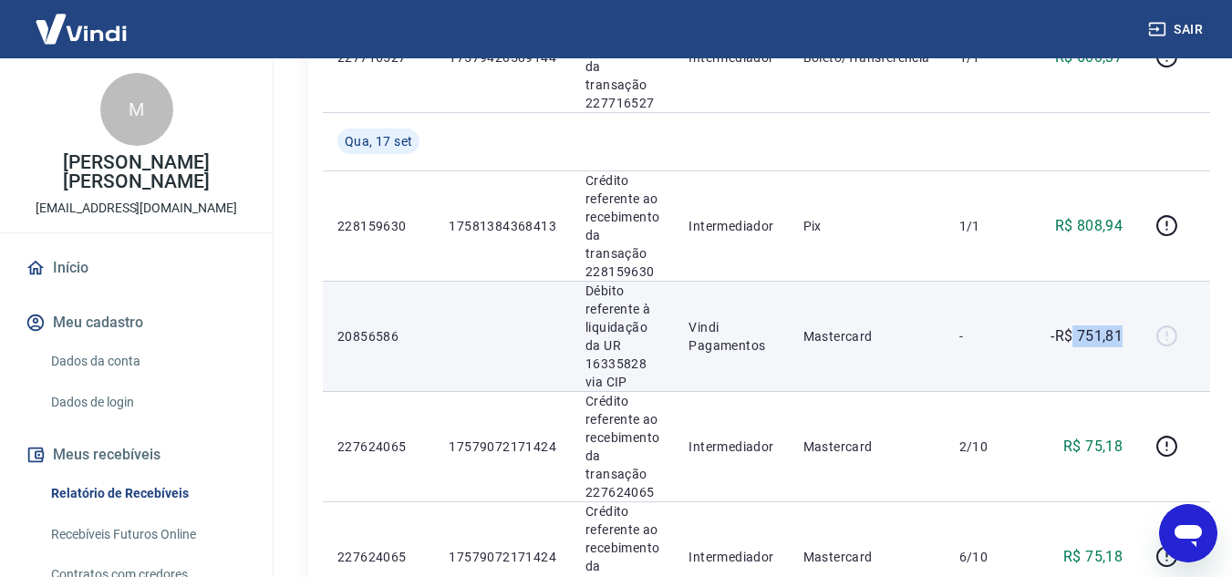
scroll to position [898, 0]
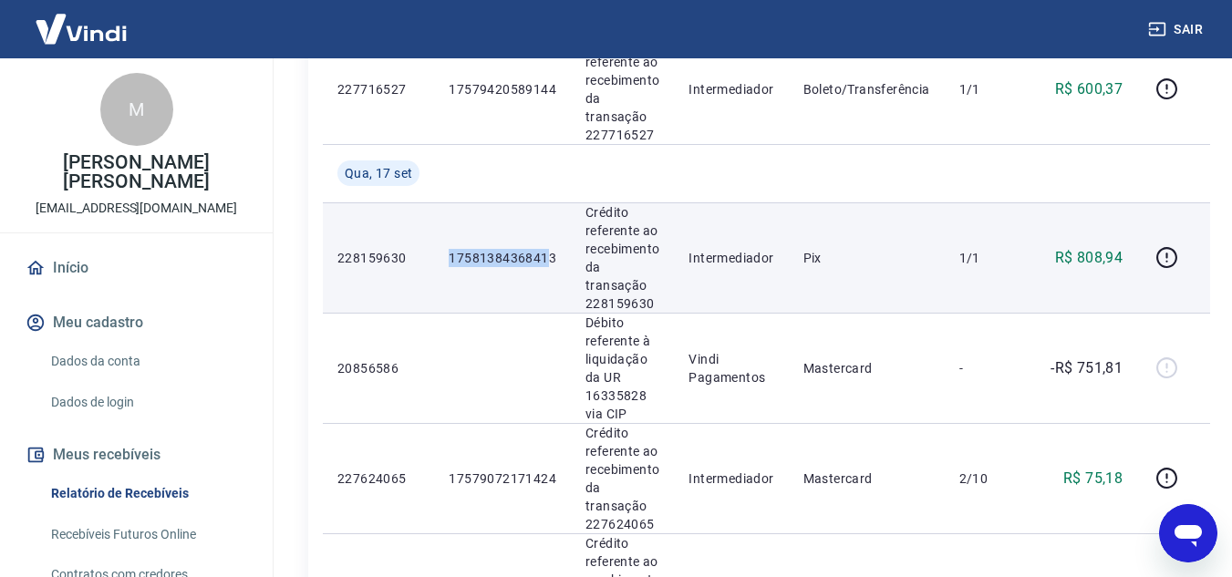
drag, startPoint x: 433, startPoint y: 243, endPoint x: 549, endPoint y: 248, distance: 115.9
click at [549, 248] on td "17581384368413" at bounding box center [502, 257] width 137 height 110
drag, startPoint x: 563, startPoint y: 253, endPoint x: 412, endPoint y: 257, distance: 150.5
click at [412, 257] on tr "228159630 17581384368413 Crédito referente ao recebimento da transação 22815963…" at bounding box center [766, 257] width 887 height 110
drag, startPoint x: 1121, startPoint y: 258, endPoint x: 1075, endPoint y: 254, distance: 46.6
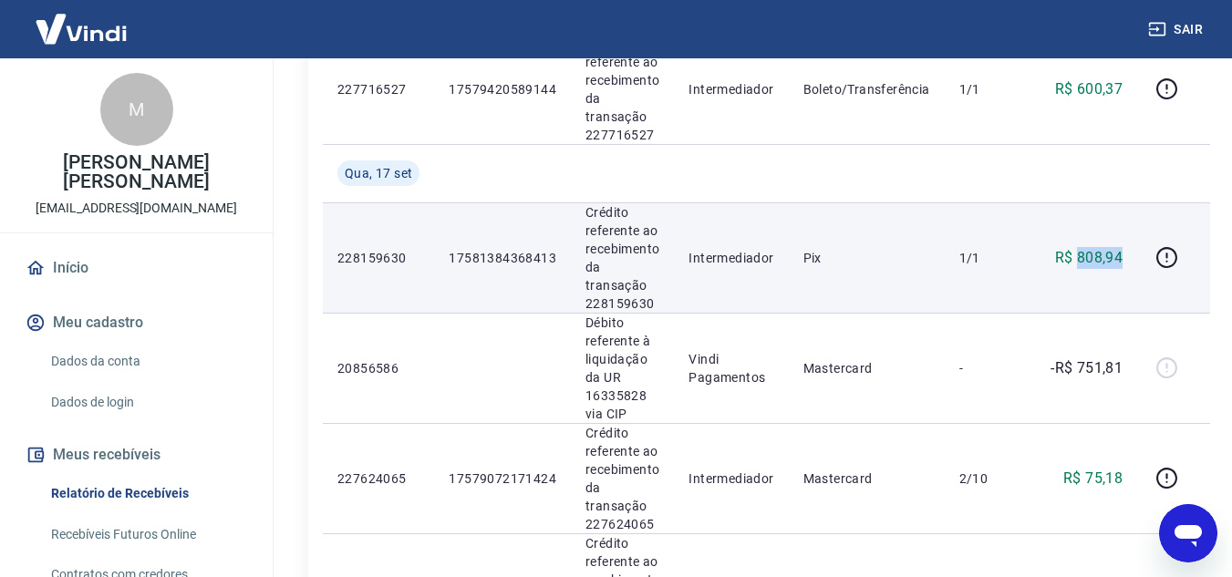
click at [1075, 254] on td "R$ 808,94" at bounding box center [1081, 257] width 109 height 110
